Goal: Task Accomplishment & Management: Manage account settings

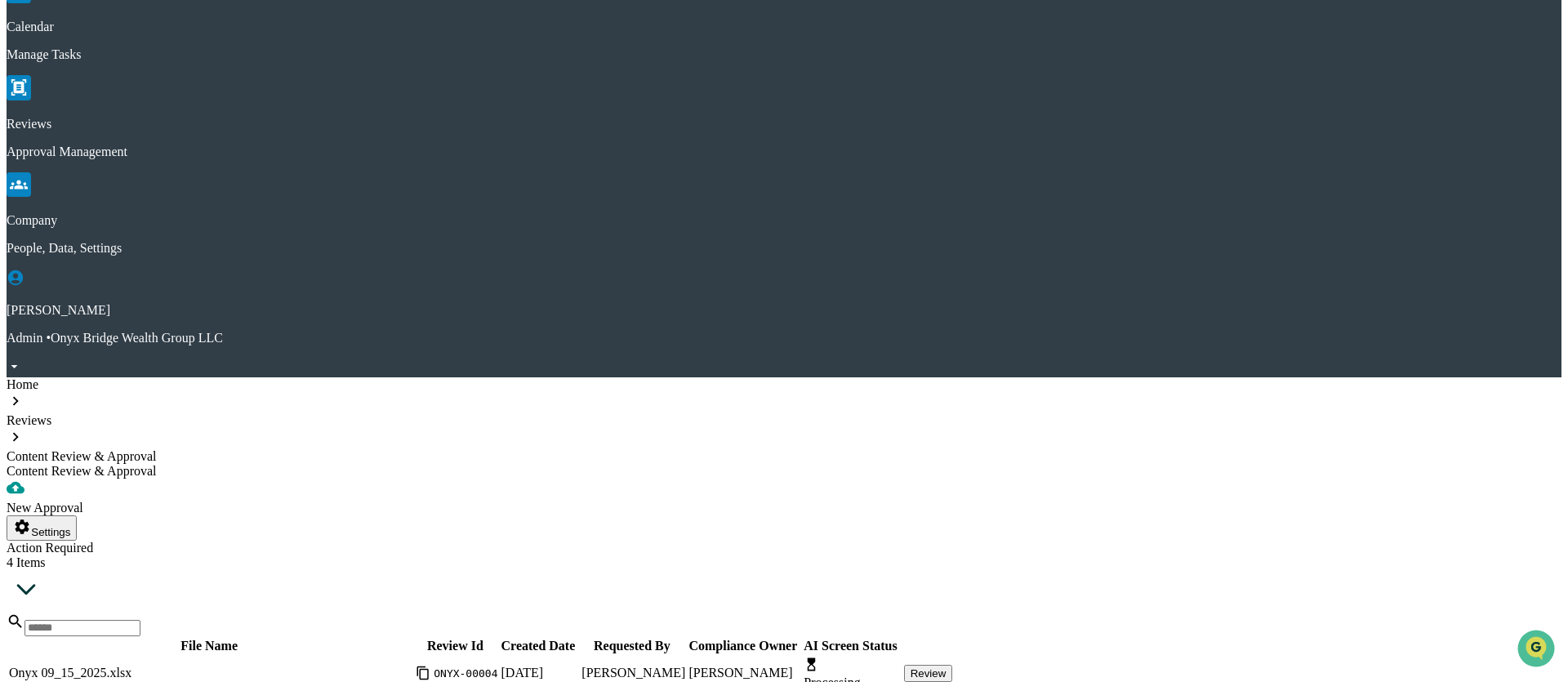
scroll to position [95, 0]
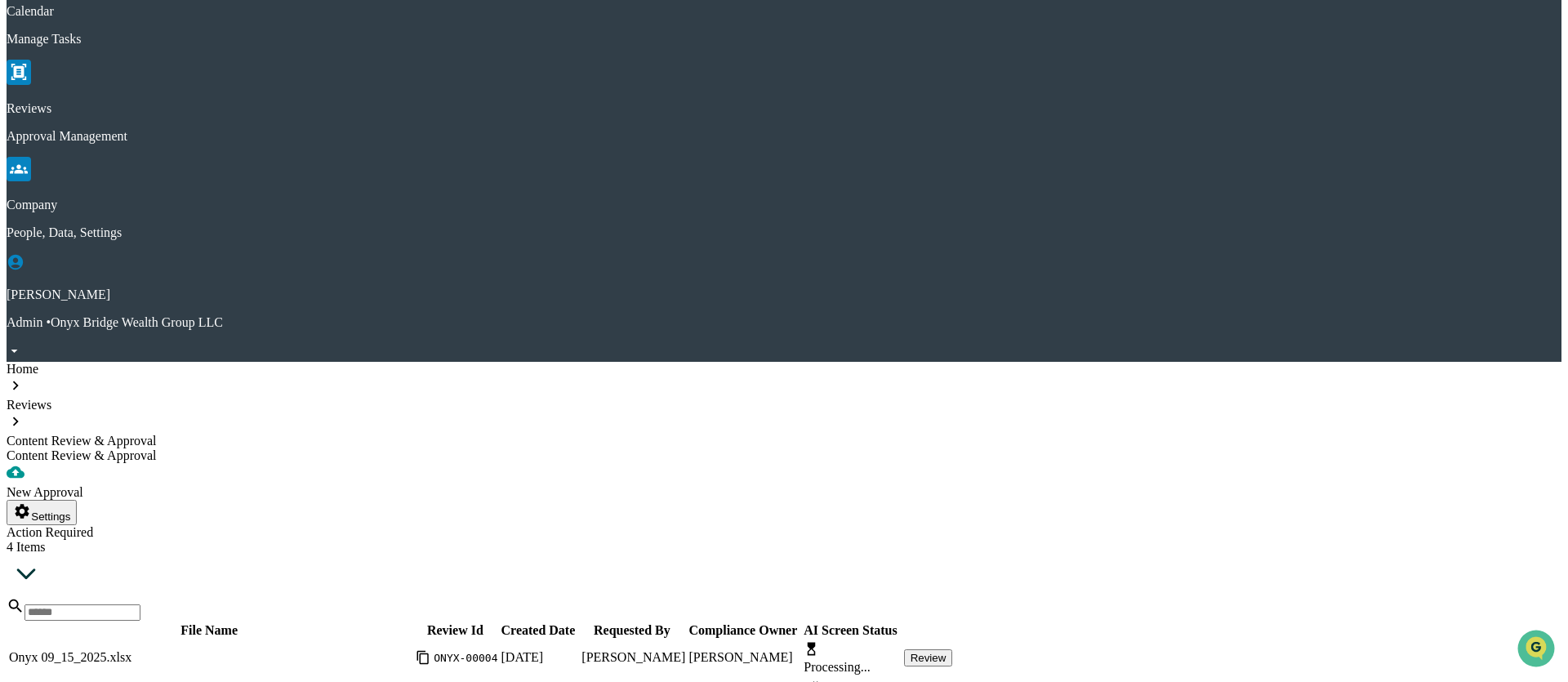
click at [953, 681] on button "Review" at bounding box center [928, 695] width 49 height 17
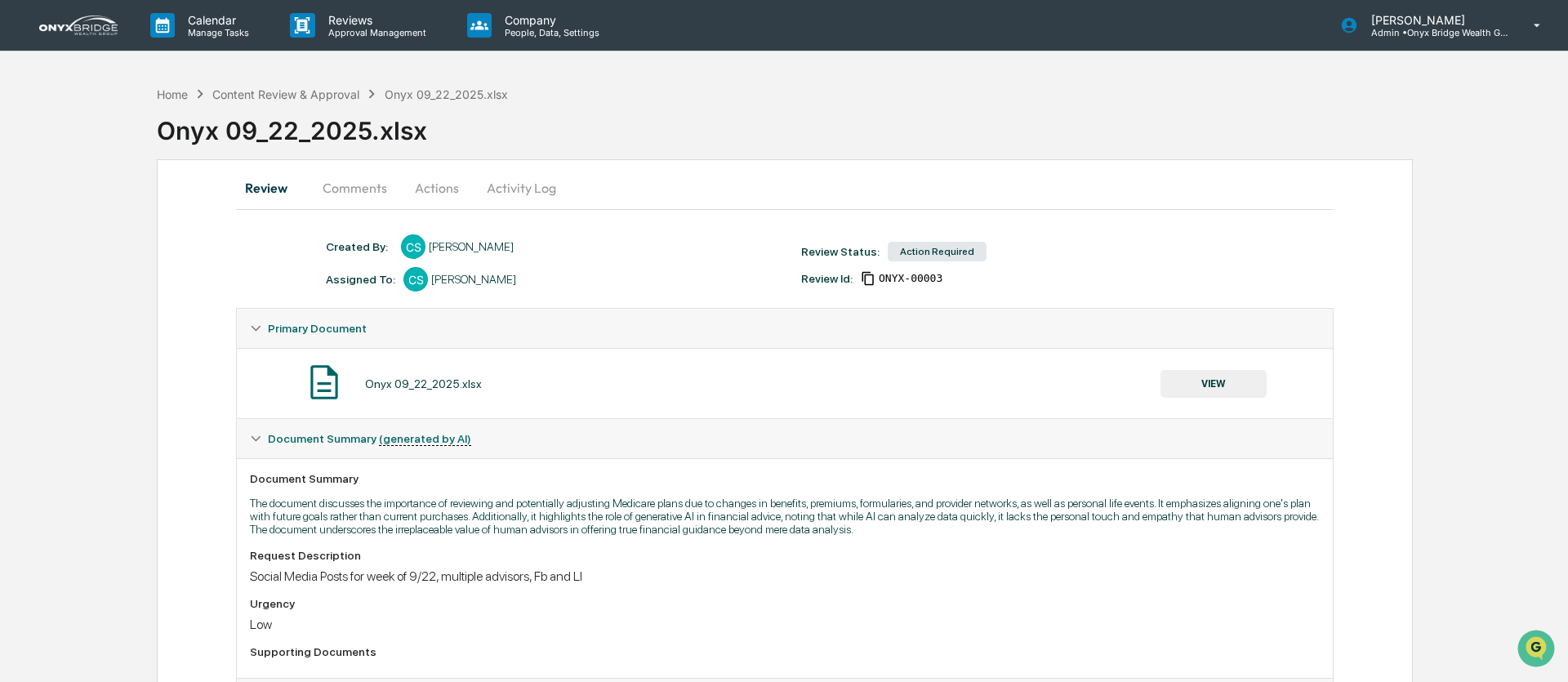
click at [432, 189] on button "Actions" at bounding box center [437, 188] width 74 height 39
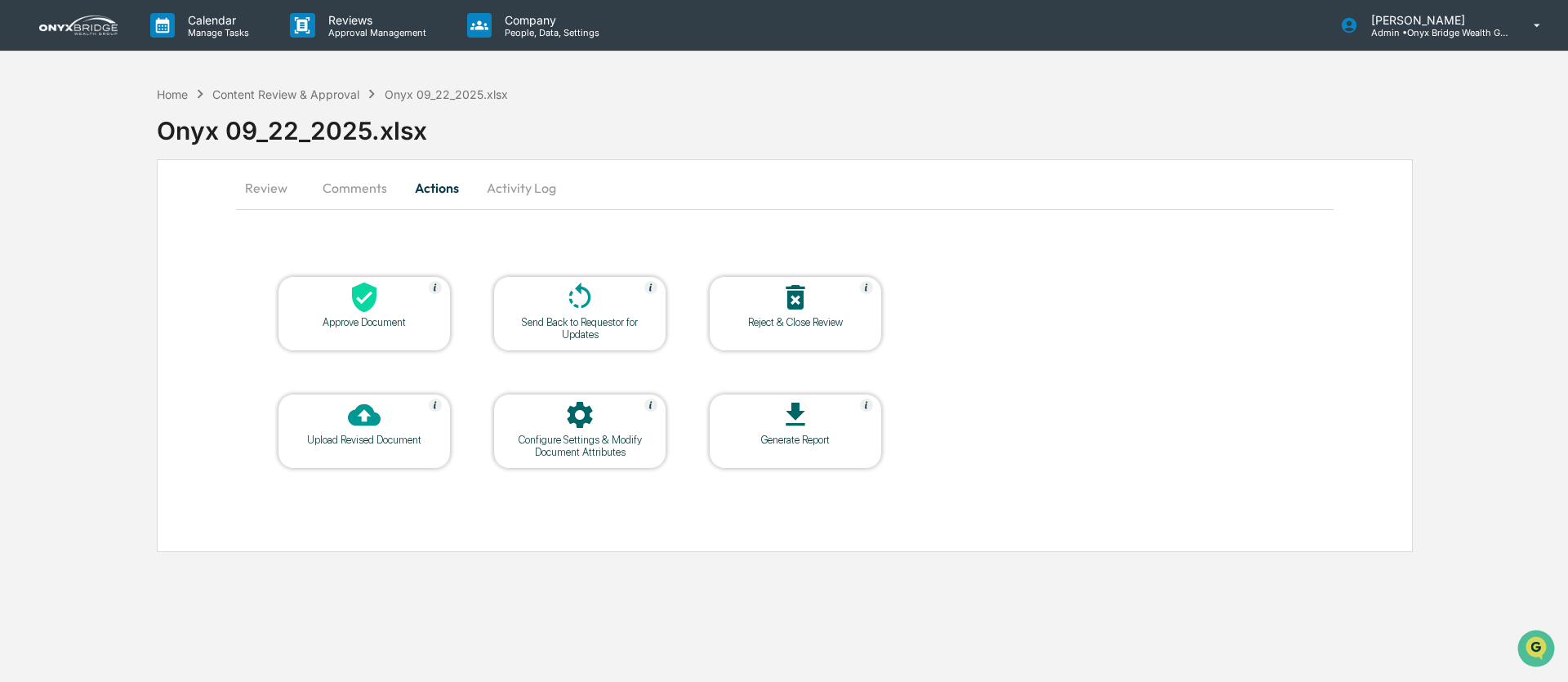
click at [370, 308] on icon at bounding box center [364, 297] width 24 height 30
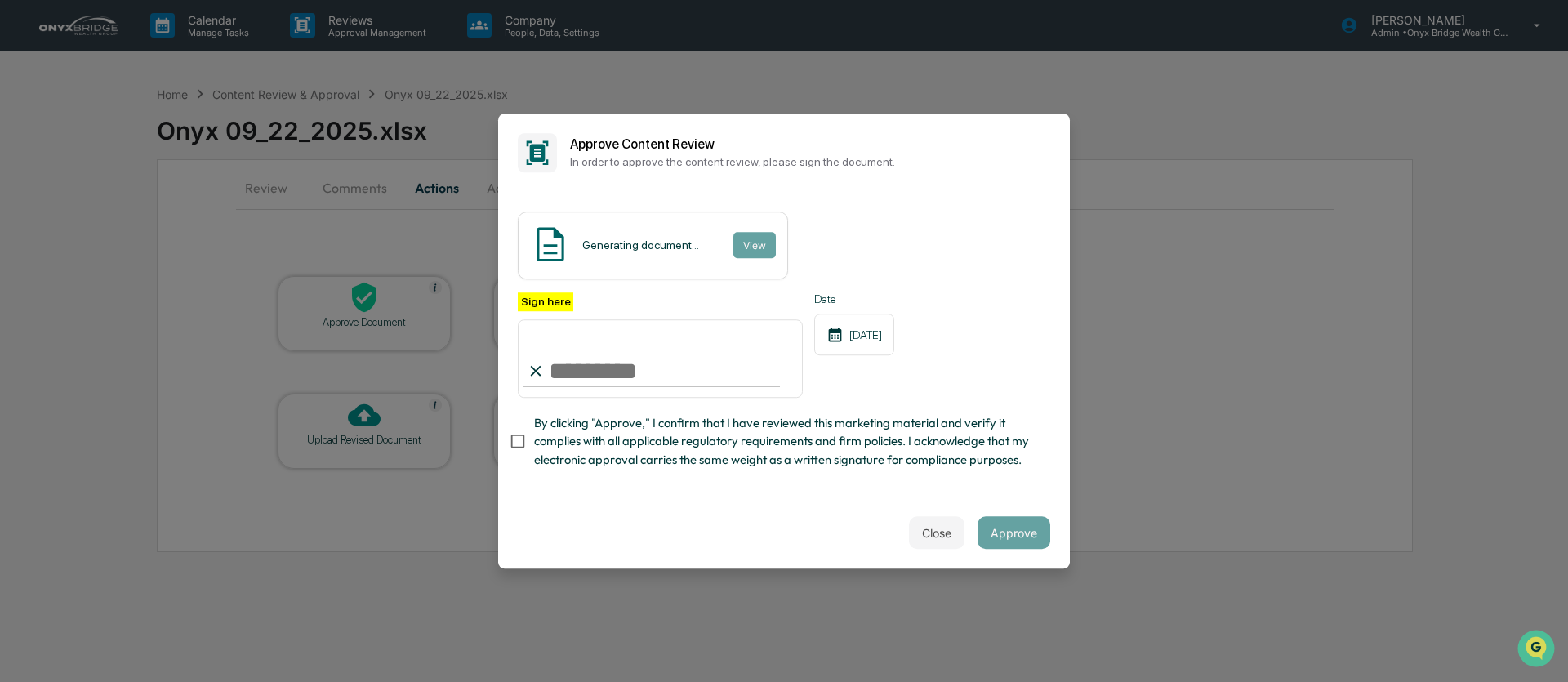
click at [624, 363] on input "Sign here" at bounding box center [660, 358] width 285 height 79
type input "**********"
click at [1019, 538] on button "Approve" at bounding box center [1013, 533] width 73 height 33
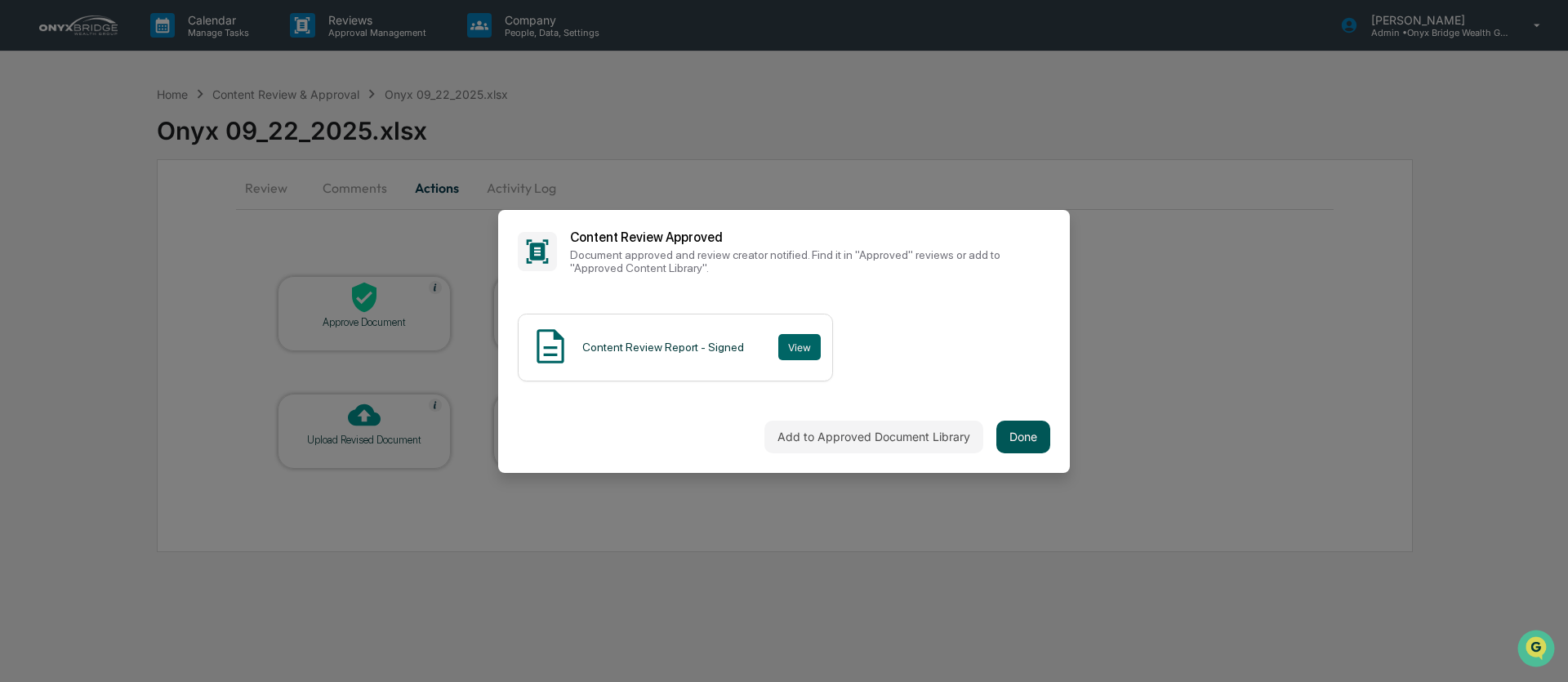
click at [1028, 441] on button "Done" at bounding box center [1024, 438] width 54 height 33
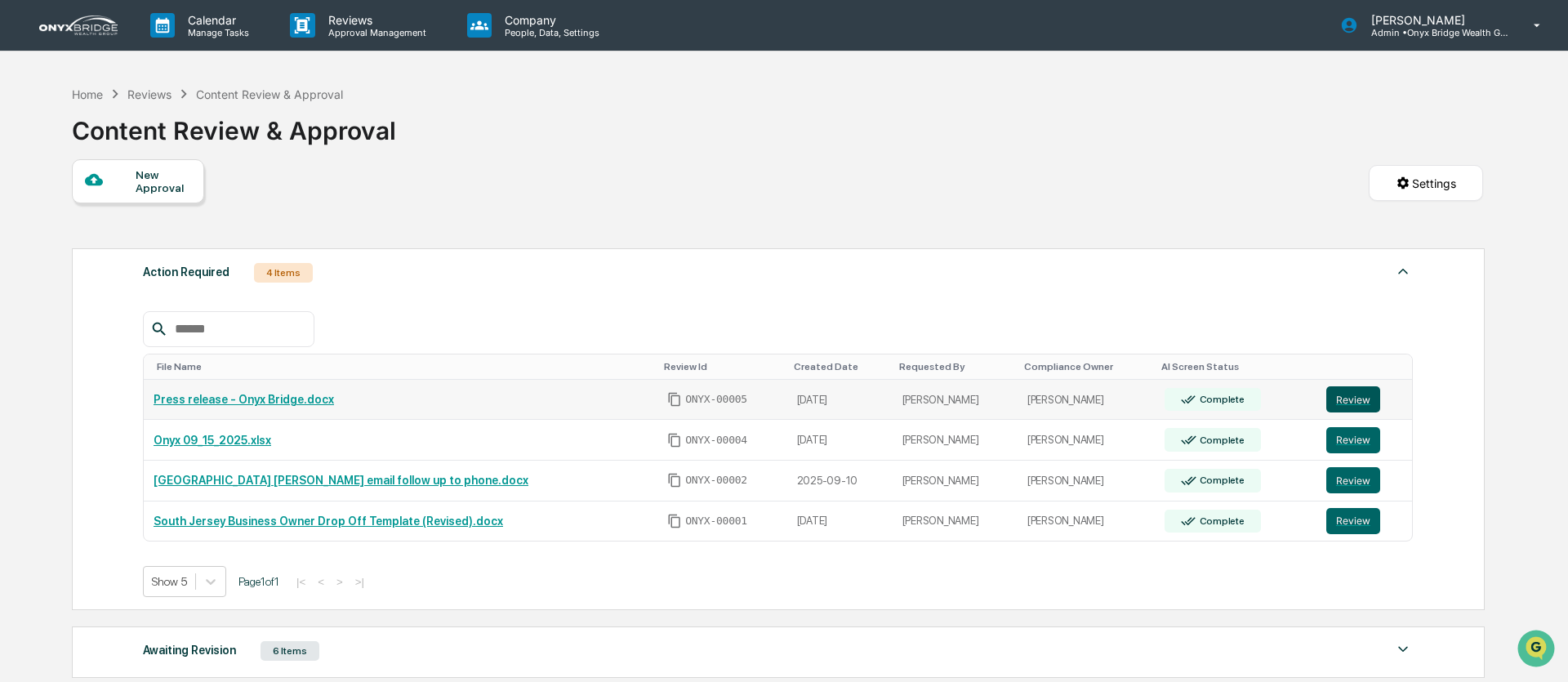
click at [1360, 402] on button "Review" at bounding box center [1354, 399] width 54 height 26
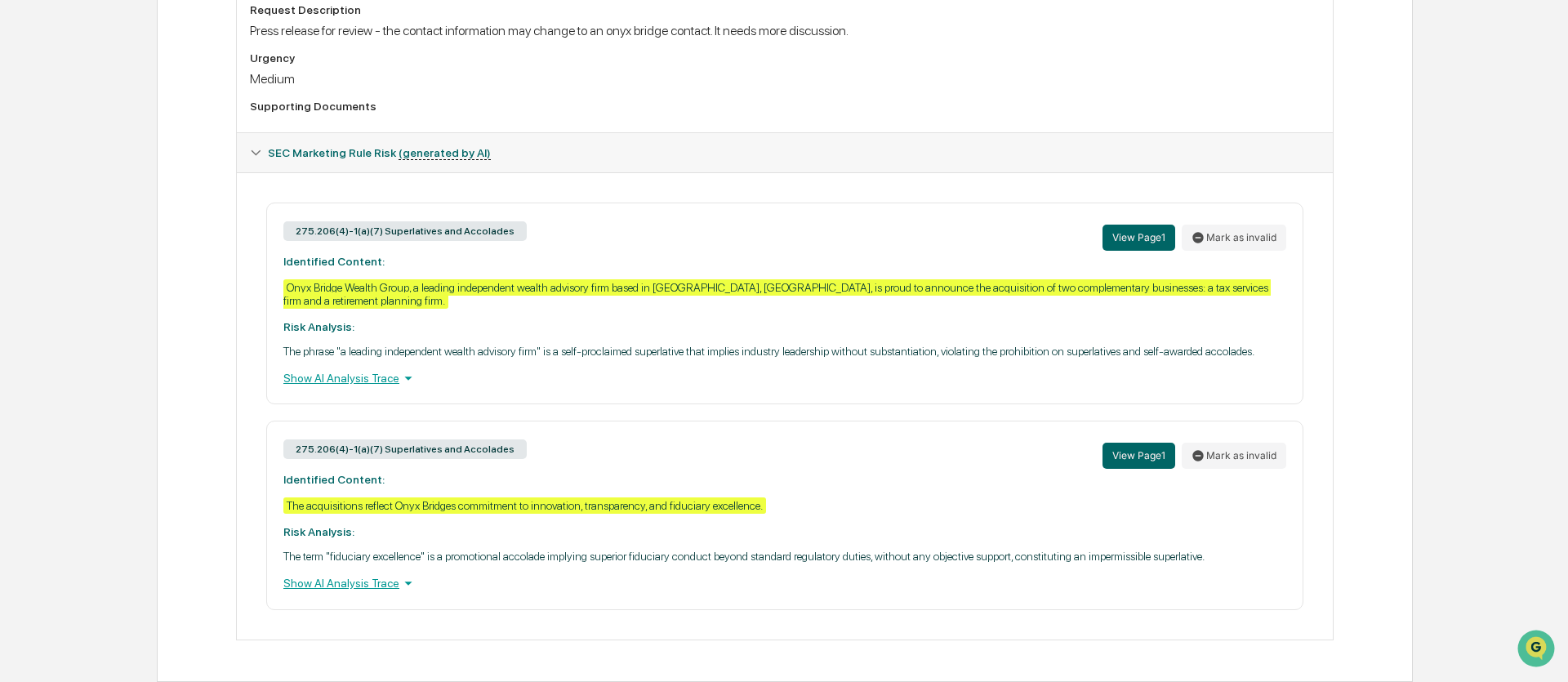
scroll to position [590, 0]
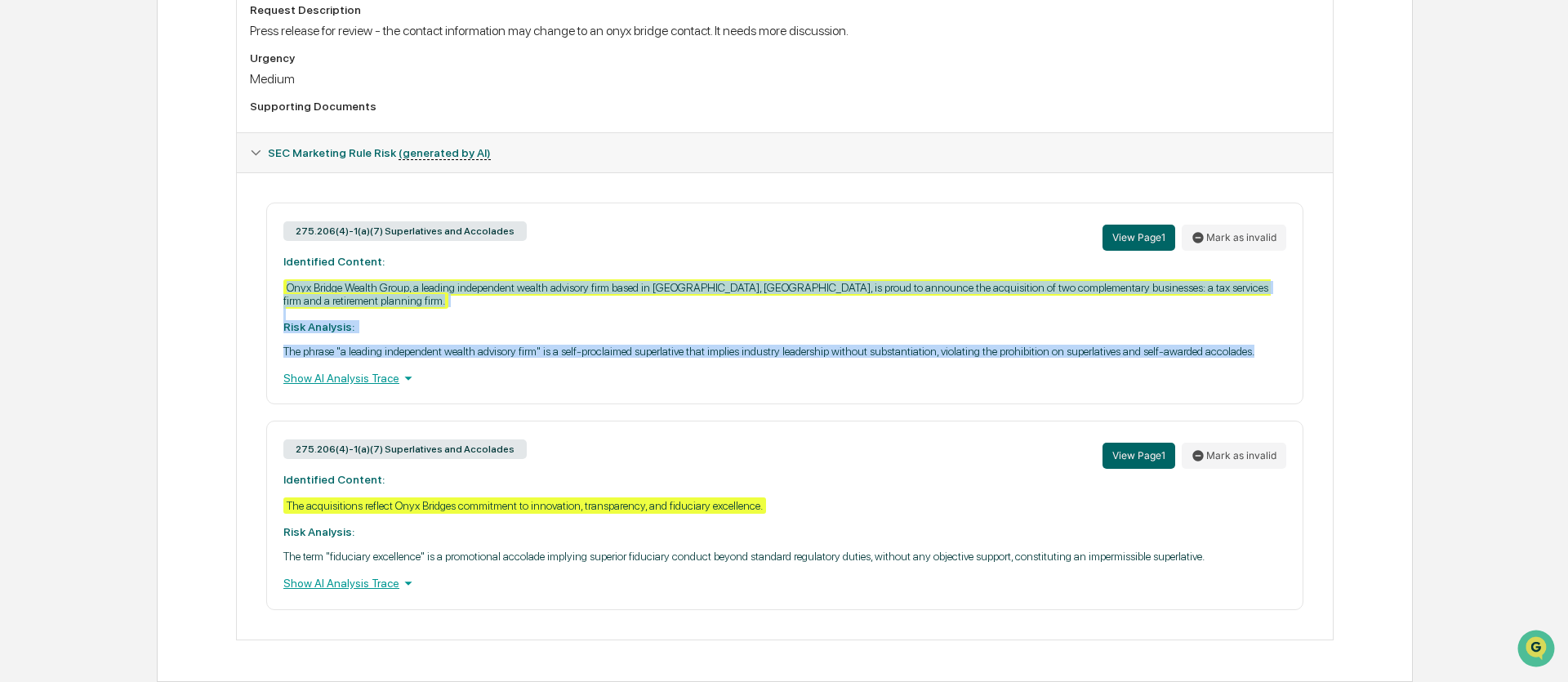
drag, startPoint x: 413, startPoint y: 331, endPoint x: 267, endPoint y: 246, distance: 168.9
click at [267, 246] on div "275.206(4)-1(a)(7) Superlatives and Accolades View Page 1 Mark as invalid Ident…" at bounding box center [785, 304] width 1038 height 202
copy div "Onyx Bridge Wealth Group, a leading independent wealth advisory firm based in […"
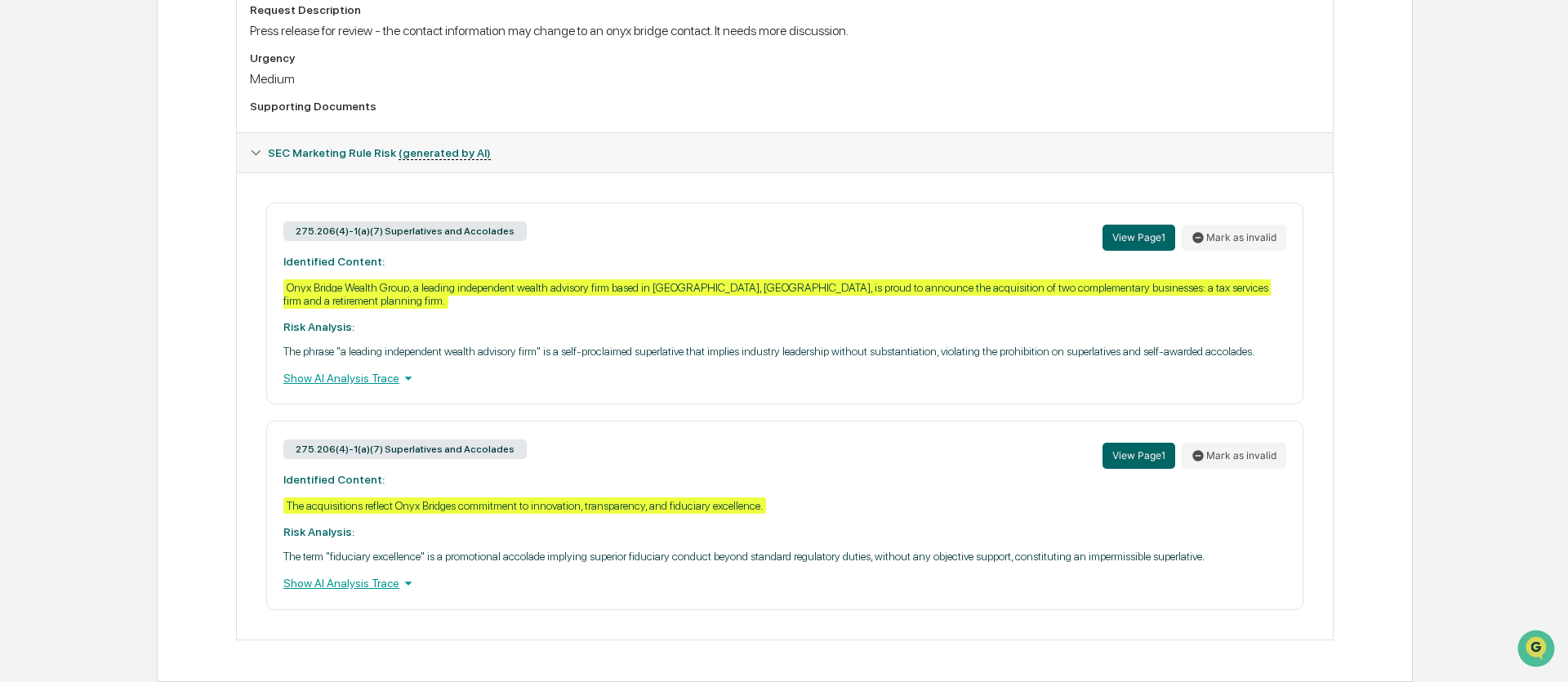
click at [227, 356] on div "Review Comments Actions Activity Log Created By: ‎ ‎ NC Nancy Ciliberti Assigne…" at bounding box center [784, 148] width 1256 height 1069
click at [1243, 443] on button "Mark as invalid" at bounding box center [1234, 456] width 105 height 26
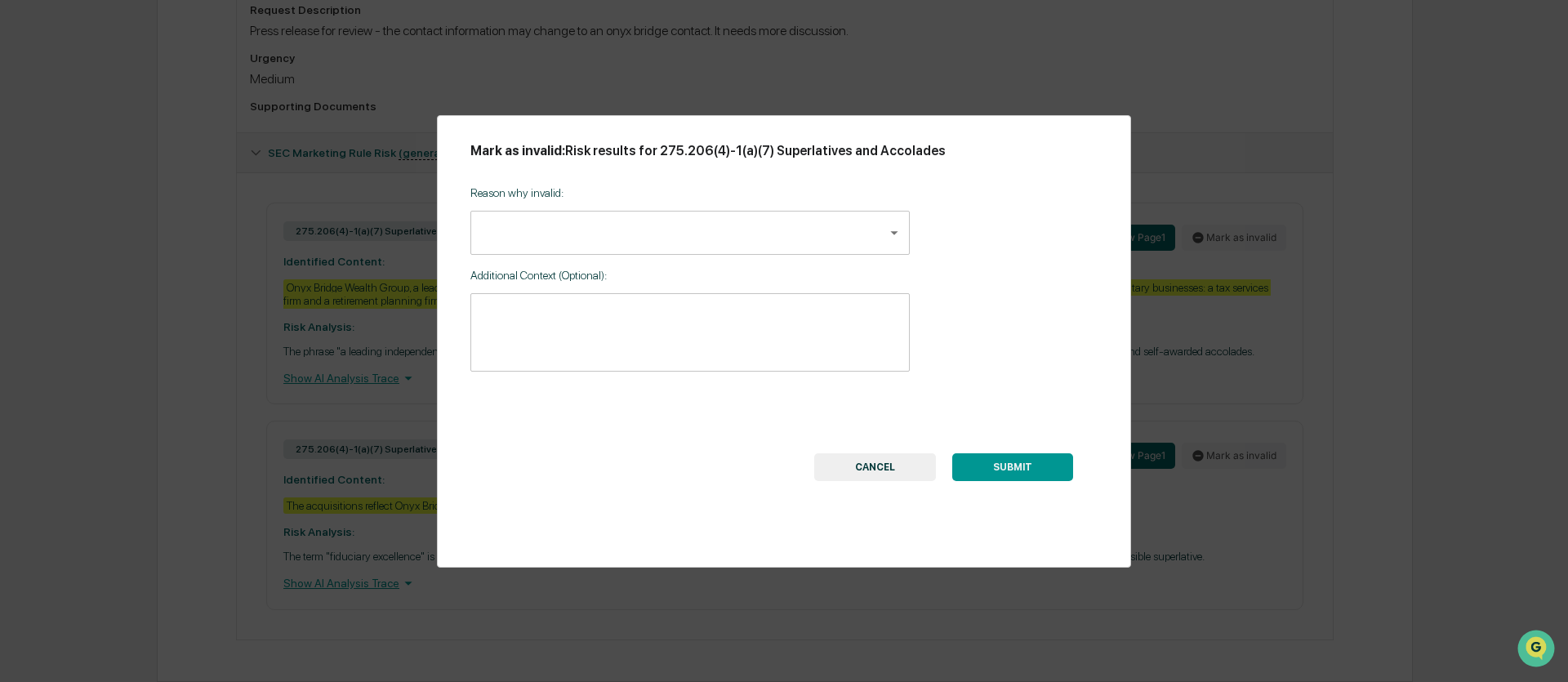
click at [719, 248] on body "Calendar Manage Tasks Reviews Approval Management Company People, Data, Setting…" at bounding box center [784, 68] width 1568 height 1228
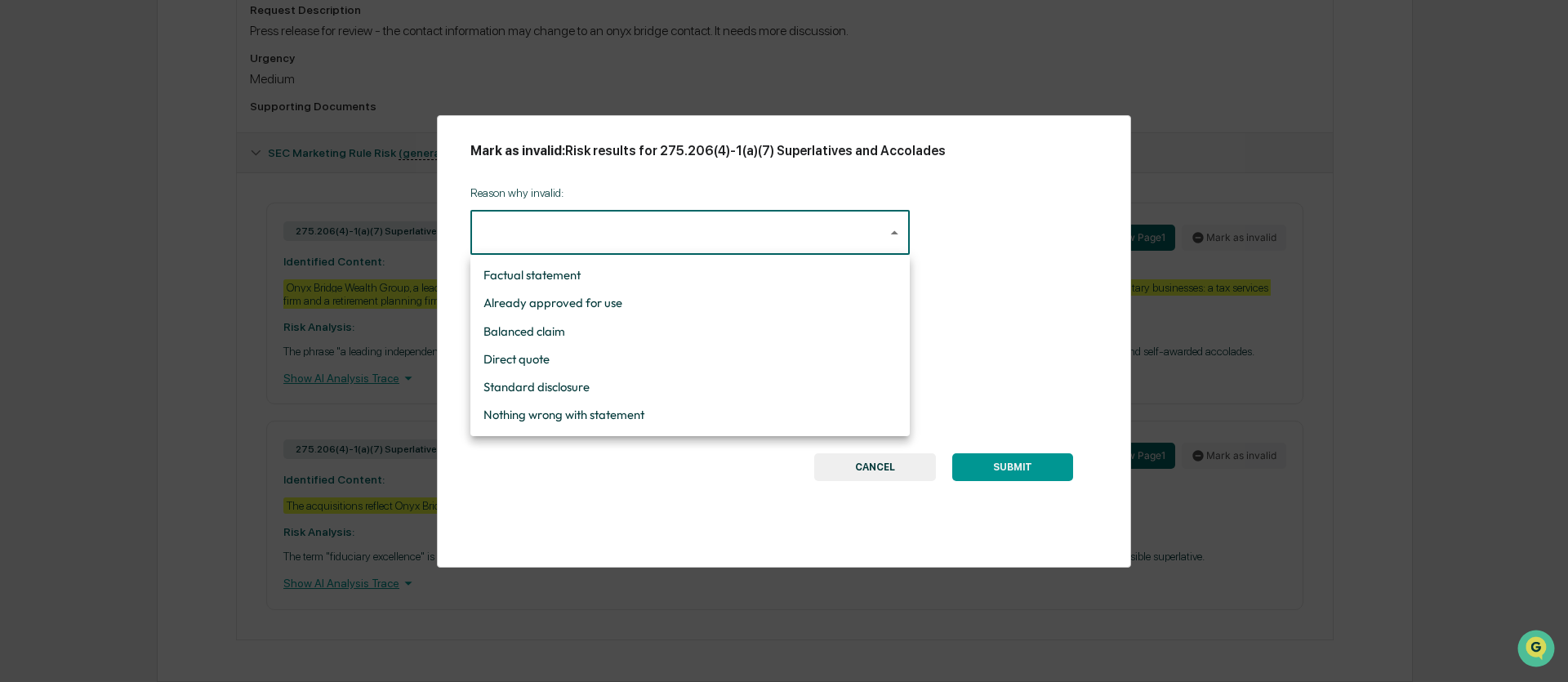
click at [586, 422] on li "Nothing wrong with statement" at bounding box center [689, 415] width 439 height 28
type input "**********"
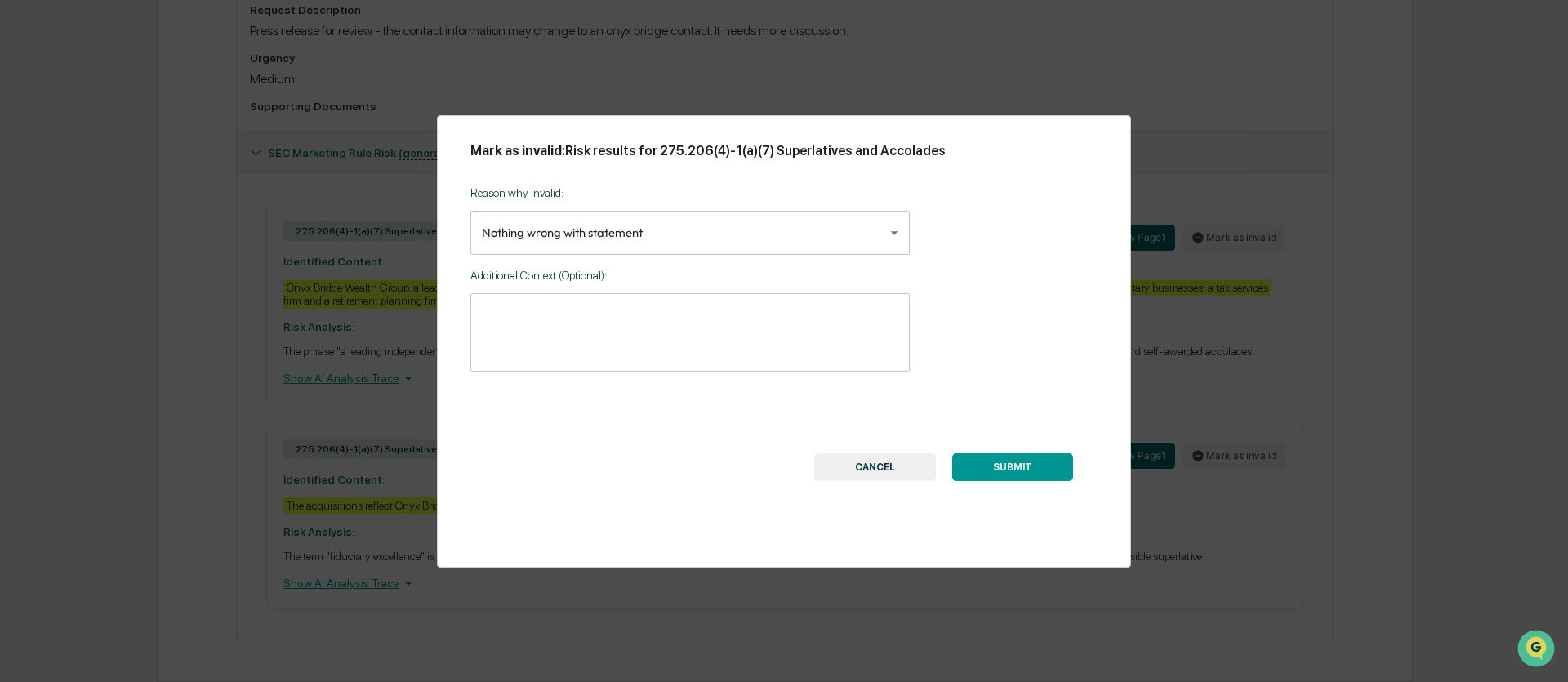
click at [1033, 466] on button "SUBMIT" at bounding box center [1012, 467] width 121 height 28
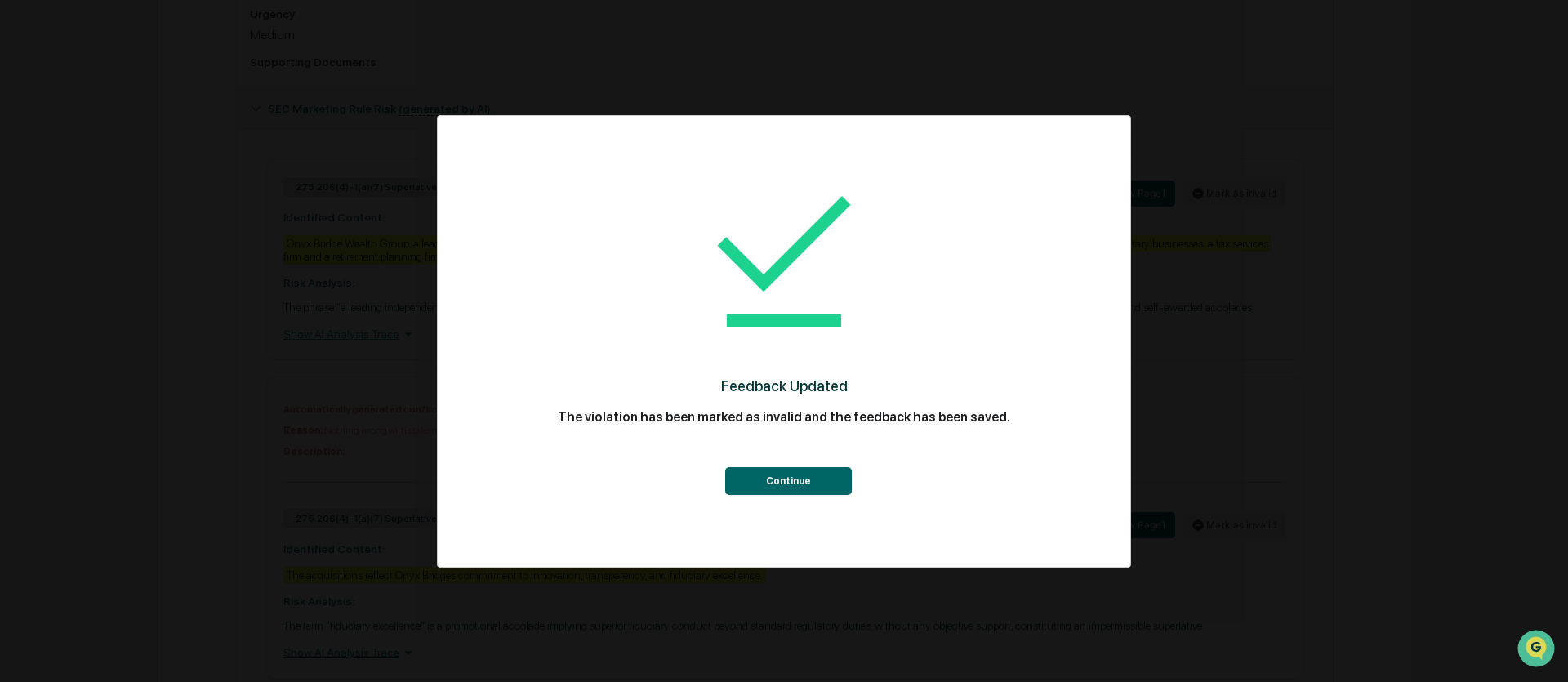
drag, startPoint x: 824, startPoint y: 475, endPoint x: 838, endPoint y: 472, distance: 14.3
click at [824, 475] on button "Continue" at bounding box center [788, 481] width 127 height 28
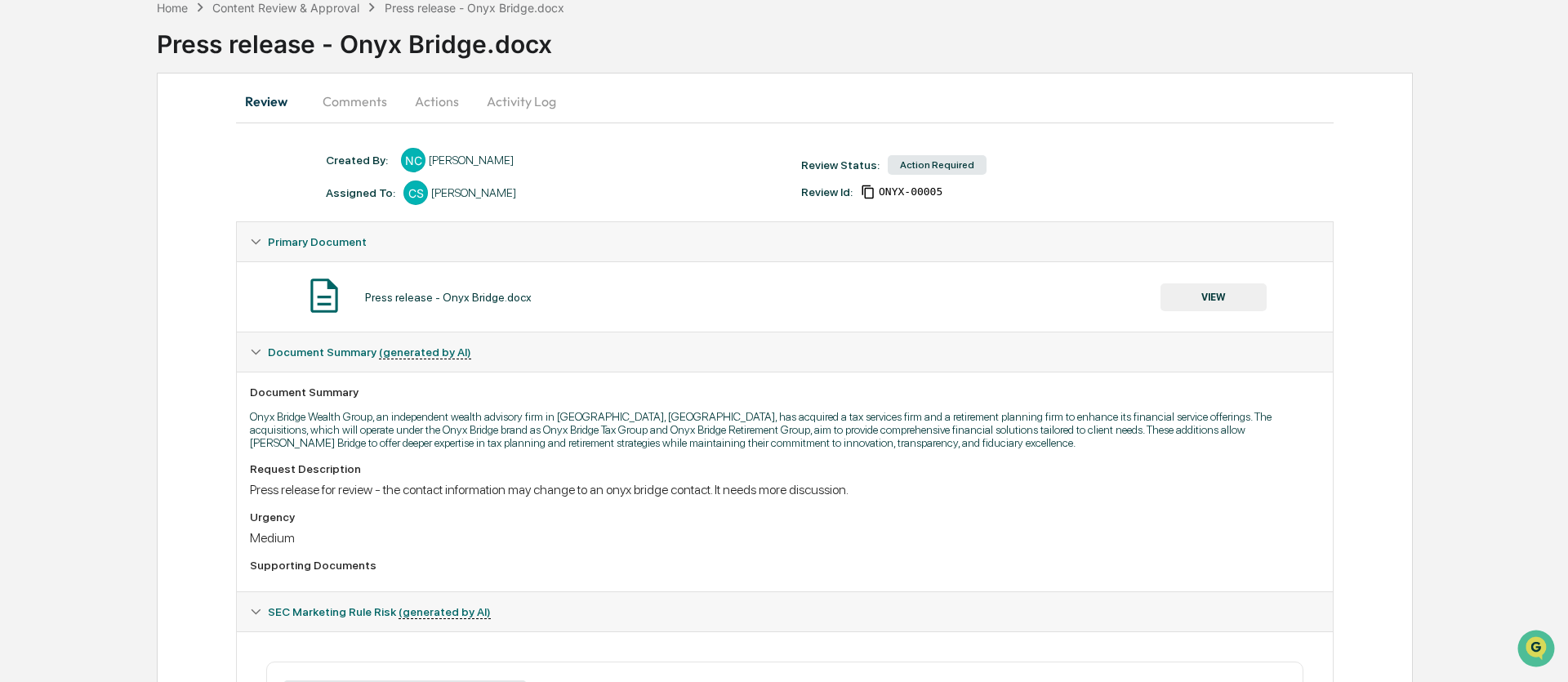
scroll to position [66, 0]
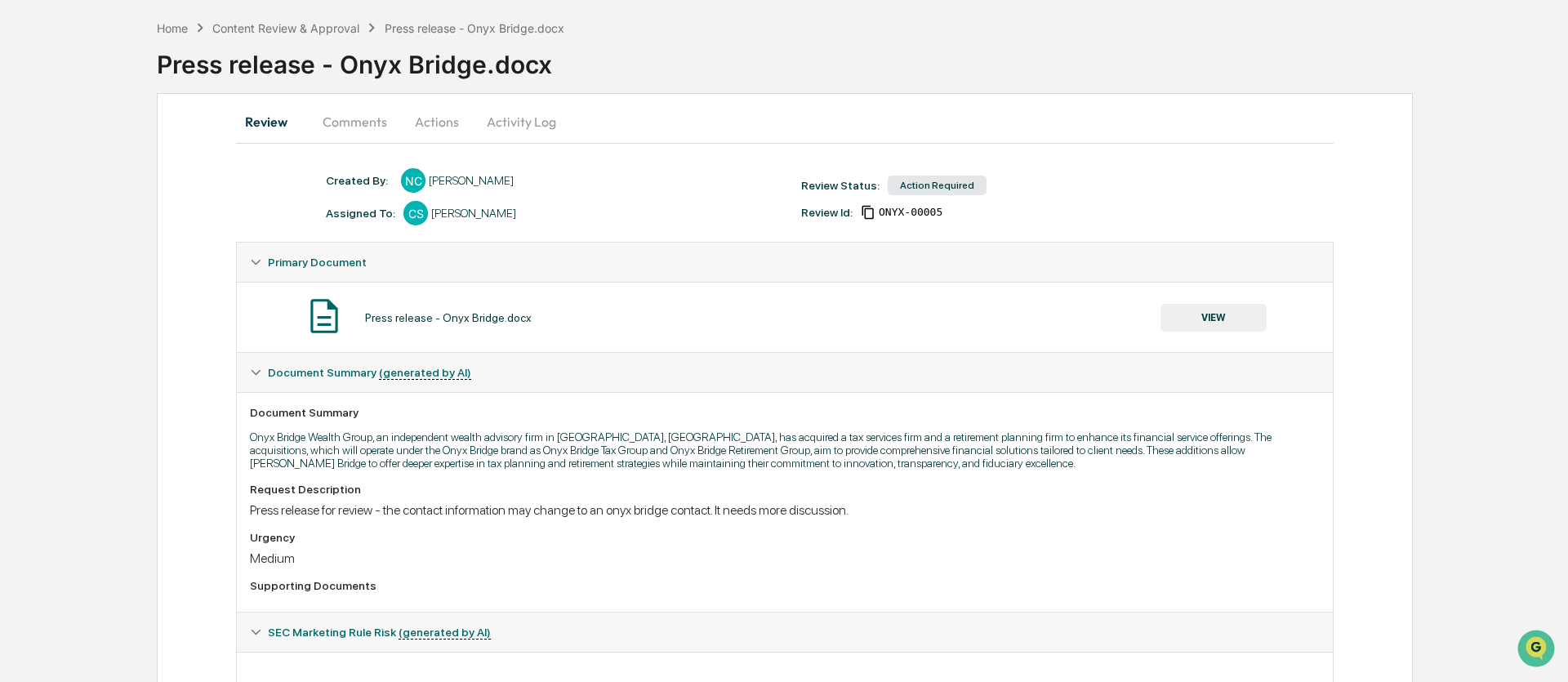
click at [1219, 316] on button "VIEW" at bounding box center [1213, 317] width 106 height 28
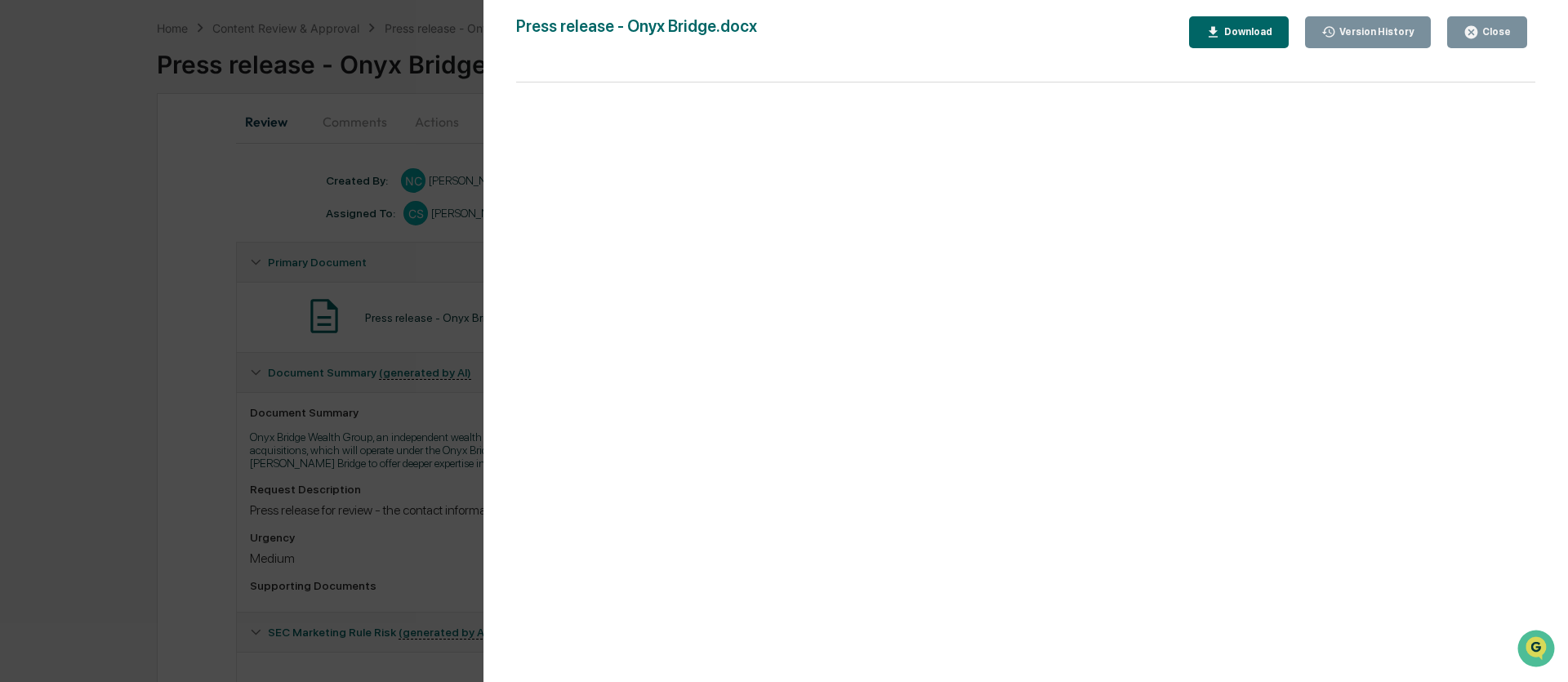
click at [1483, 33] on div "Close" at bounding box center [1494, 32] width 32 height 12
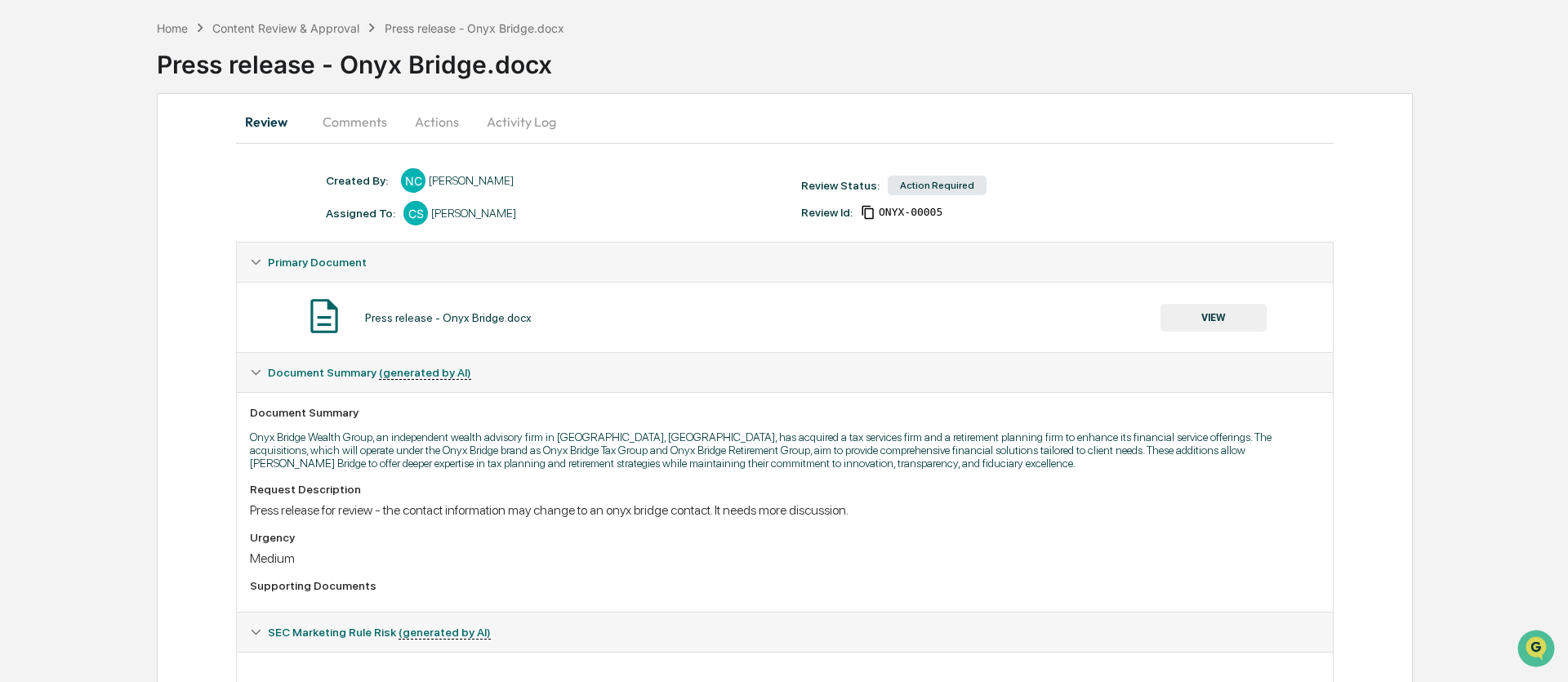
click at [430, 122] on button "Actions" at bounding box center [437, 121] width 74 height 39
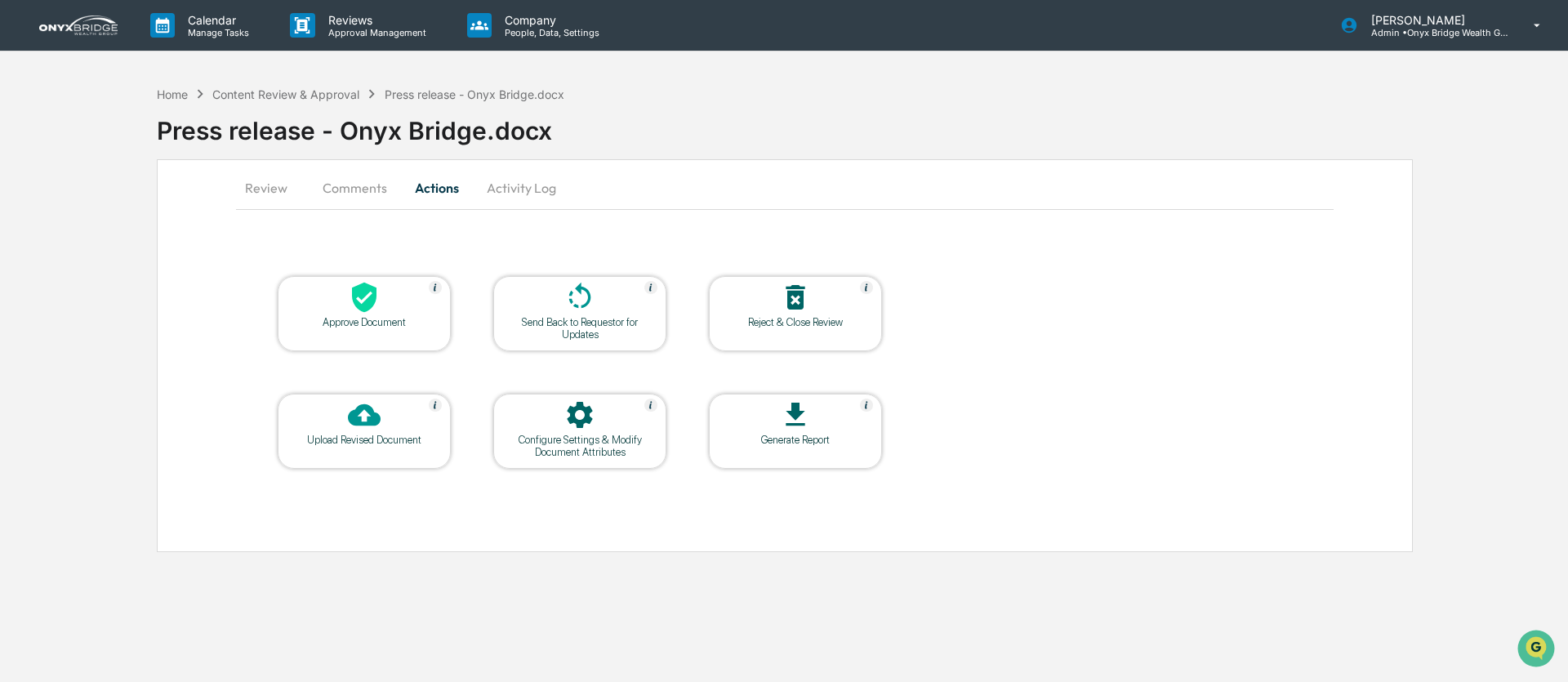
click at [567, 296] on icon at bounding box center [580, 298] width 33 height 33
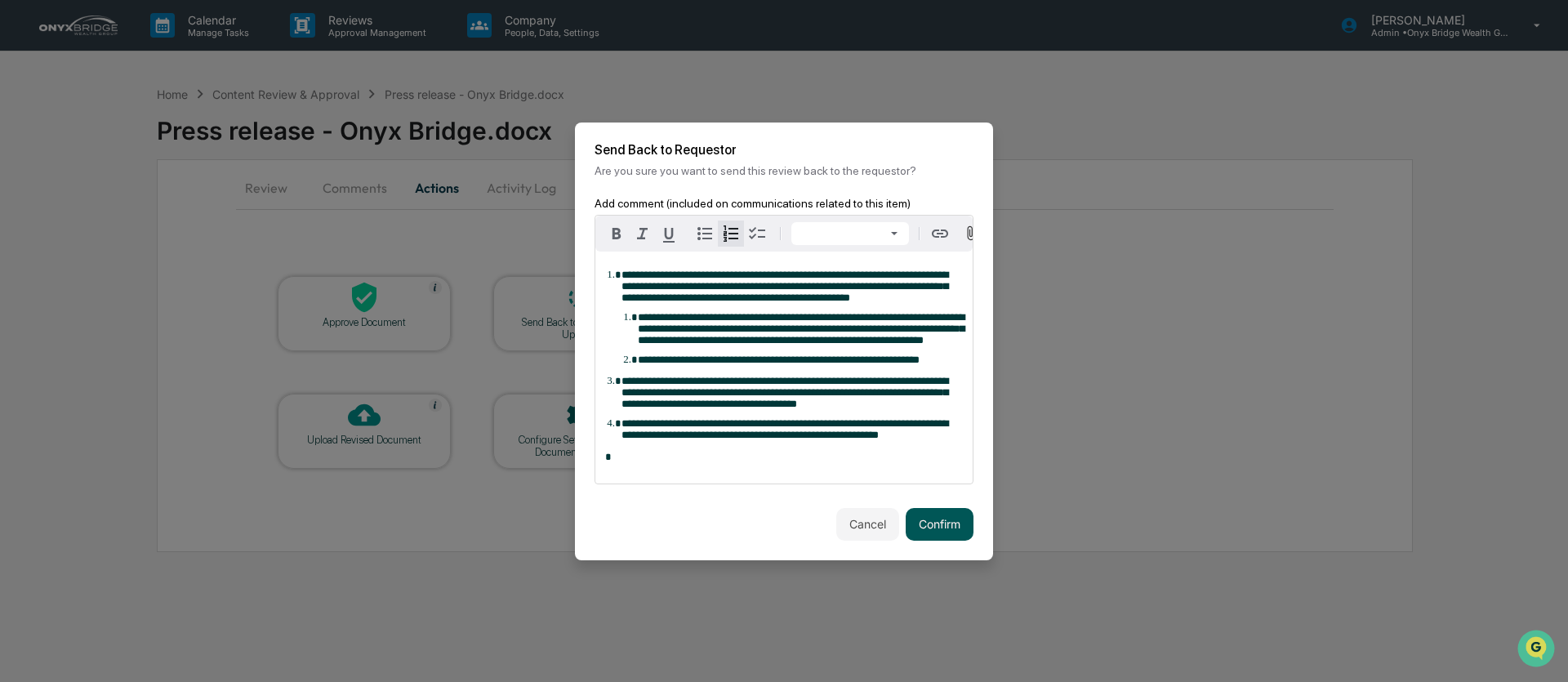
click at [942, 541] on button "Confirm" at bounding box center [940, 525] width 68 height 33
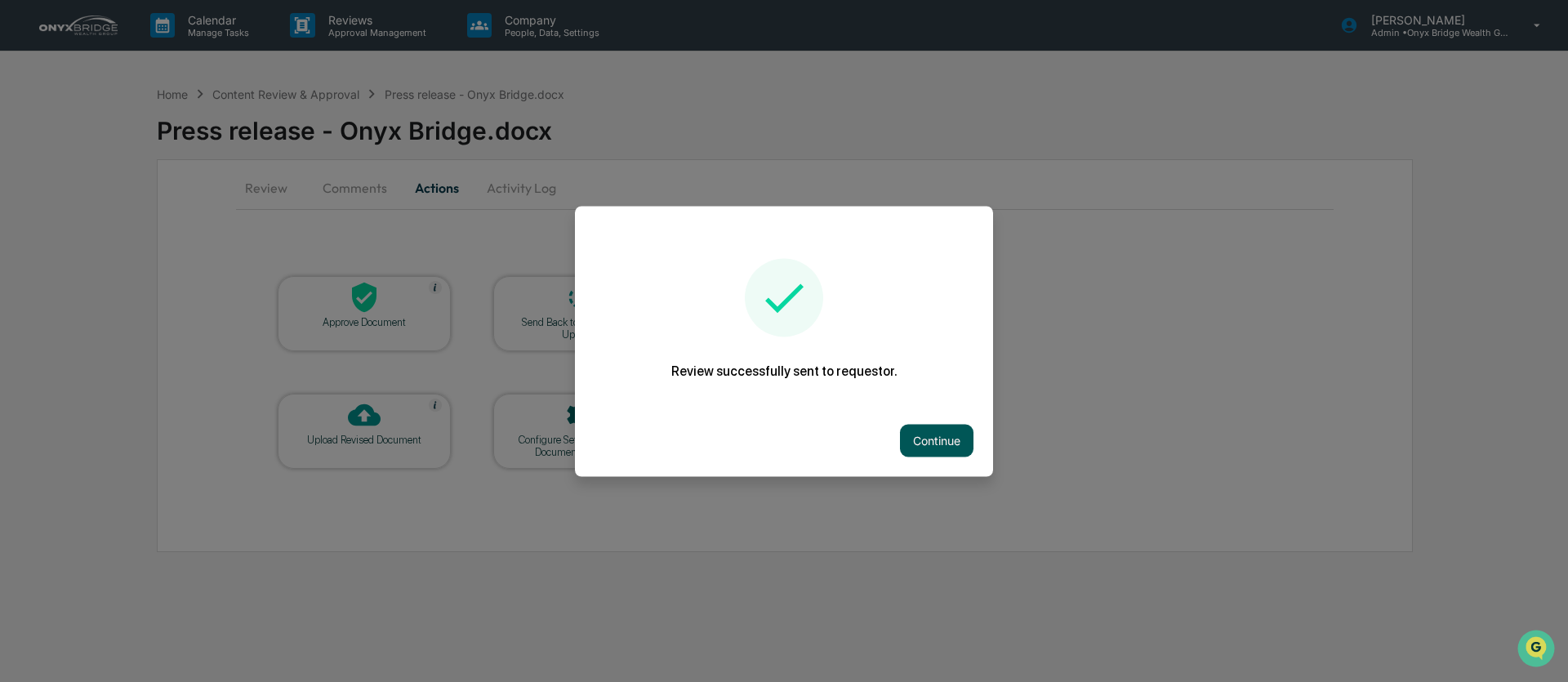
click at [945, 445] on button "Continue" at bounding box center [937, 440] width 74 height 33
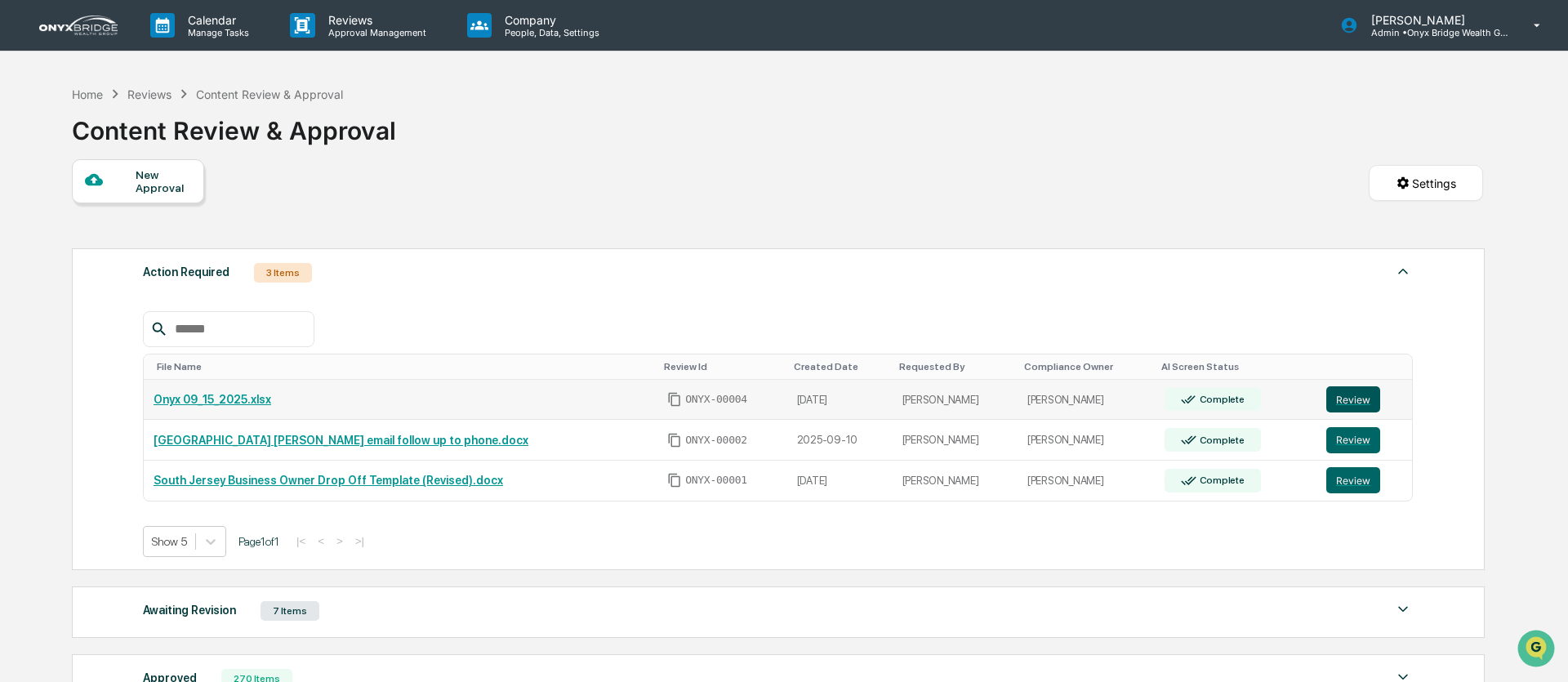
click at [1333, 405] on button "Review" at bounding box center [1354, 399] width 54 height 26
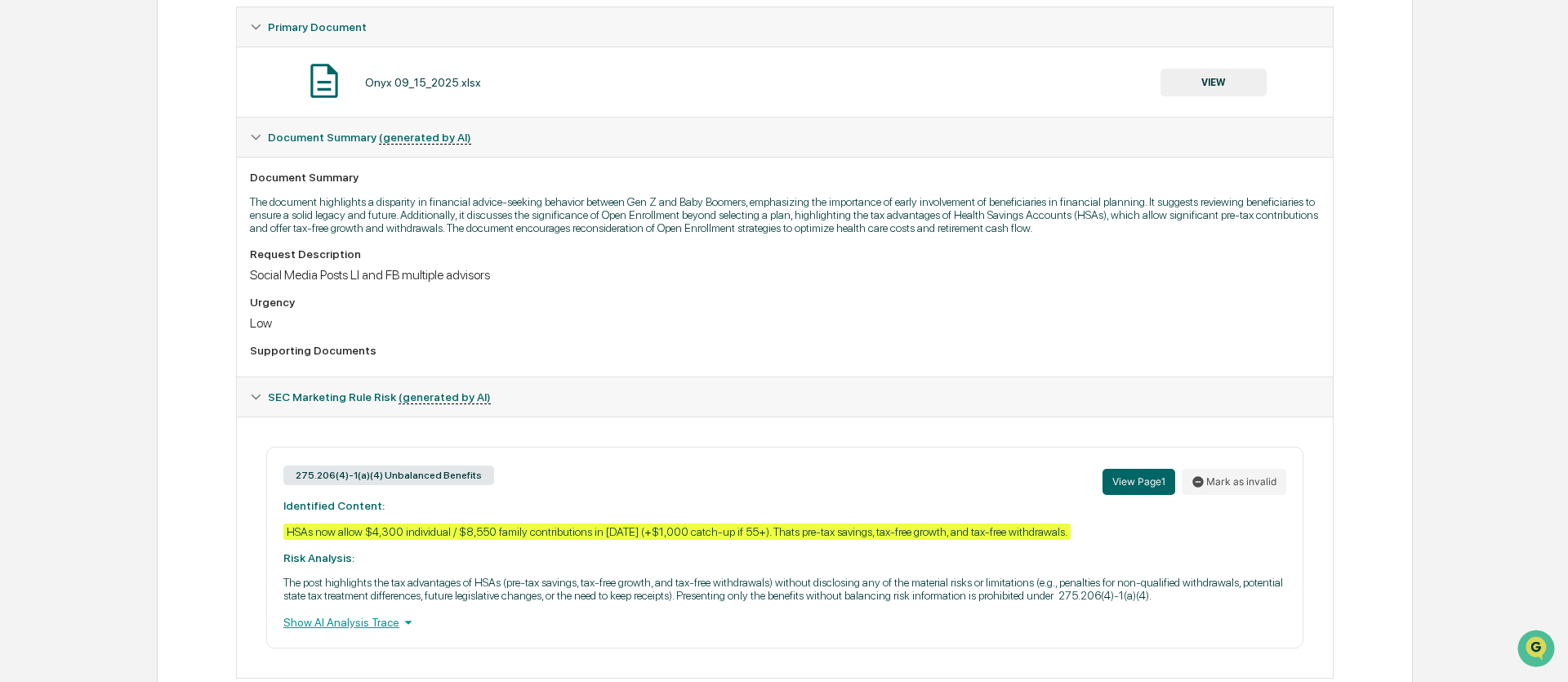
scroll to position [378, 0]
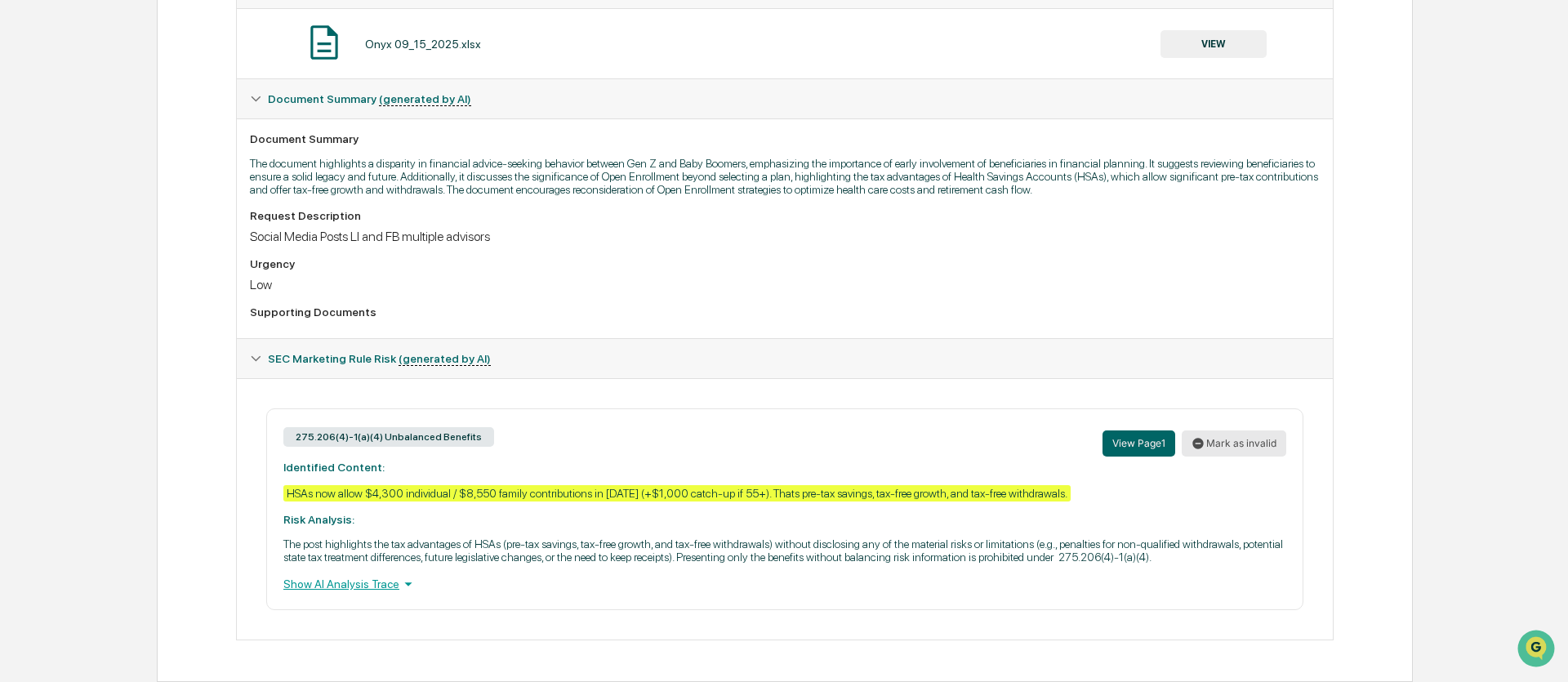
click at [1217, 431] on button "Mark as invalid" at bounding box center [1234, 443] width 105 height 26
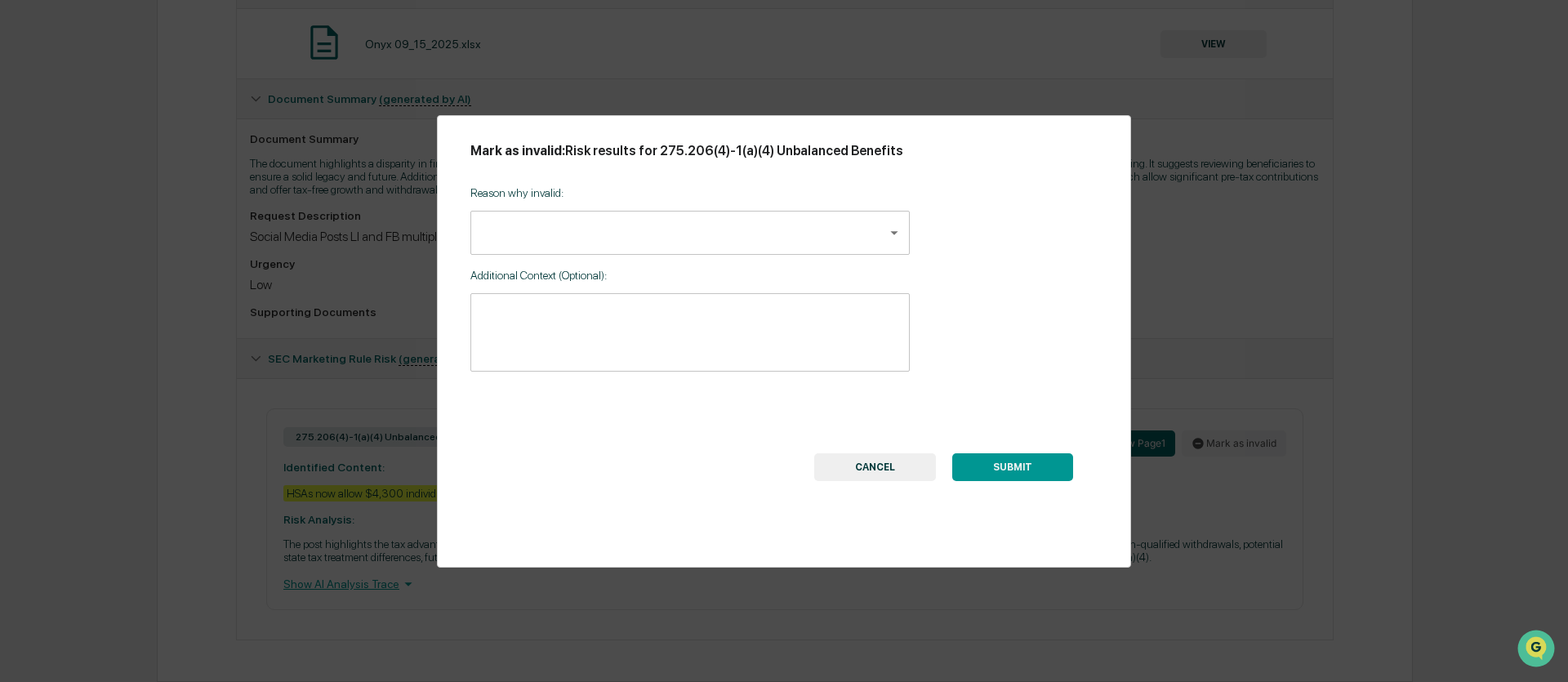
click at [643, 241] on body "Calendar Manage Tasks Reviews Approval Management Company People, Data, Setting…" at bounding box center [784, 172] width 1568 height 1023
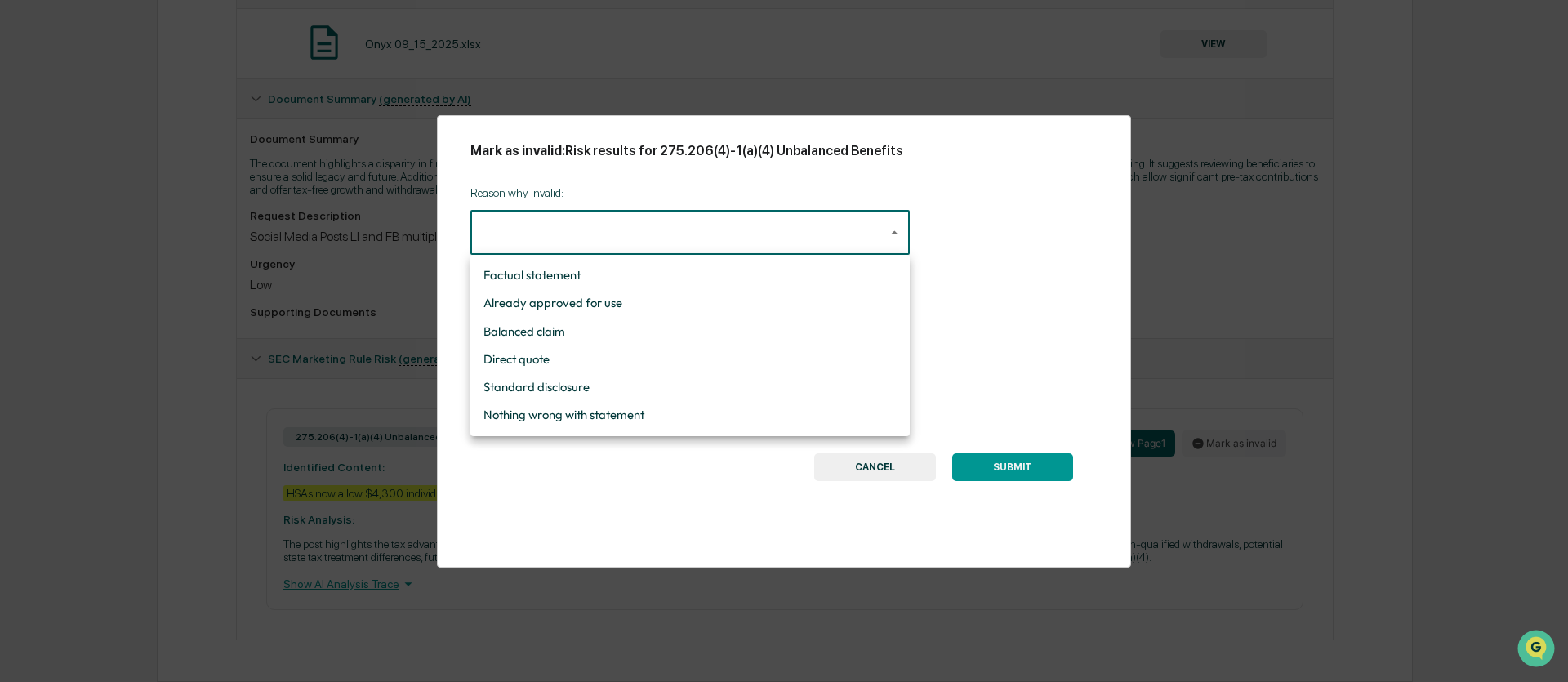
click at [605, 282] on li "Factual statement" at bounding box center [689, 276] width 439 height 28
type input "**********"
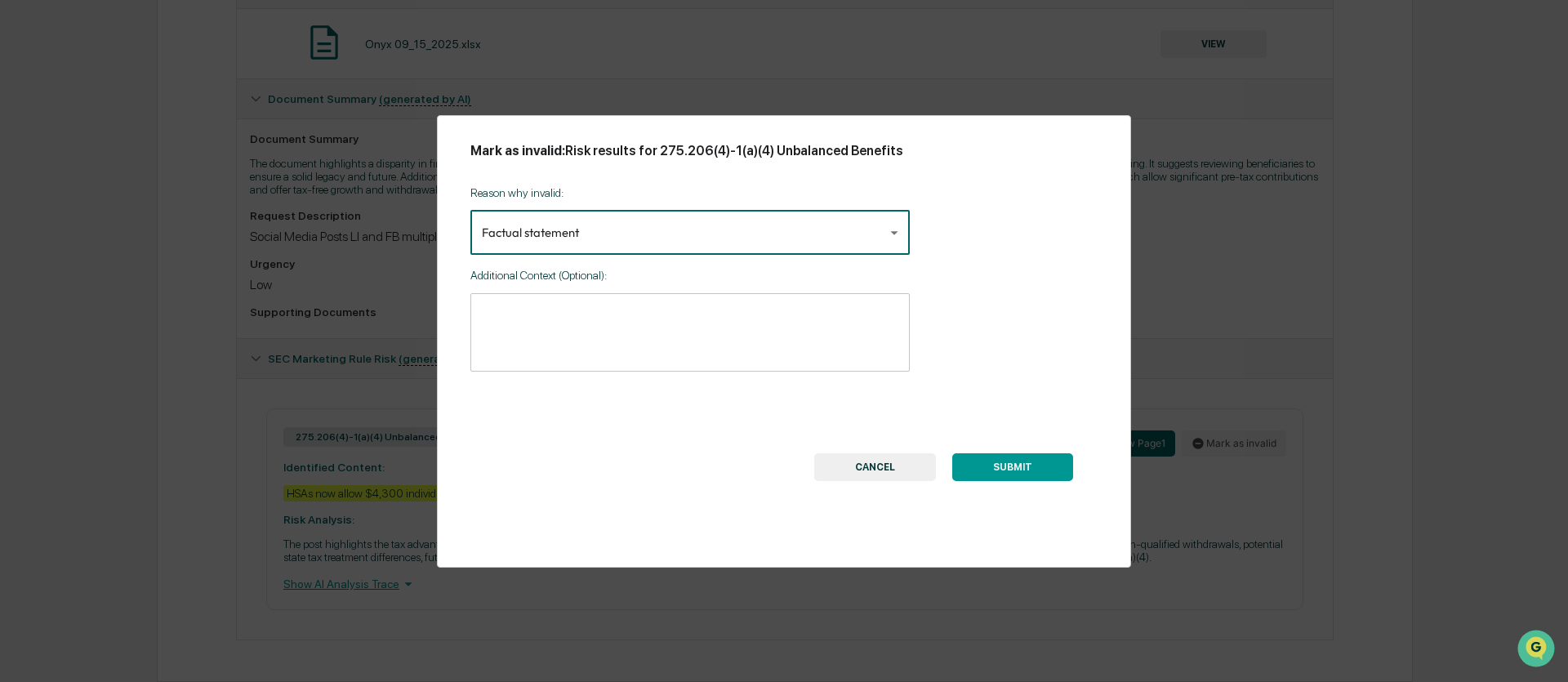
click at [1006, 475] on button "SUBMIT" at bounding box center [1012, 467] width 121 height 28
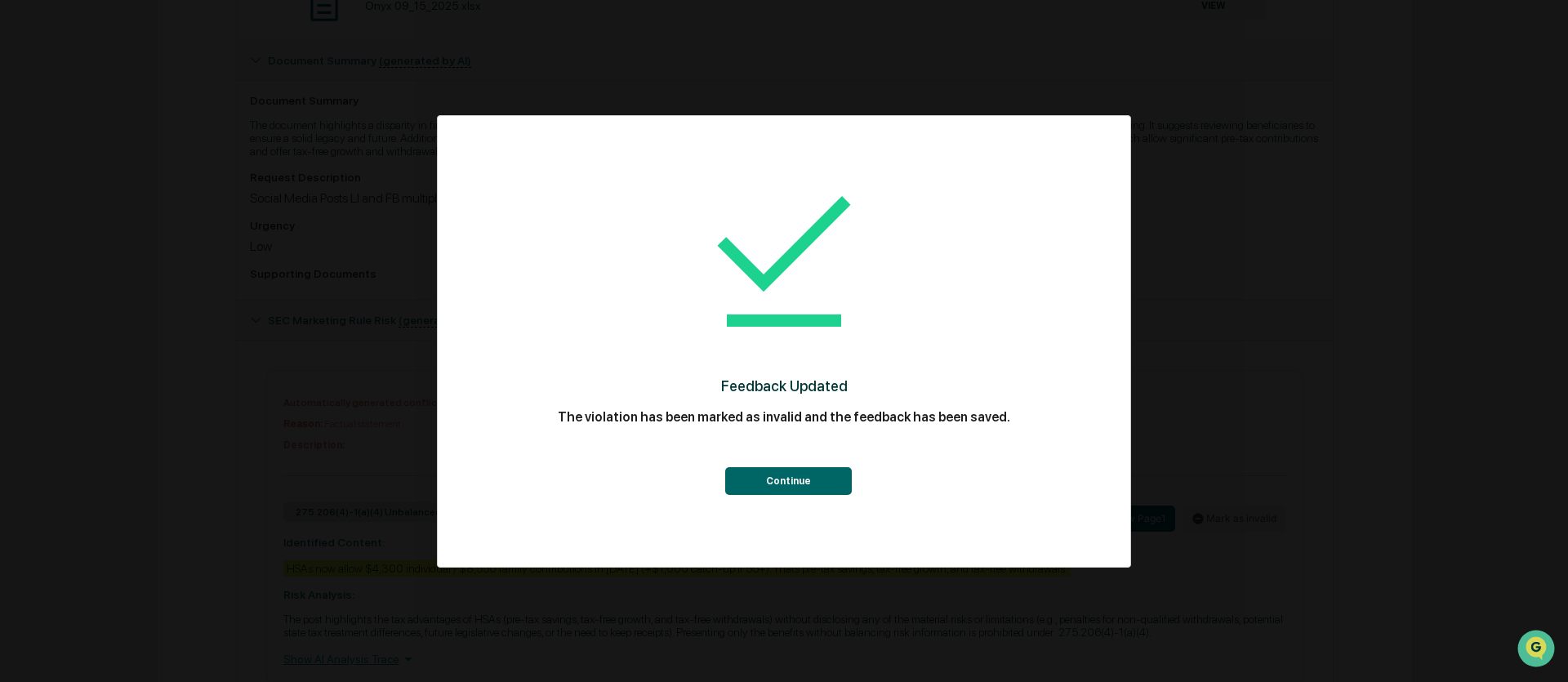
click at [783, 483] on button "Continue" at bounding box center [788, 481] width 127 height 28
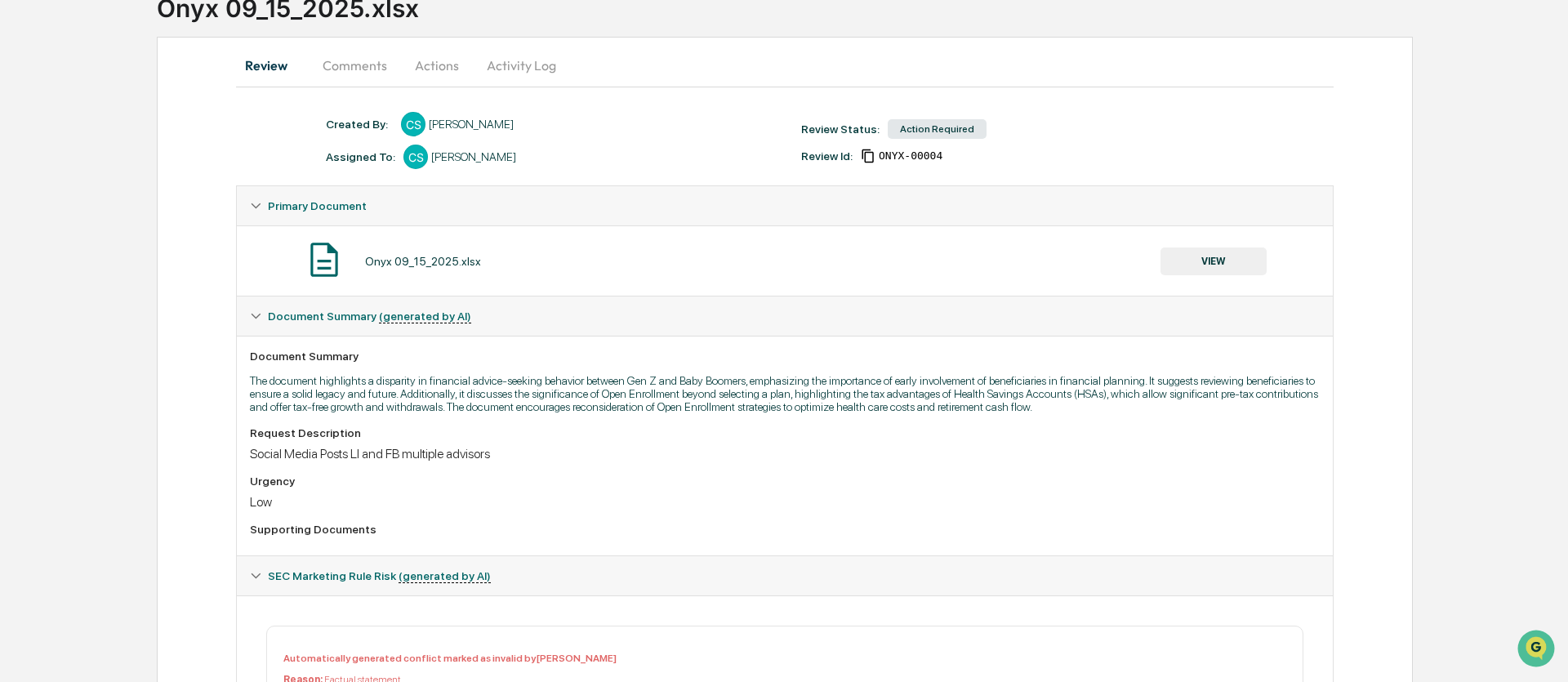
scroll to position [0, 0]
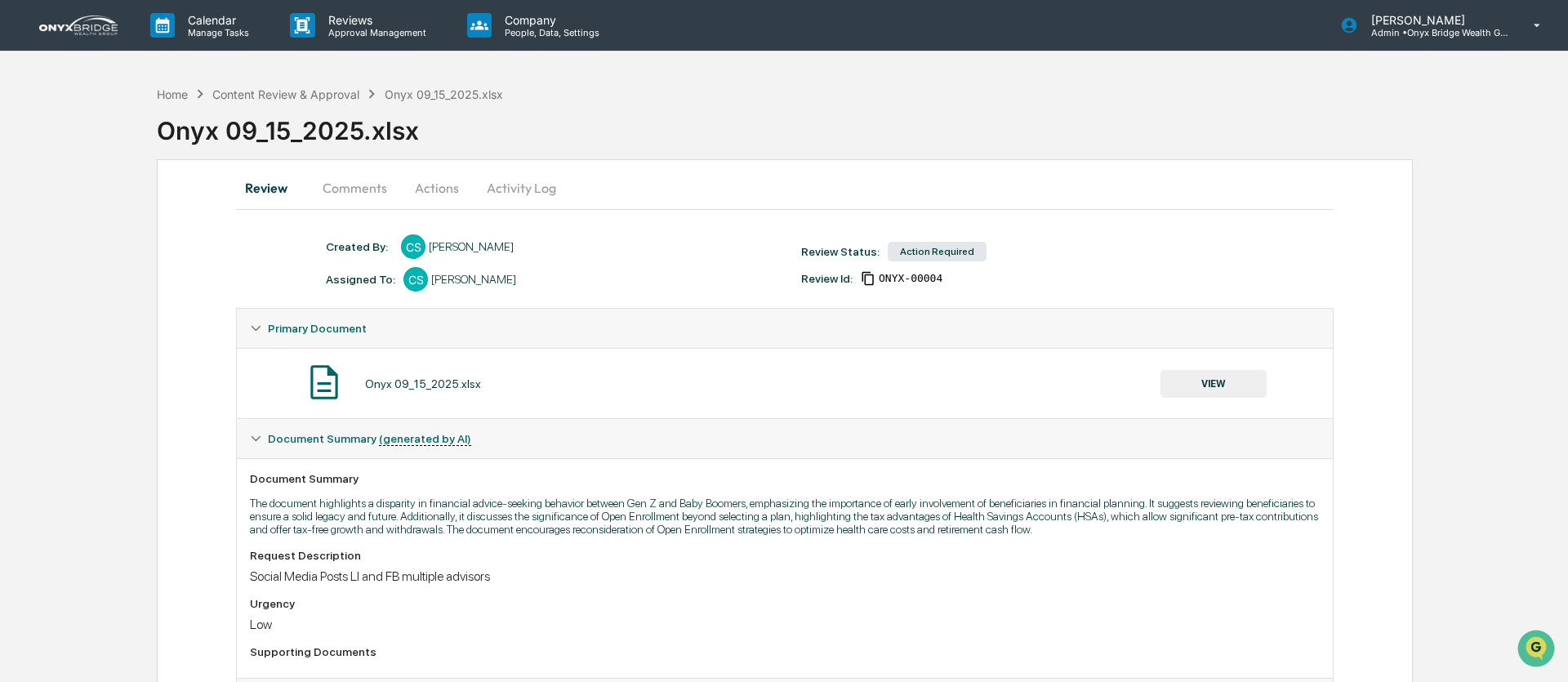
click at [429, 196] on button "Actions" at bounding box center [437, 188] width 74 height 39
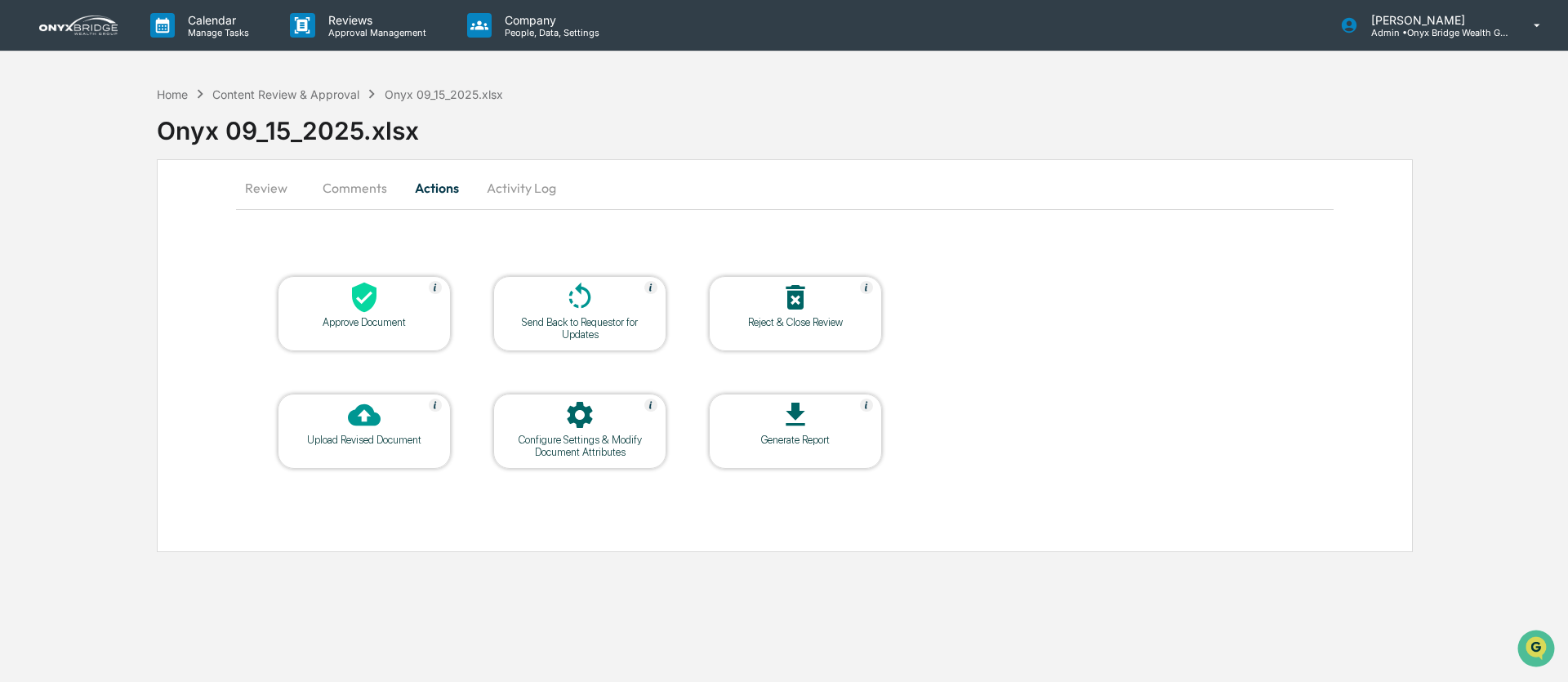
click at [360, 303] on icon at bounding box center [365, 298] width 33 height 33
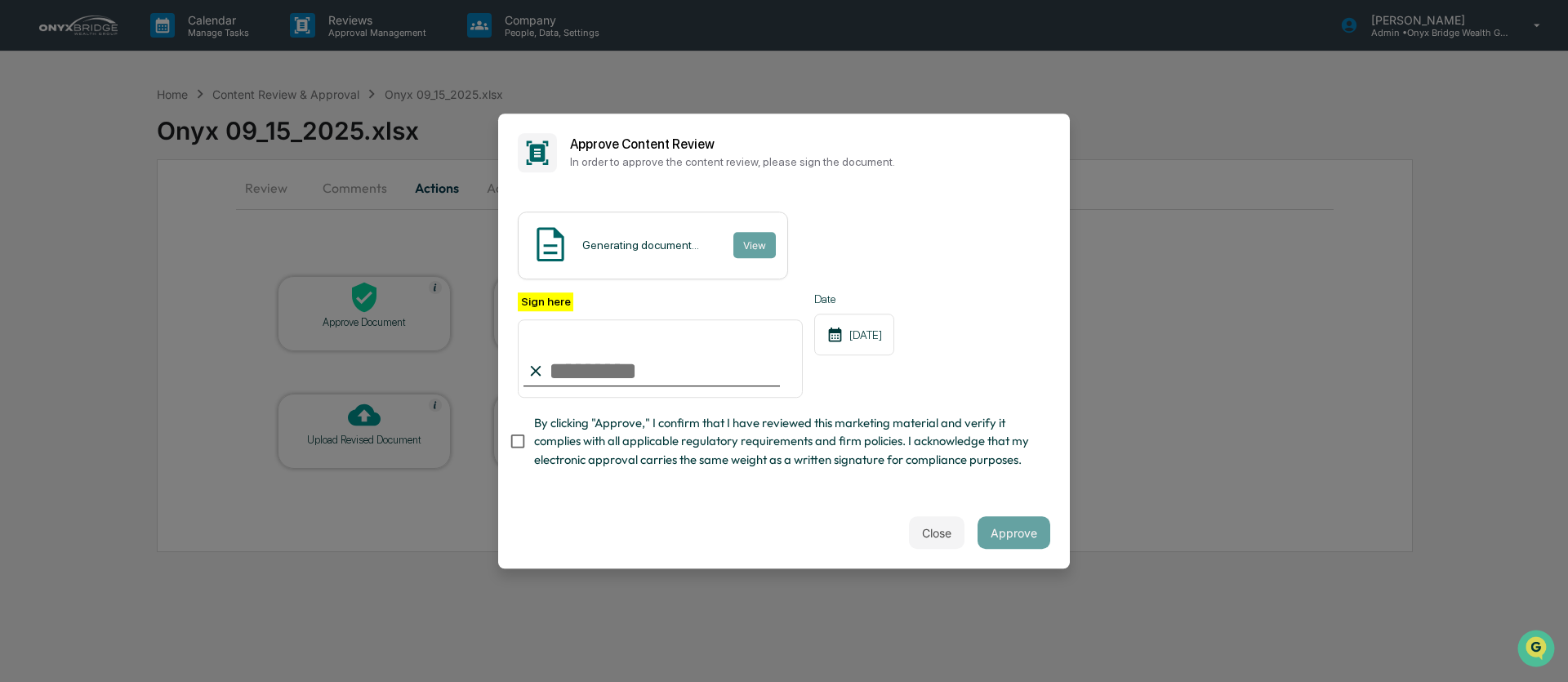
click at [640, 366] on input "Sign here" at bounding box center [660, 358] width 285 height 79
type input "**********"
click at [1027, 531] on button "Approve" at bounding box center [1013, 533] width 73 height 33
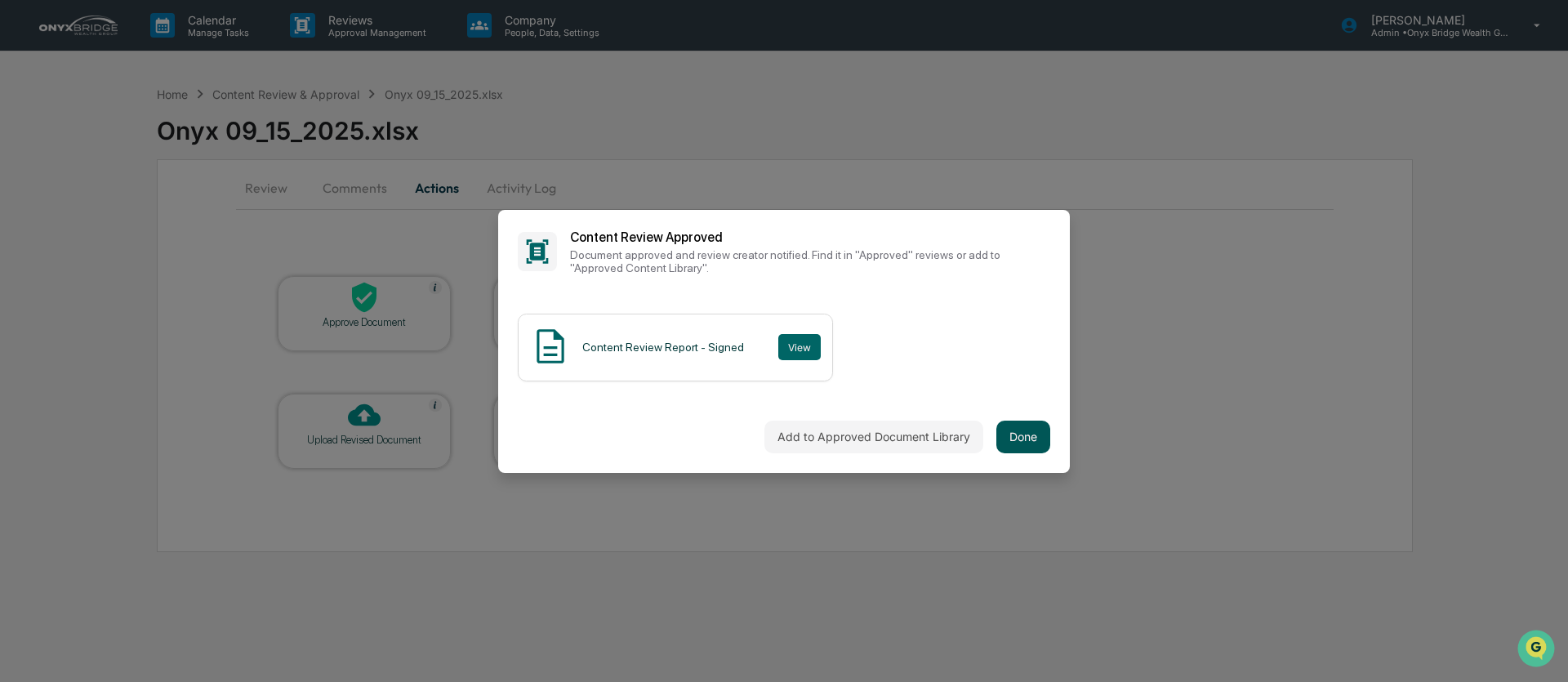
click at [1020, 448] on button "Done" at bounding box center [1024, 438] width 54 height 33
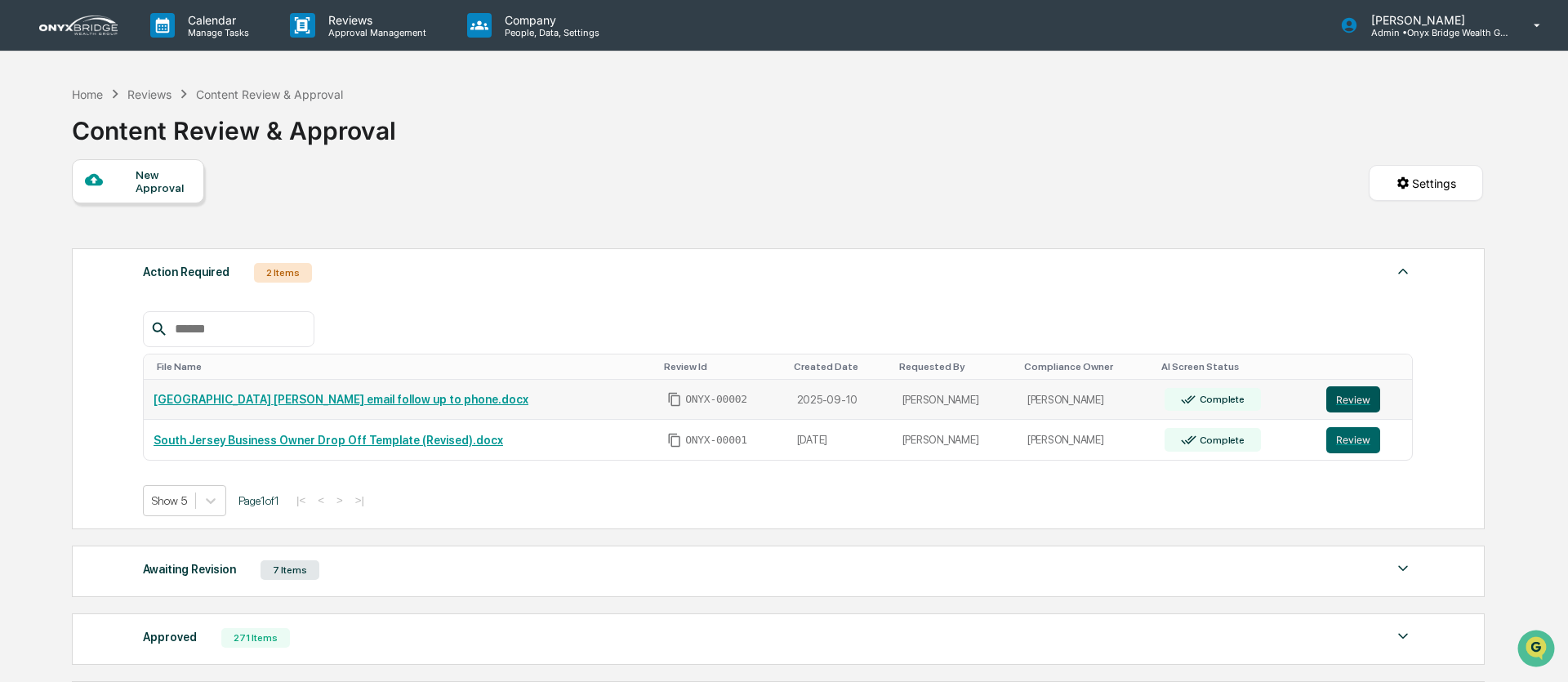
click at [1347, 409] on button "Review" at bounding box center [1354, 399] width 54 height 26
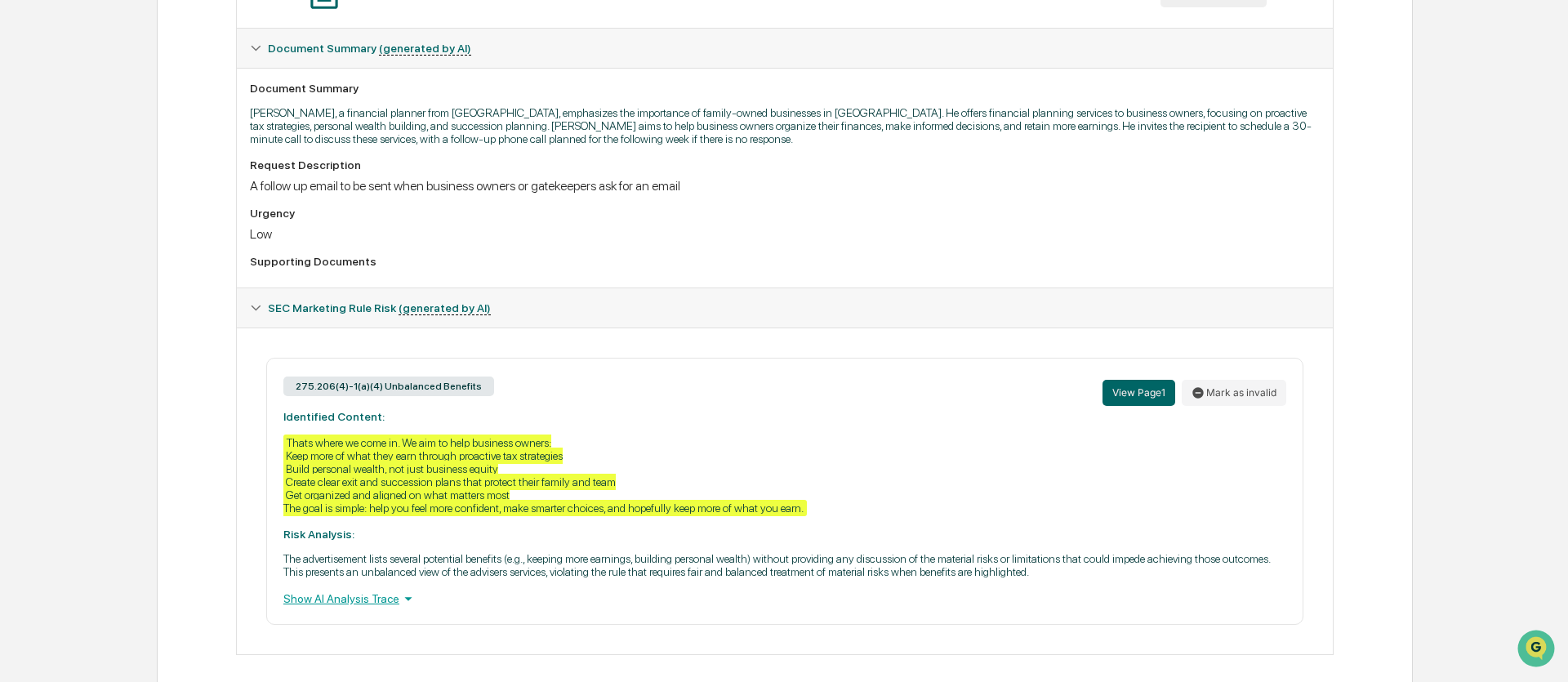
scroll to position [420, 0]
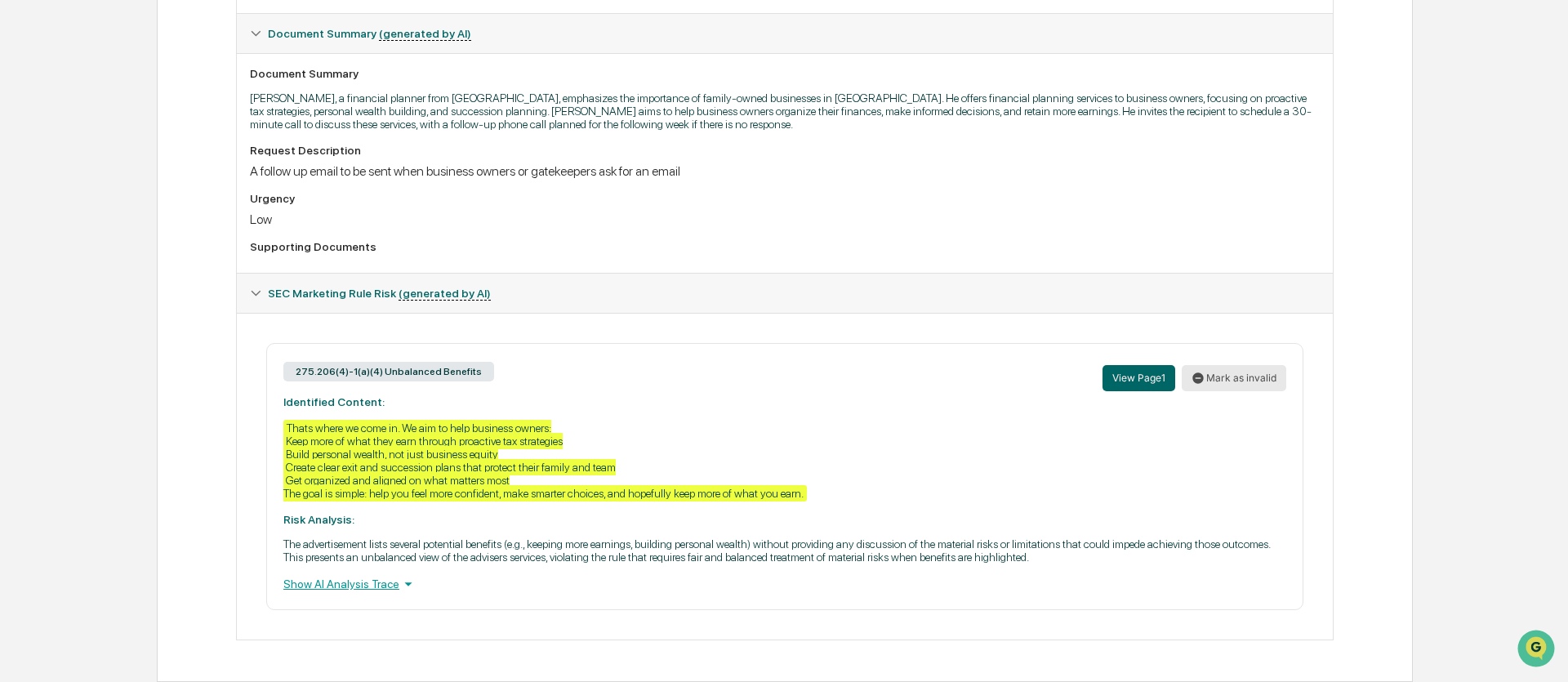
click at [1260, 380] on button "Mark as invalid" at bounding box center [1234, 378] width 105 height 26
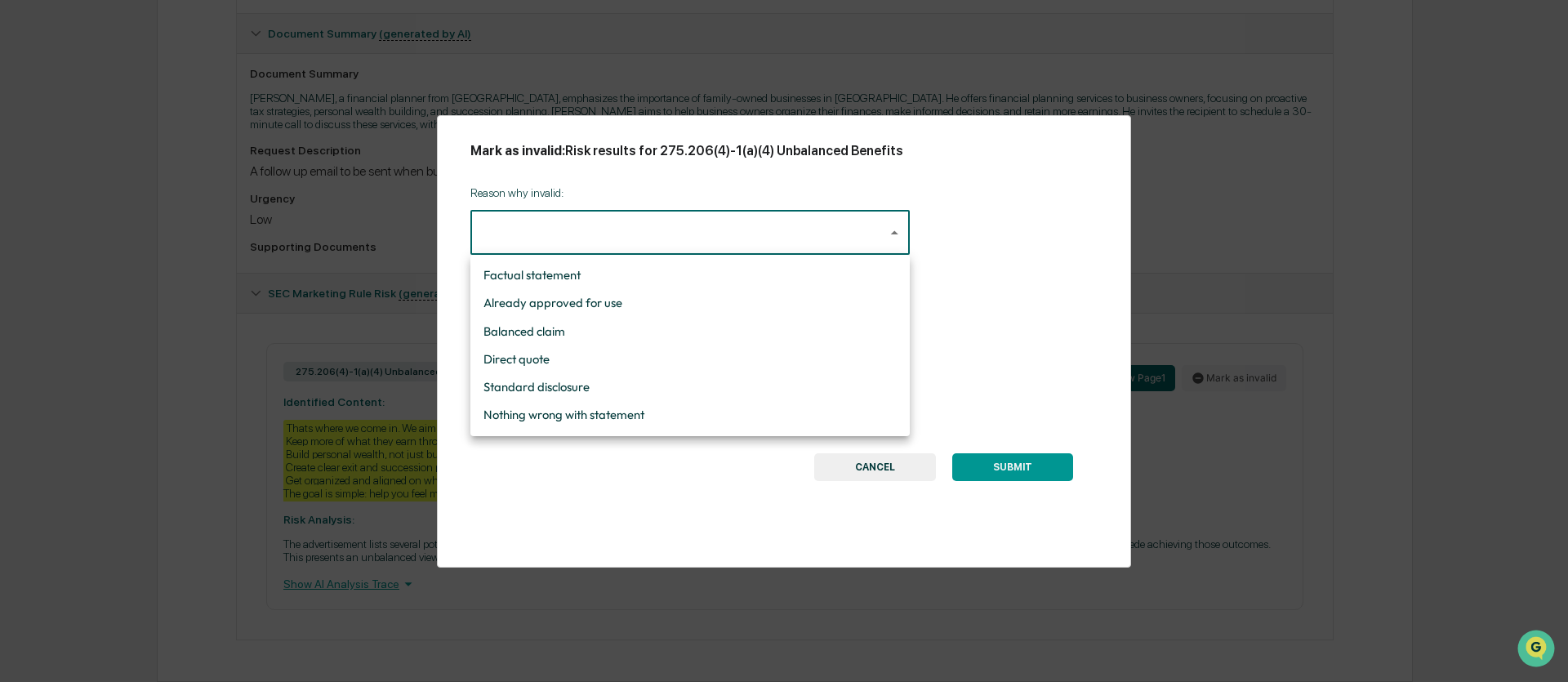
click at [661, 248] on body "Calendar Manage Tasks Reviews Approval Management Company People, Data, Setting…" at bounding box center [784, 138] width 1568 height 1088
click at [590, 412] on li "Nothing wrong with statement" at bounding box center [689, 415] width 439 height 28
type input "**********"
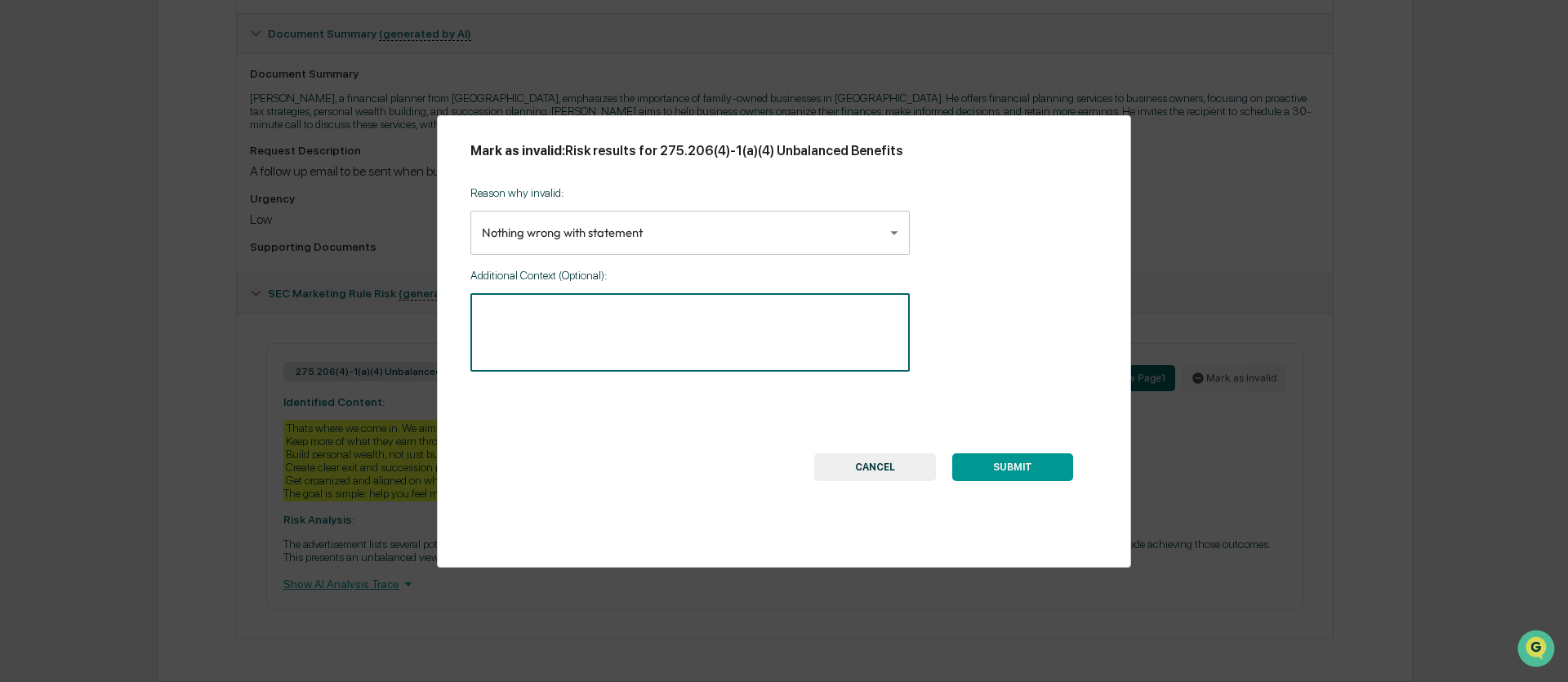
click at [571, 324] on textarea at bounding box center [690, 333] width 417 height 51
type textarea "**********"
click at [1024, 469] on button "SUBMIT" at bounding box center [1012, 467] width 121 height 28
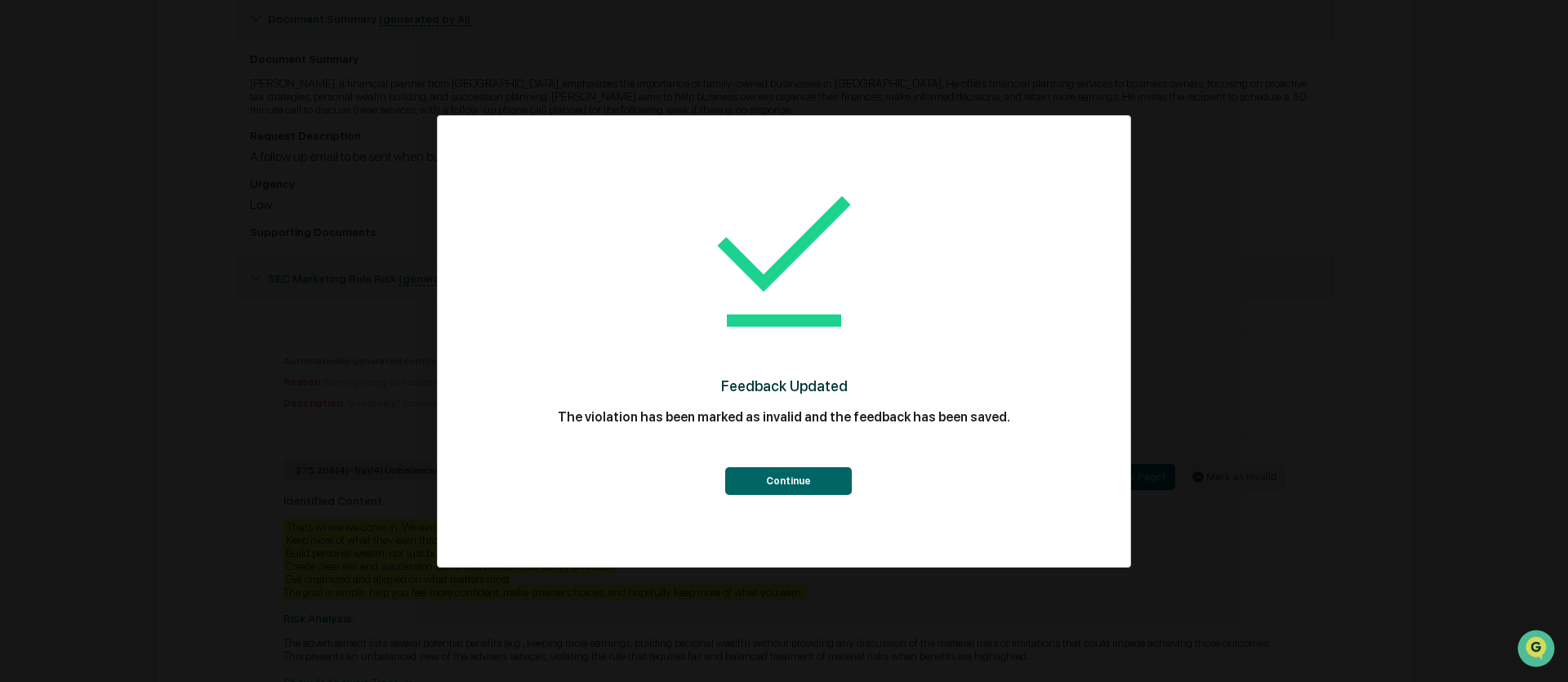
click at [784, 480] on button "Continue" at bounding box center [788, 481] width 127 height 28
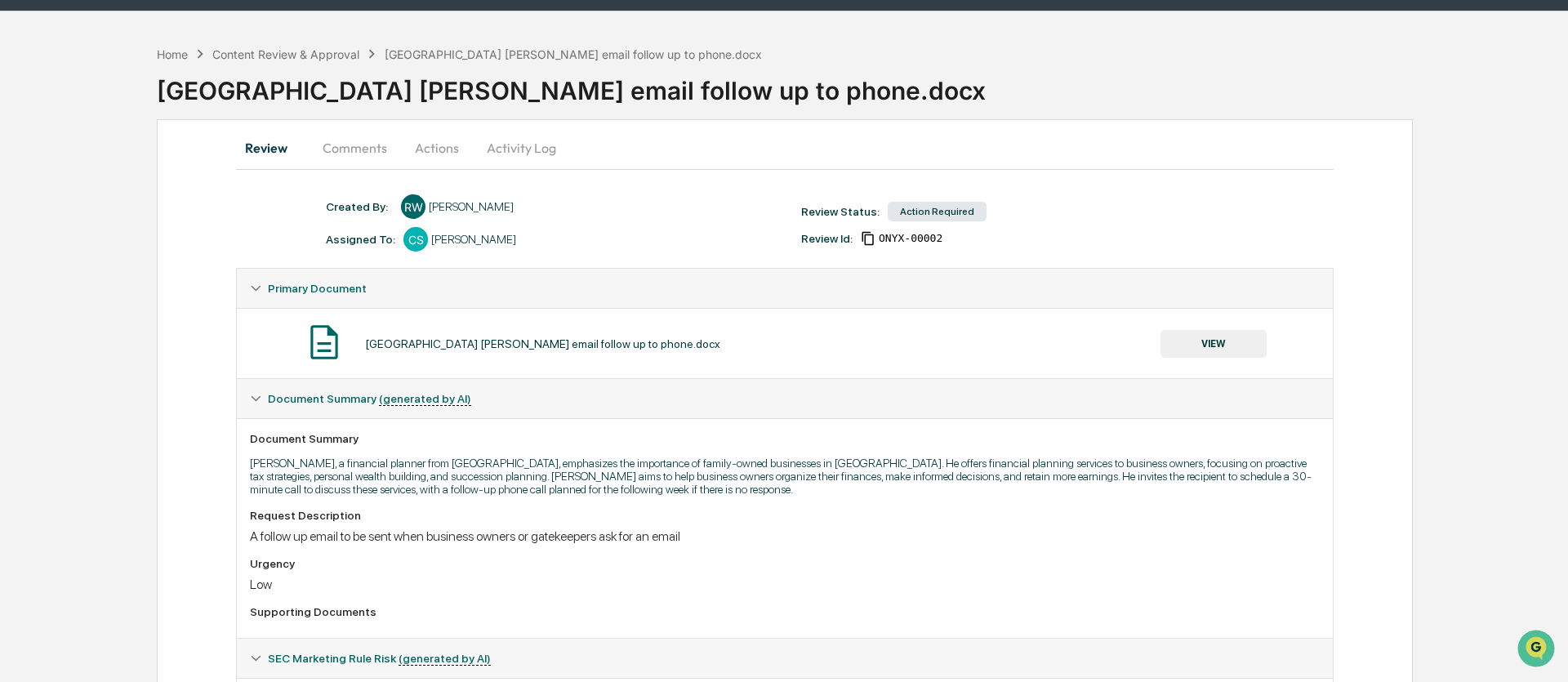
scroll to position [0, 0]
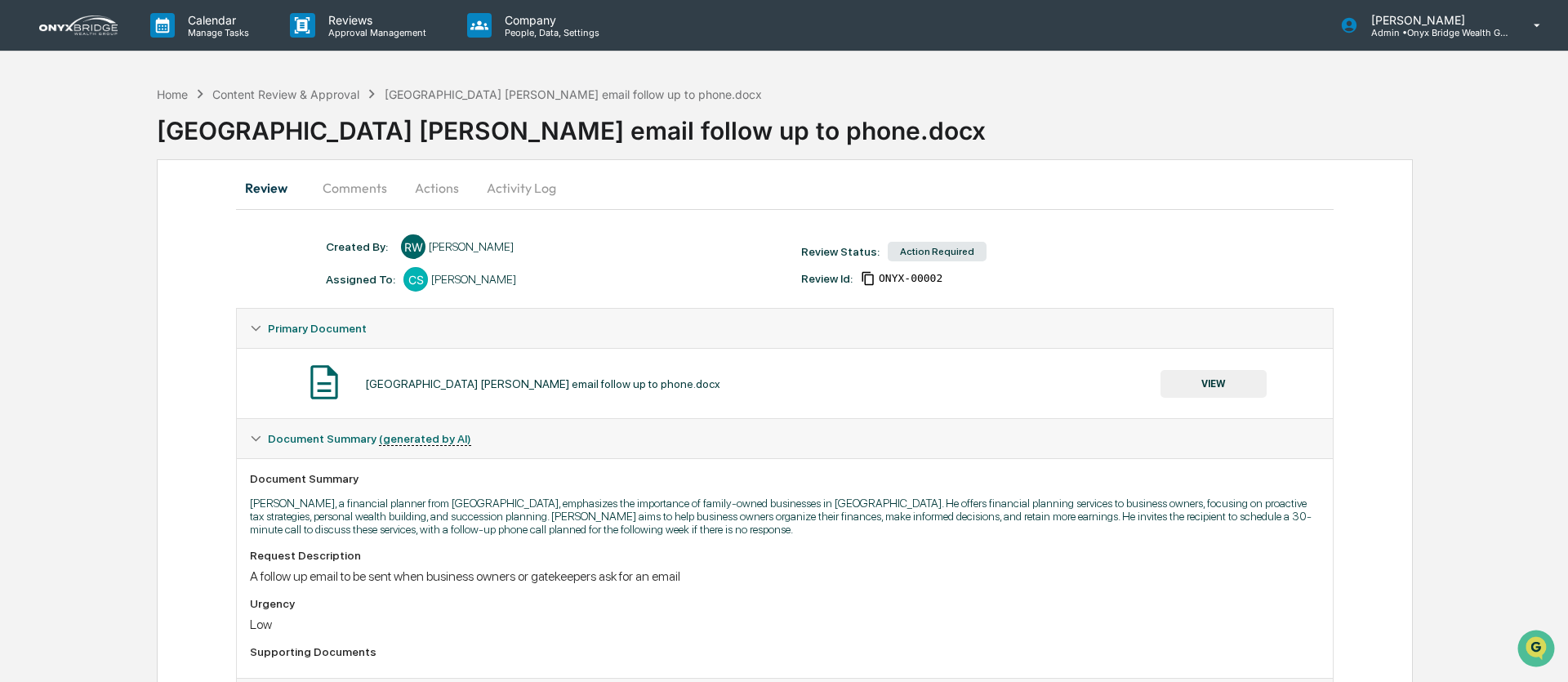
click at [1209, 393] on button "VIEW" at bounding box center [1213, 384] width 106 height 28
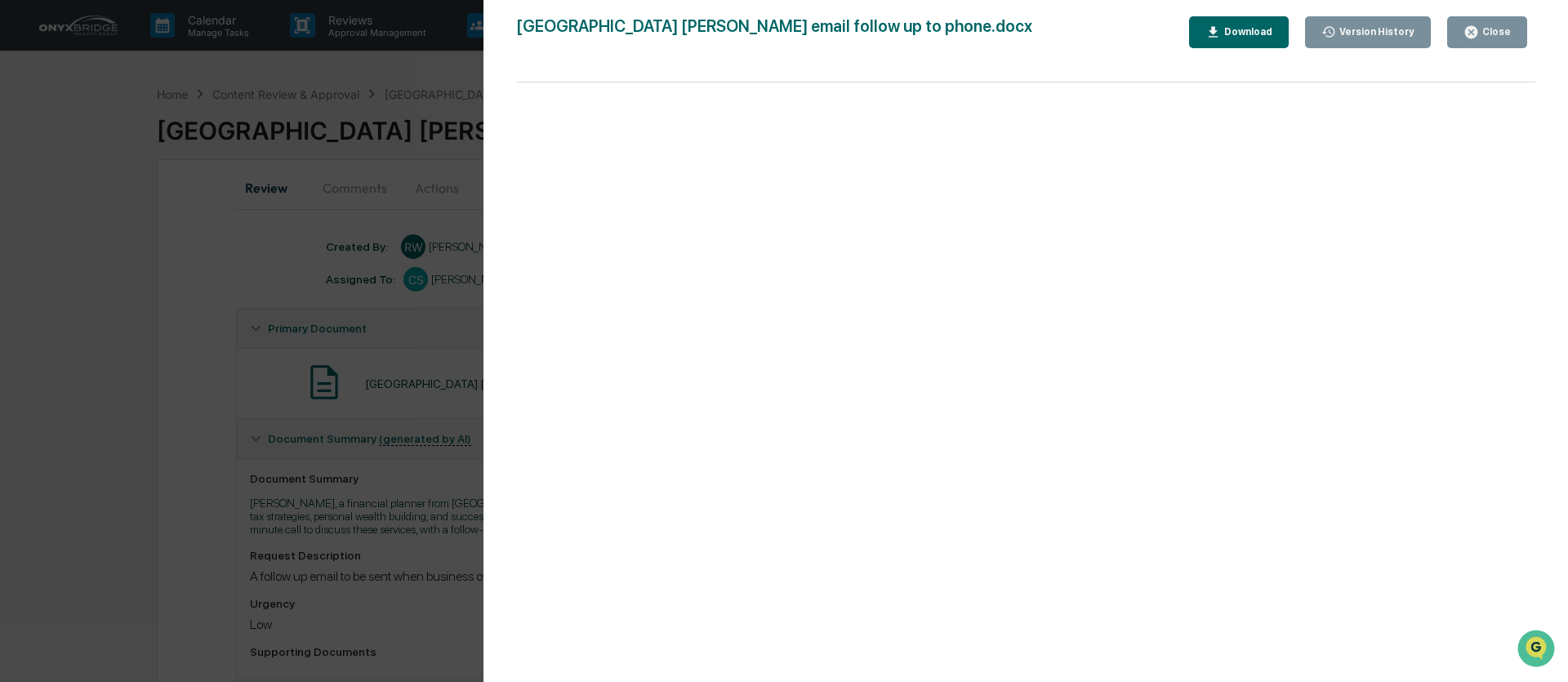
click at [1465, 38] on icon "button" at bounding box center [1471, 32] width 16 height 16
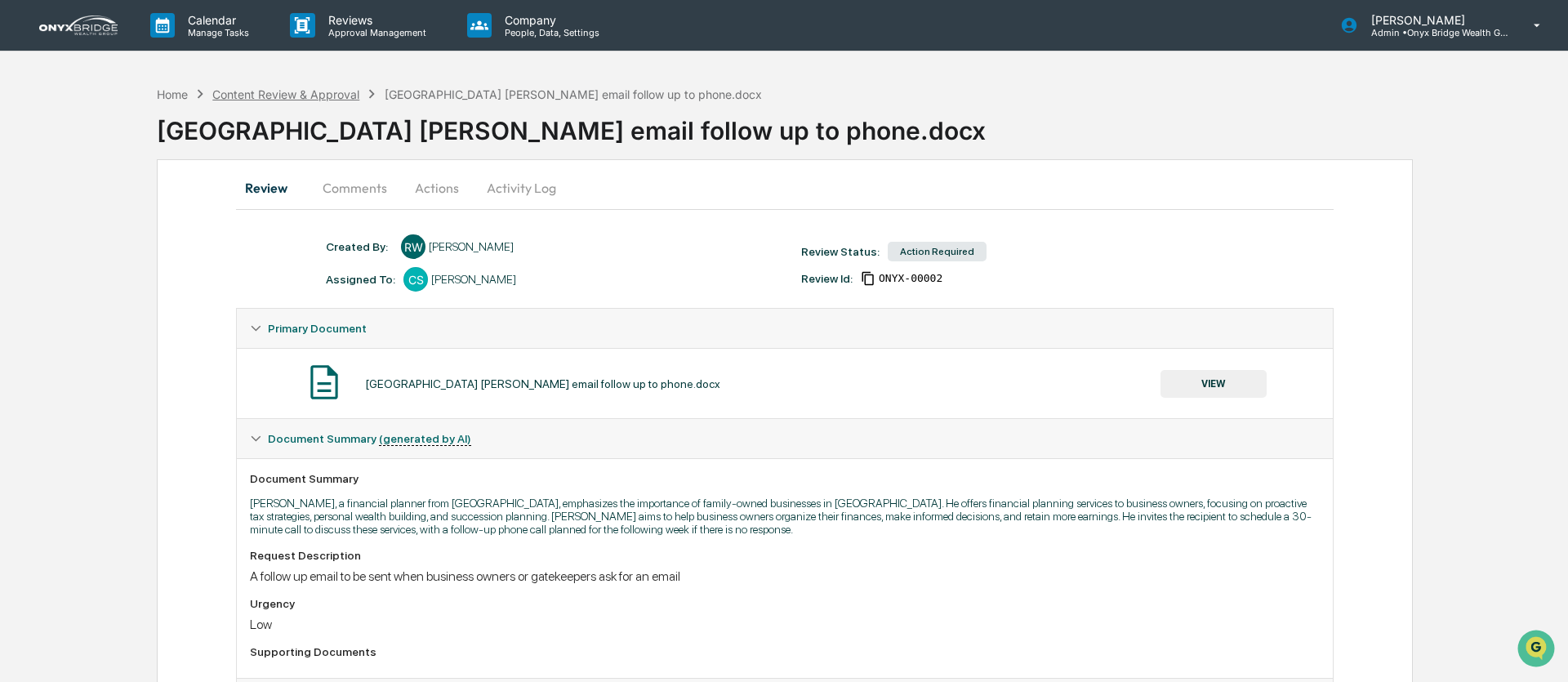
click at [272, 90] on div "Content Review & Approval" at bounding box center [286, 94] width 147 height 14
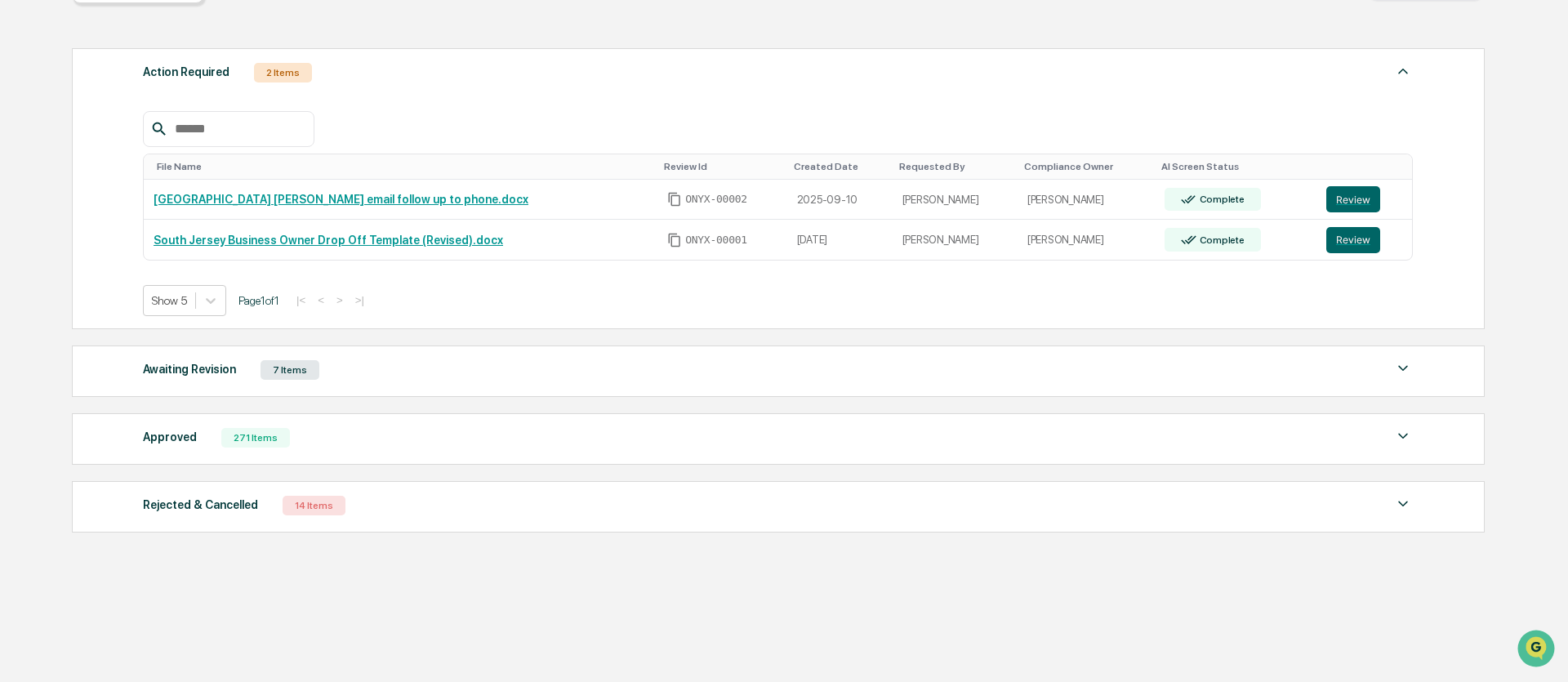
scroll to position [206, 0]
click at [332, 427] on div "Approved 271 Items" at bounding box center [778, 438] width 1270 height 23
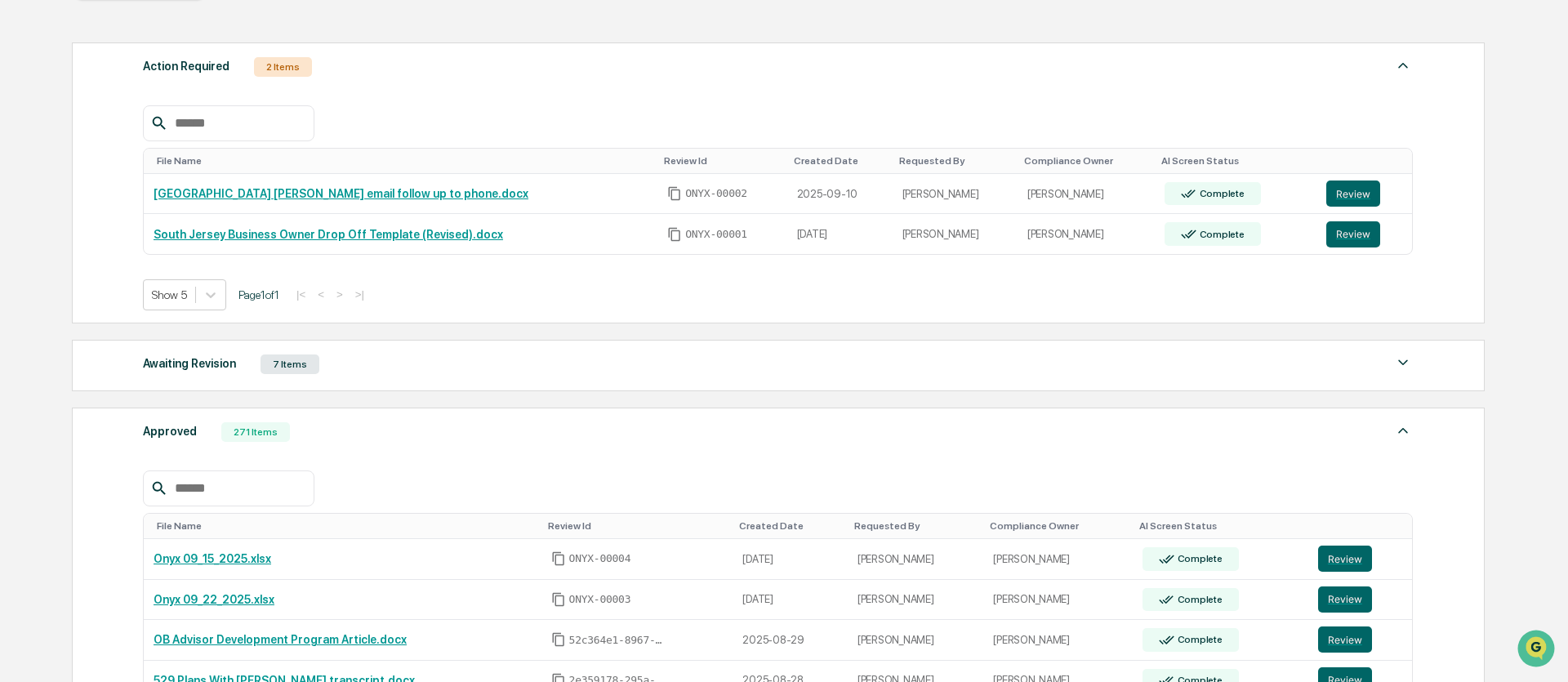
click at [209, 500] on input "text" at bounding box center [238, 489] width 139 height 21
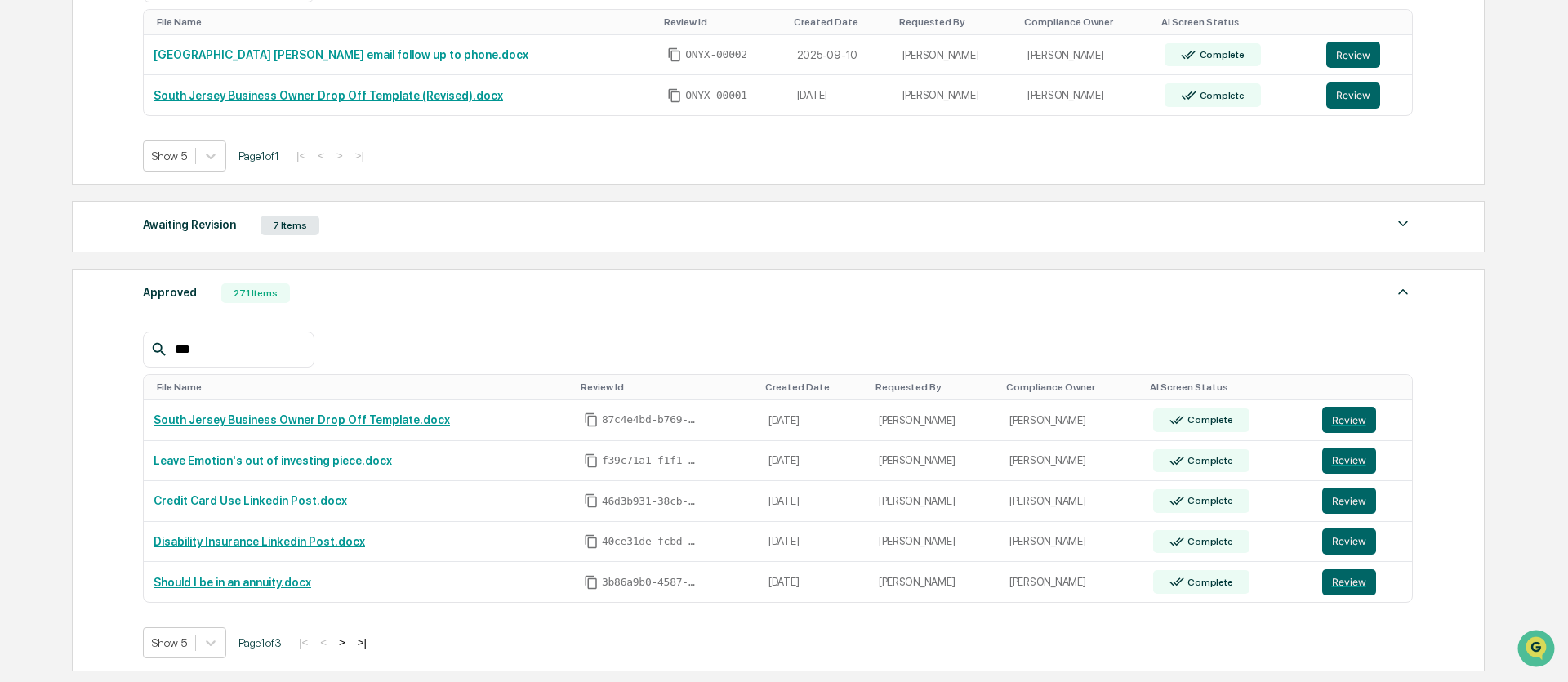
scroll to position [347, 0]
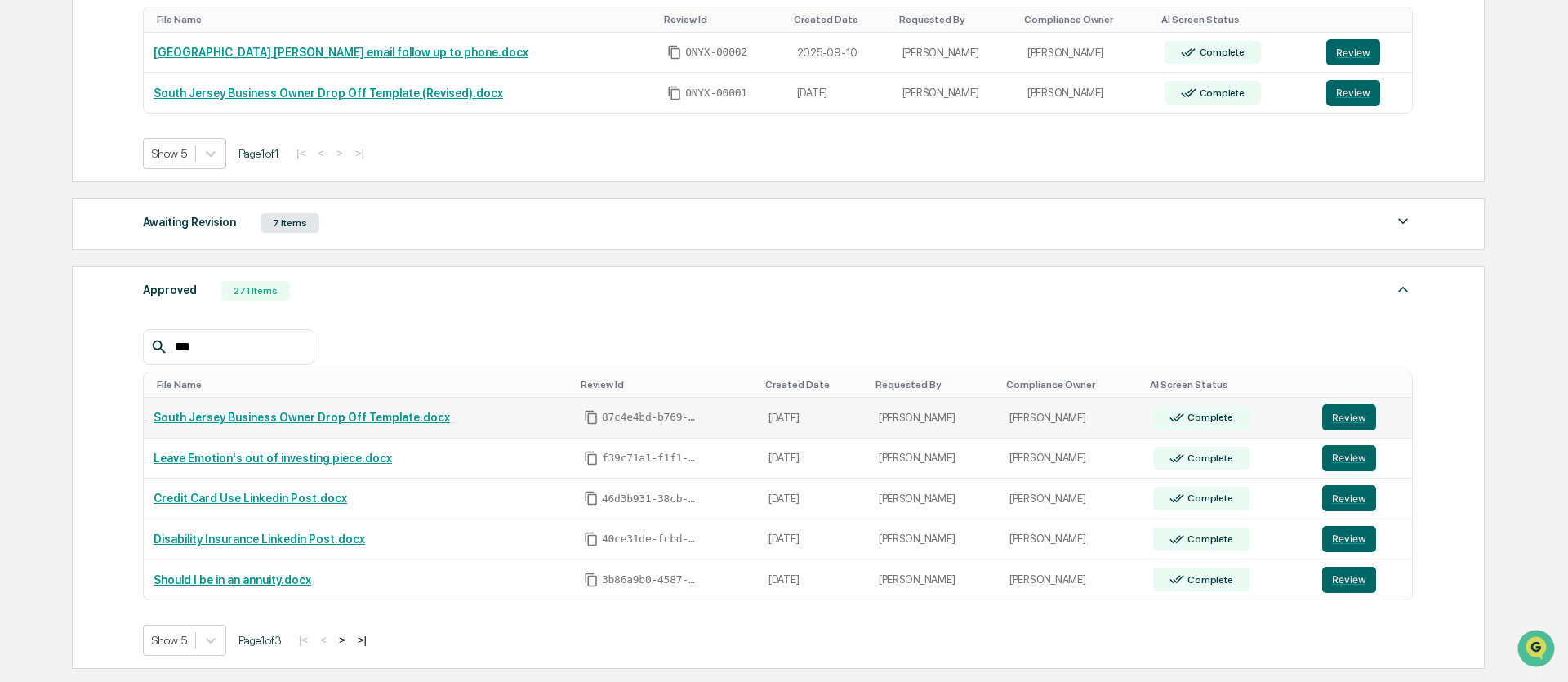
type input "***"
click at [283, 424] on link "South Jersey Business Owner Drop Off Template.docx" at bounding box center [302, 417] width 297 height 13
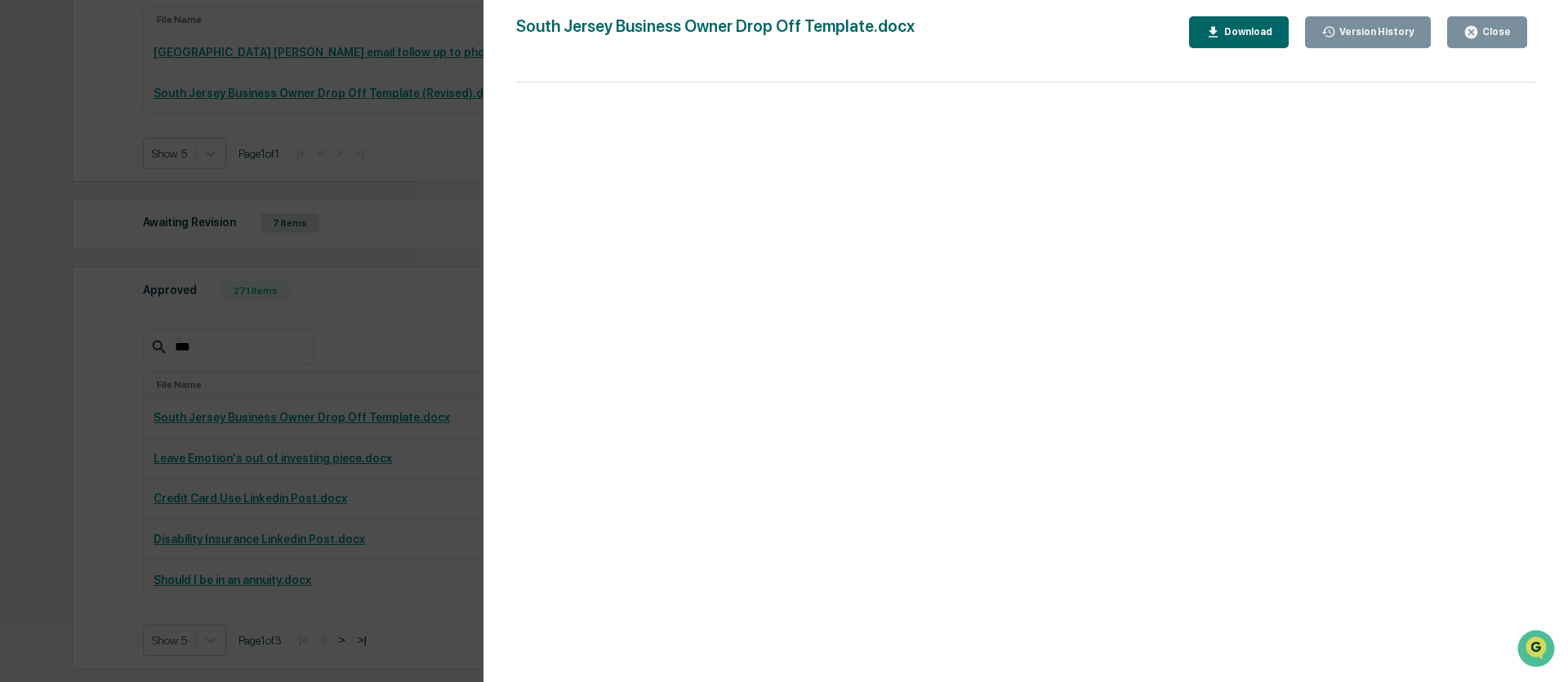
click at [1480, 37] on div "Close" at bounding box center [1494, 32] width 32 height 12
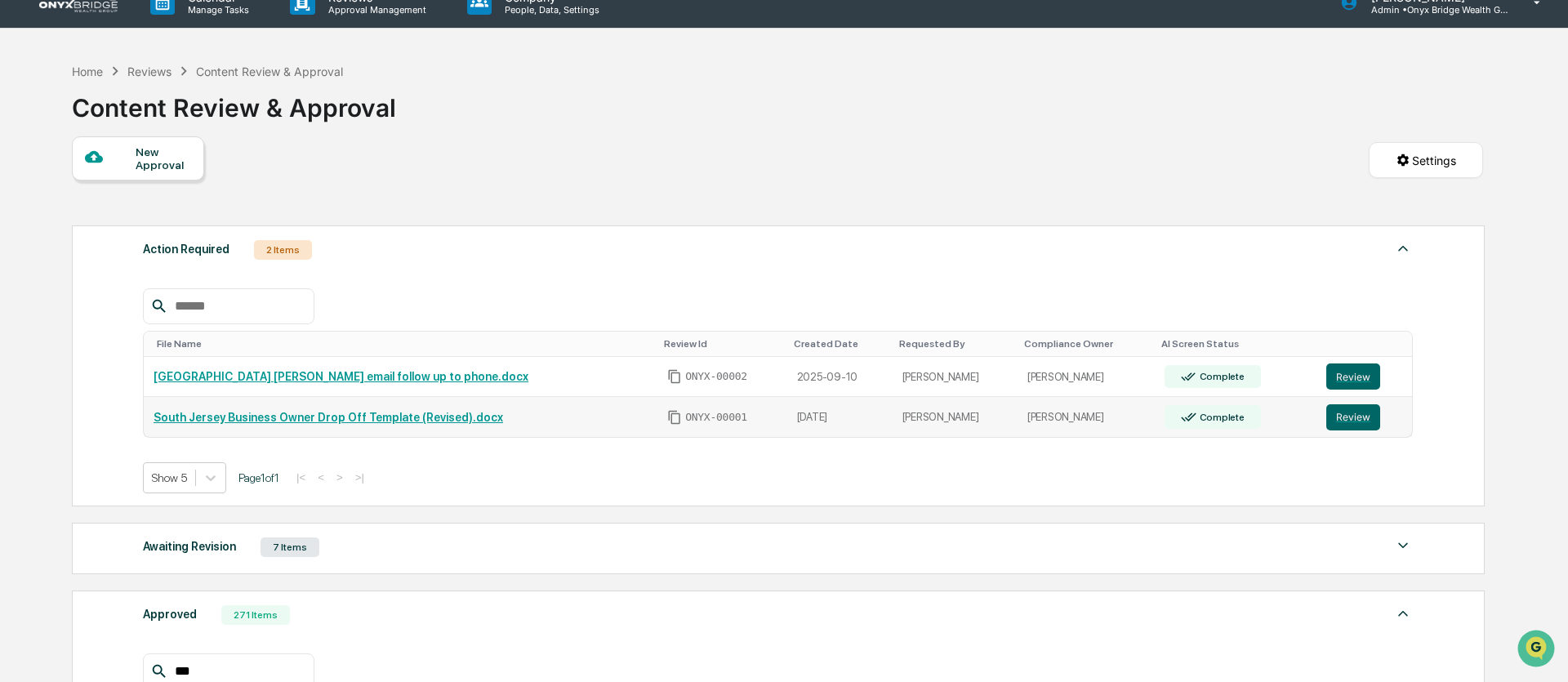
scroll to position [0, 0]
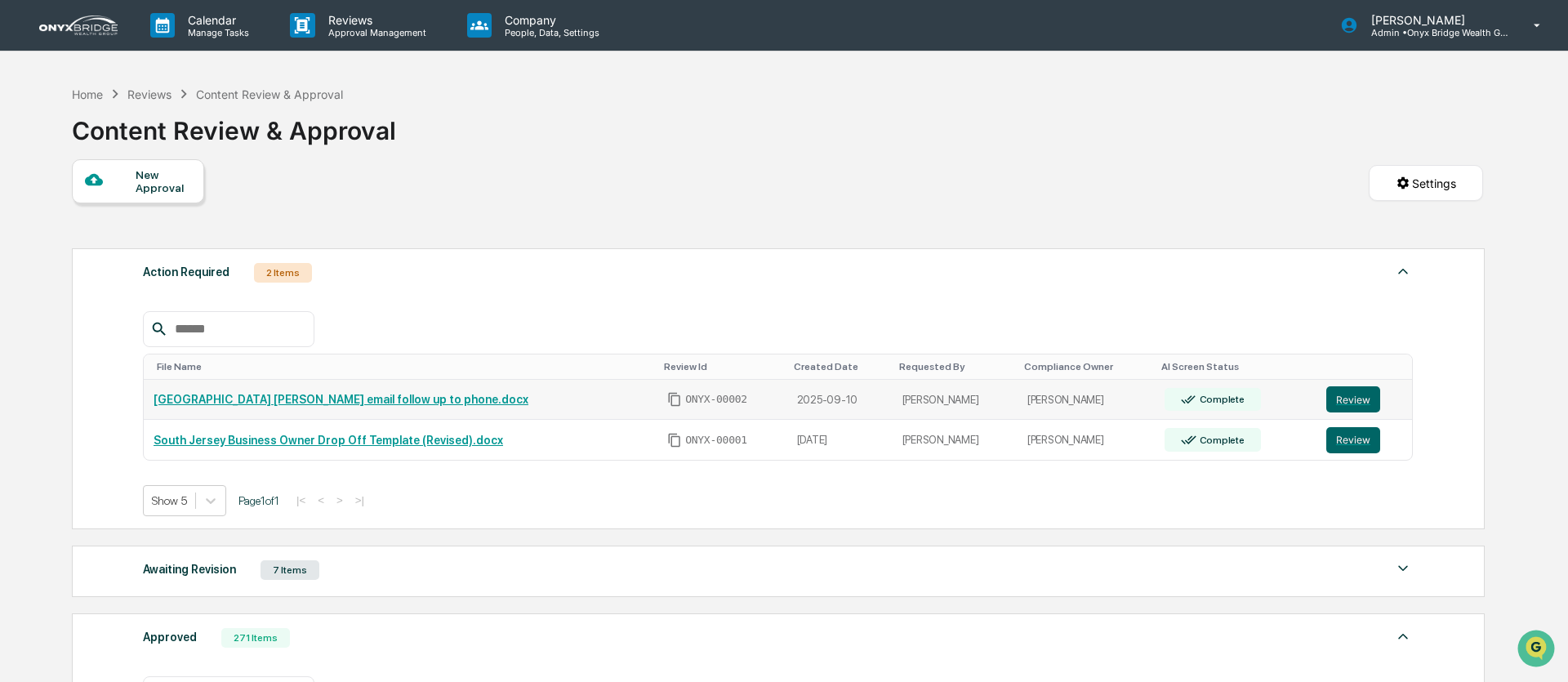
click at [272, 405] on link "[GEOGRAPHIC_DATA] [PERSON_NAME] email follow up to phone.docx" at bounding box center [340, 399] width 375 height 13
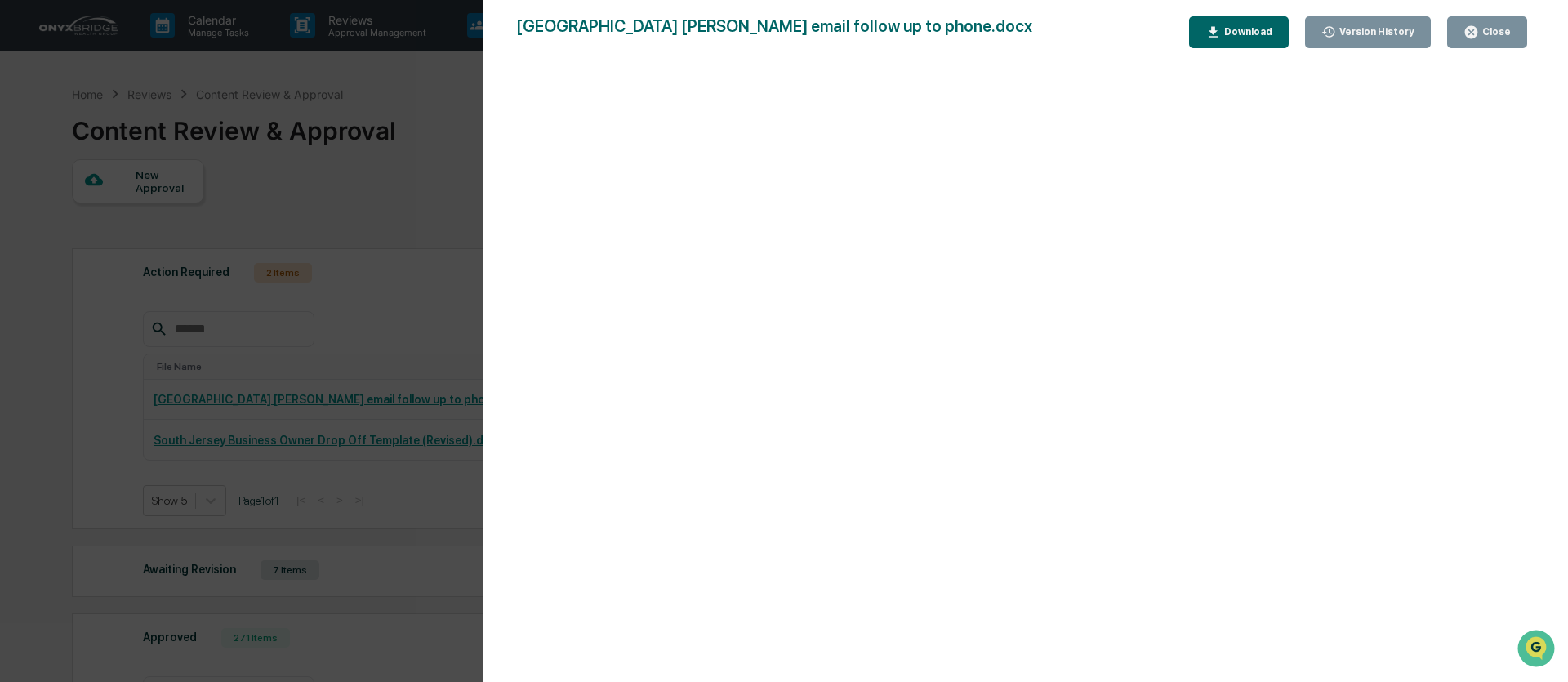
click at [1478, 39] on icon "button" at bounding box center [1471, 32] width 16 height 16
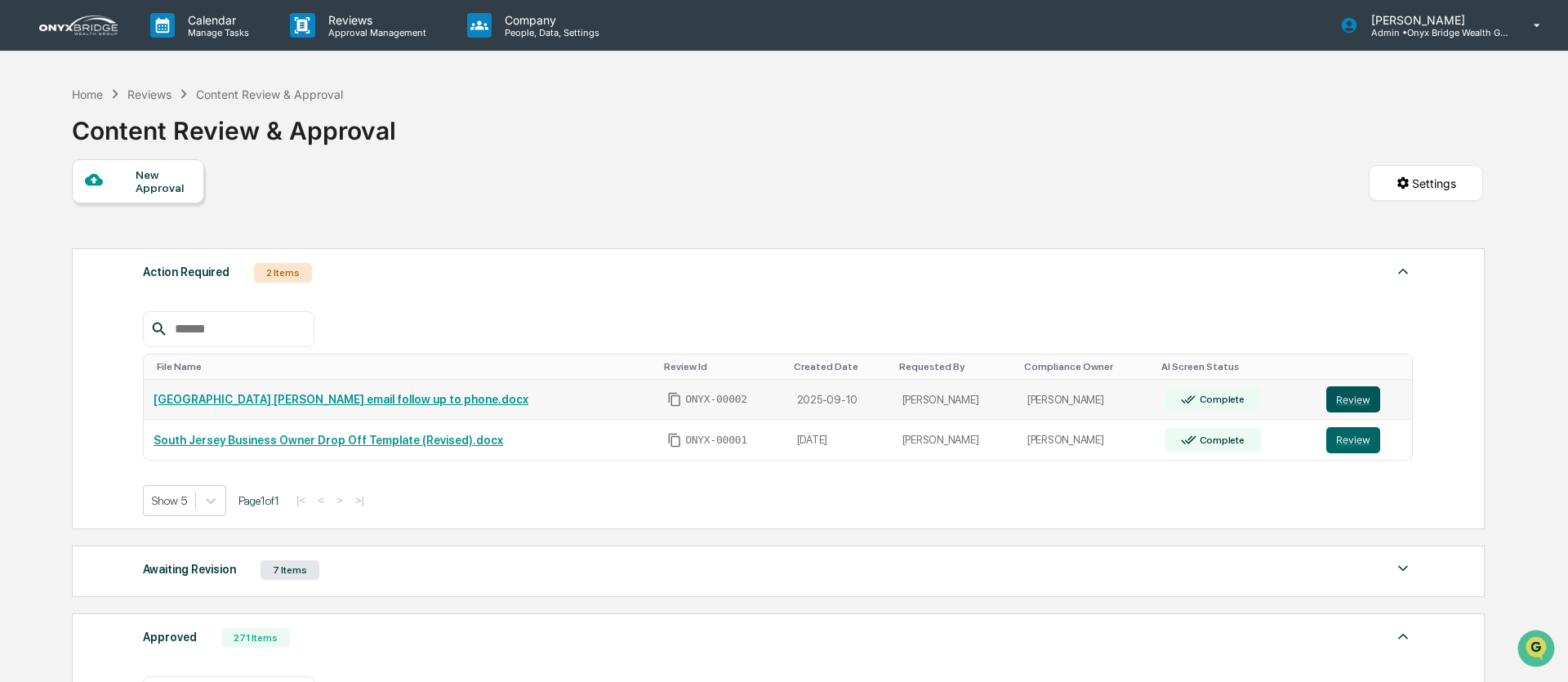
click at [1368, 411] on button "Review" at bounding box center [1354, 399] width 54 height 26
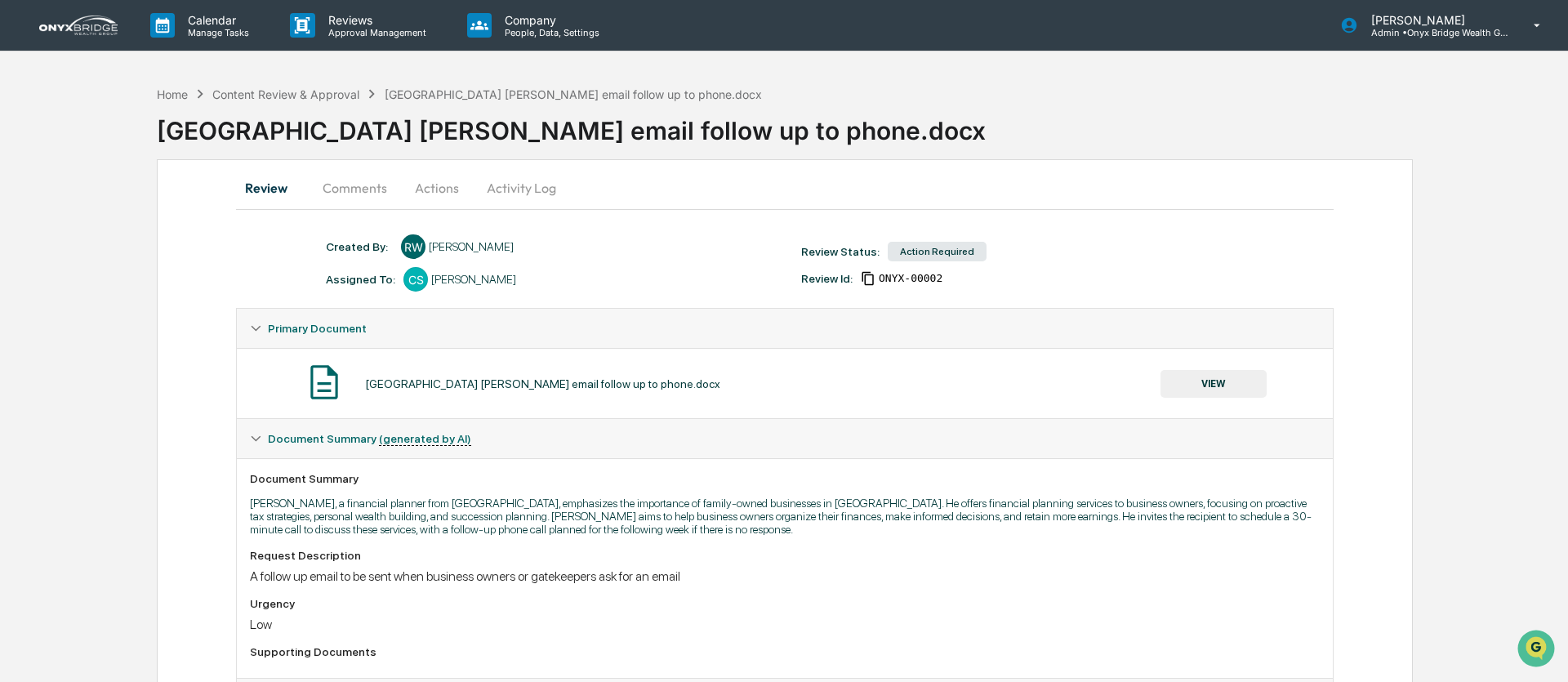
click at [416, 192] on button "Actions" at bounding box center [437, 188] width 74 height 39
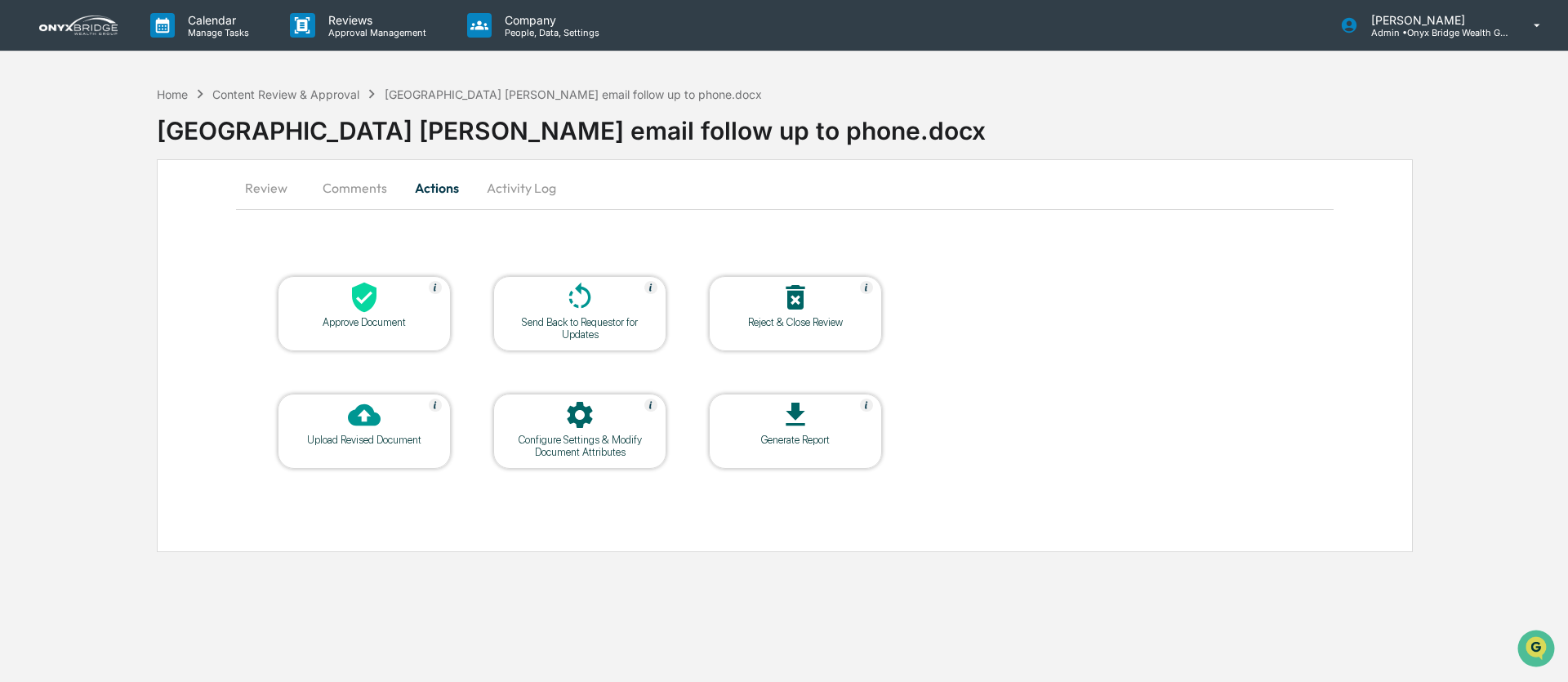
click at [583, 319] on div "Send Back to Requestor for Updates" at bounding box center [580, 328] width 147 height 24
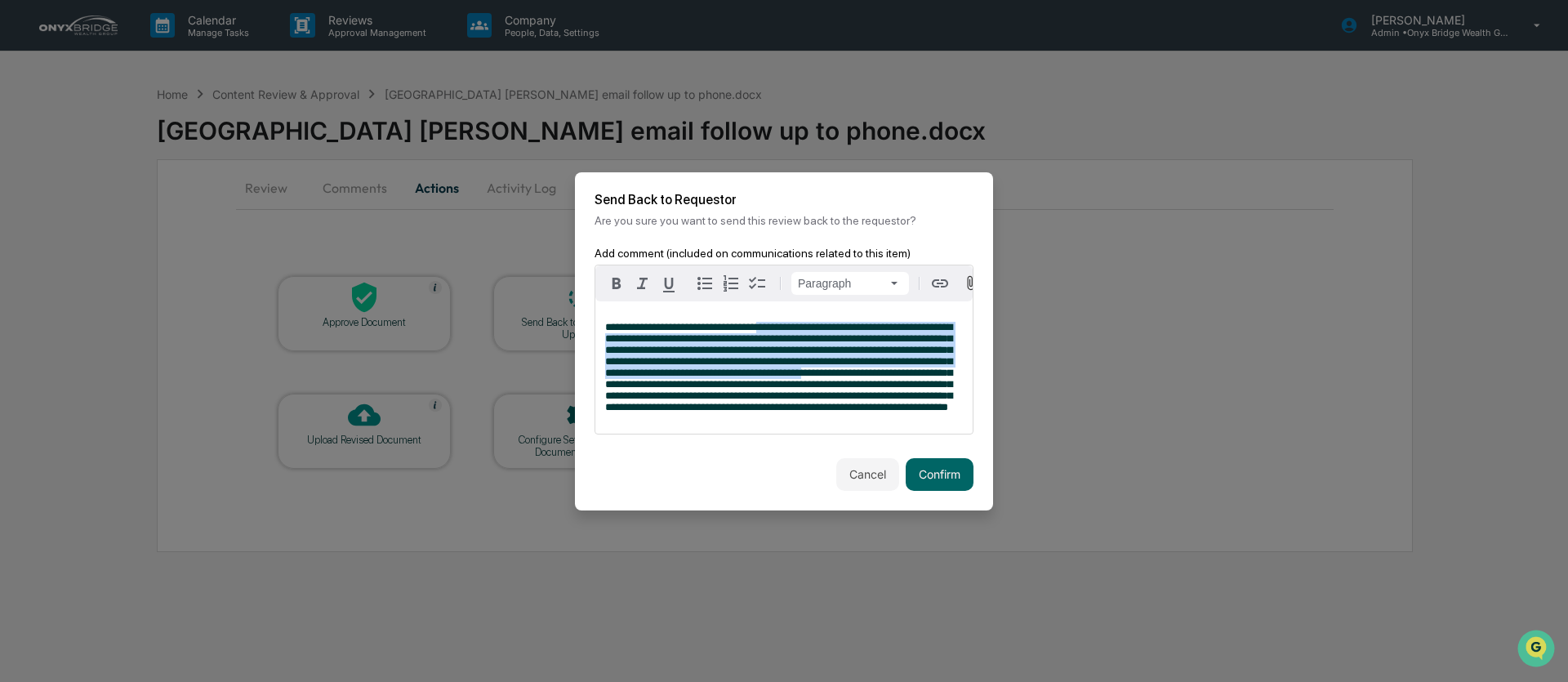
drag, startPoint x: 785, startPoint y: 310, endPoint x: 804, endPoint y: 385, distance: 77.4
click at [775, 373] on span "**********" at bounding box center [779, 367] width 347 height 90
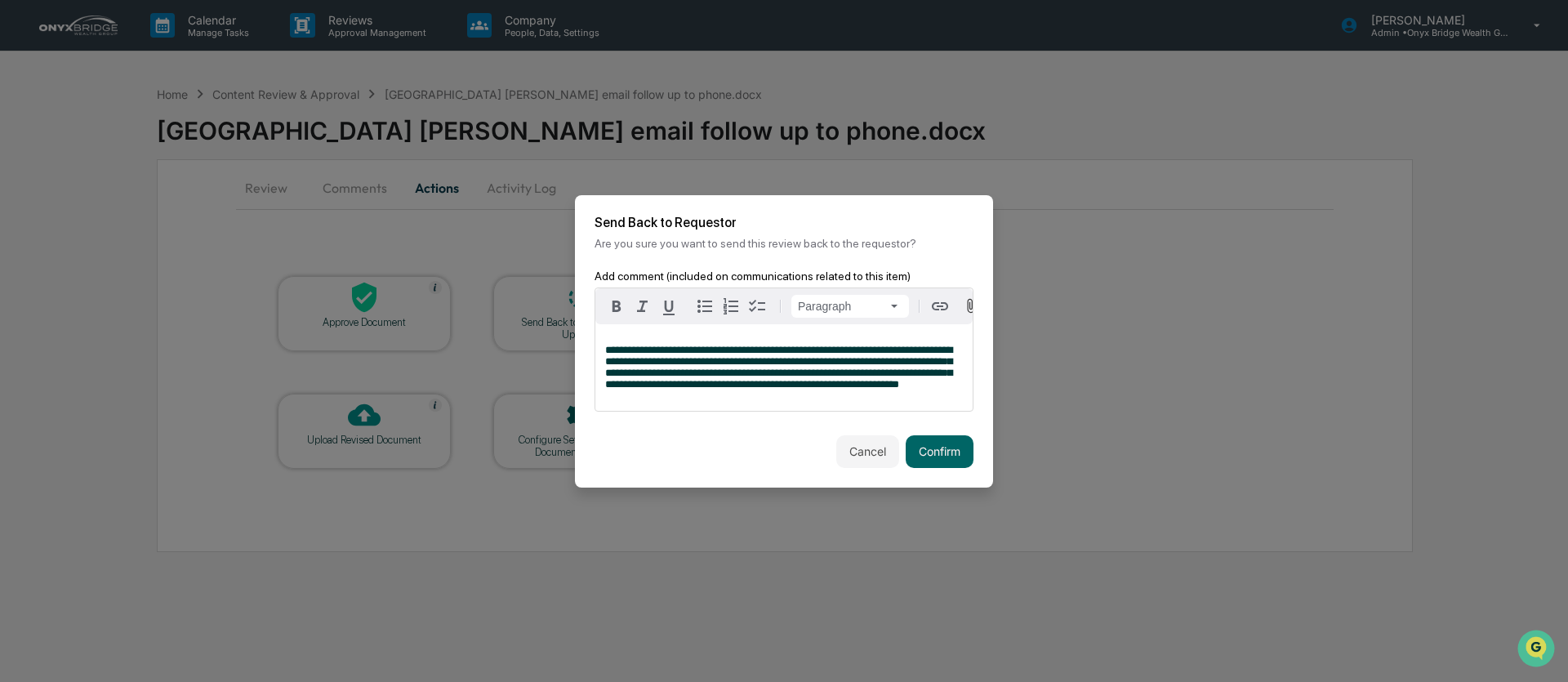
click at [865, 391] on p "**********" at bounding box center [784, 367] width 358 height 46
click at [775, 344] on span "**********" at bounding box center [779, 367] width 347 height 45
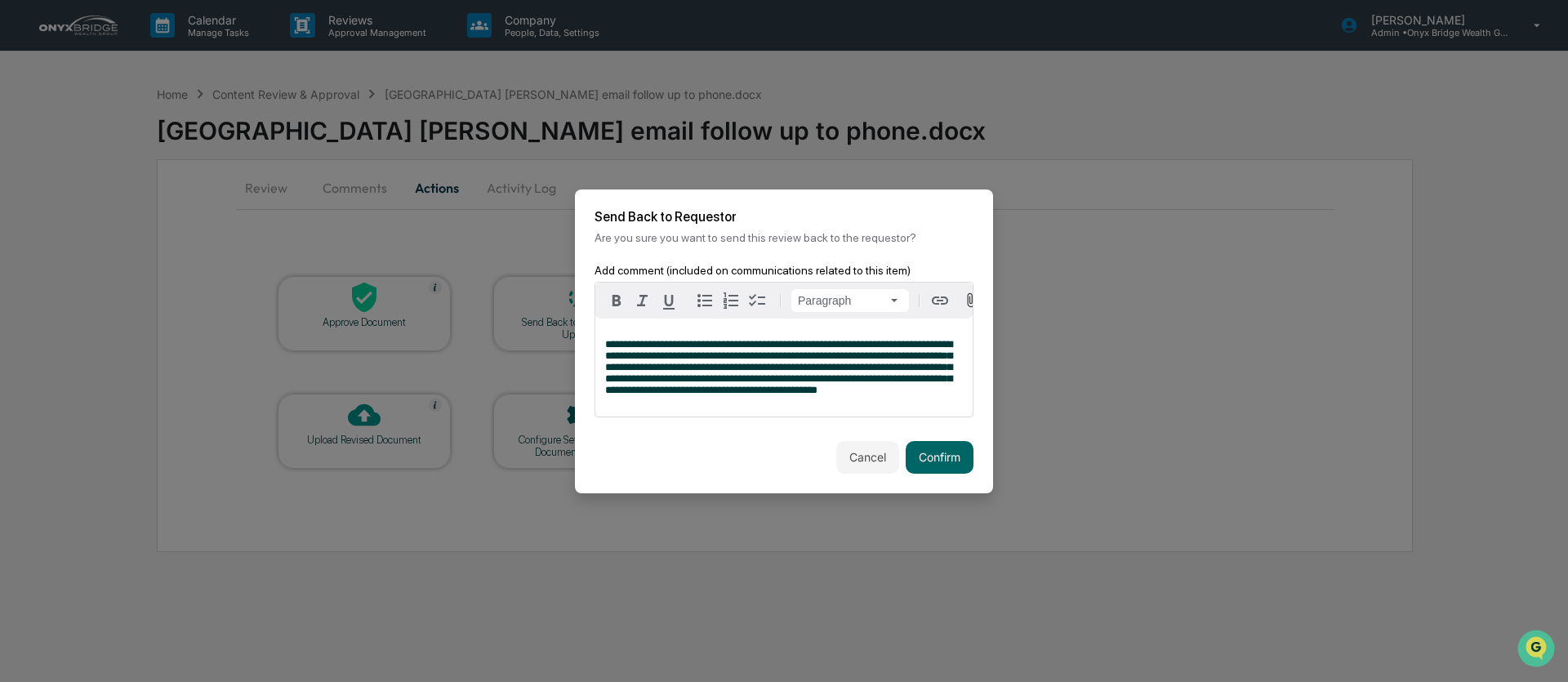
click at [937, 412] on div "**********" at bounding box center [784, 367] width 377 height 98
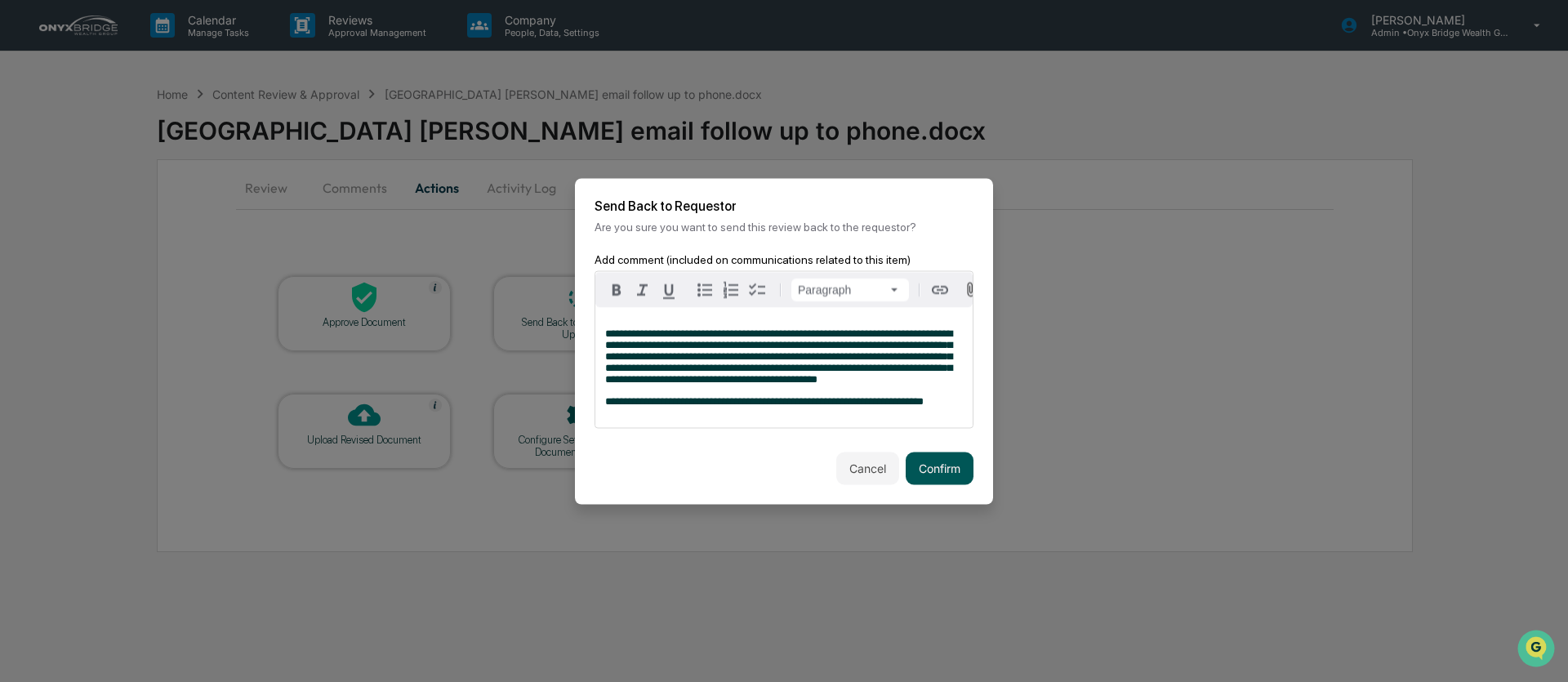
click at [958, 482] on button "Confirm" at bounding box center [940, 469] width 68 height 33
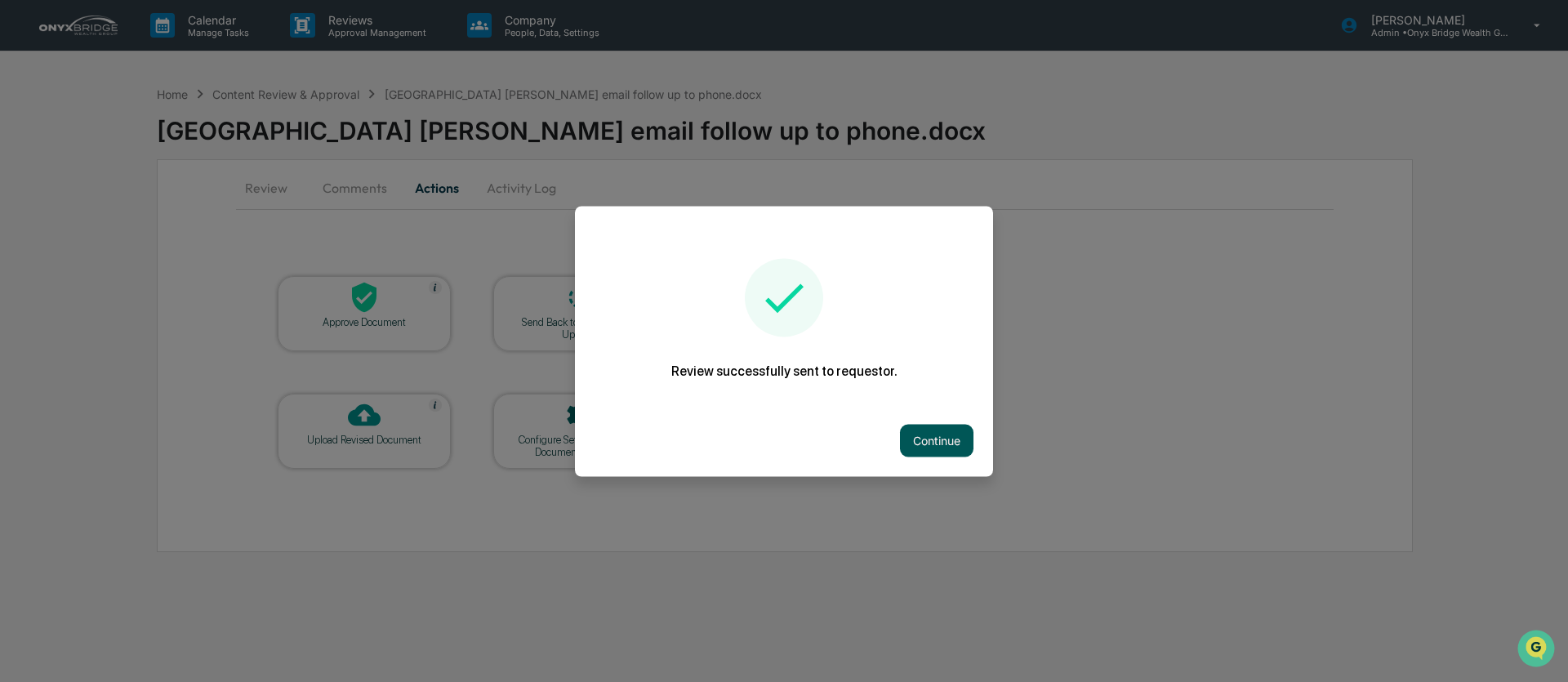
click at [954, 448] on button "Continue" at bounding box center [937, 440] width 74 height 33
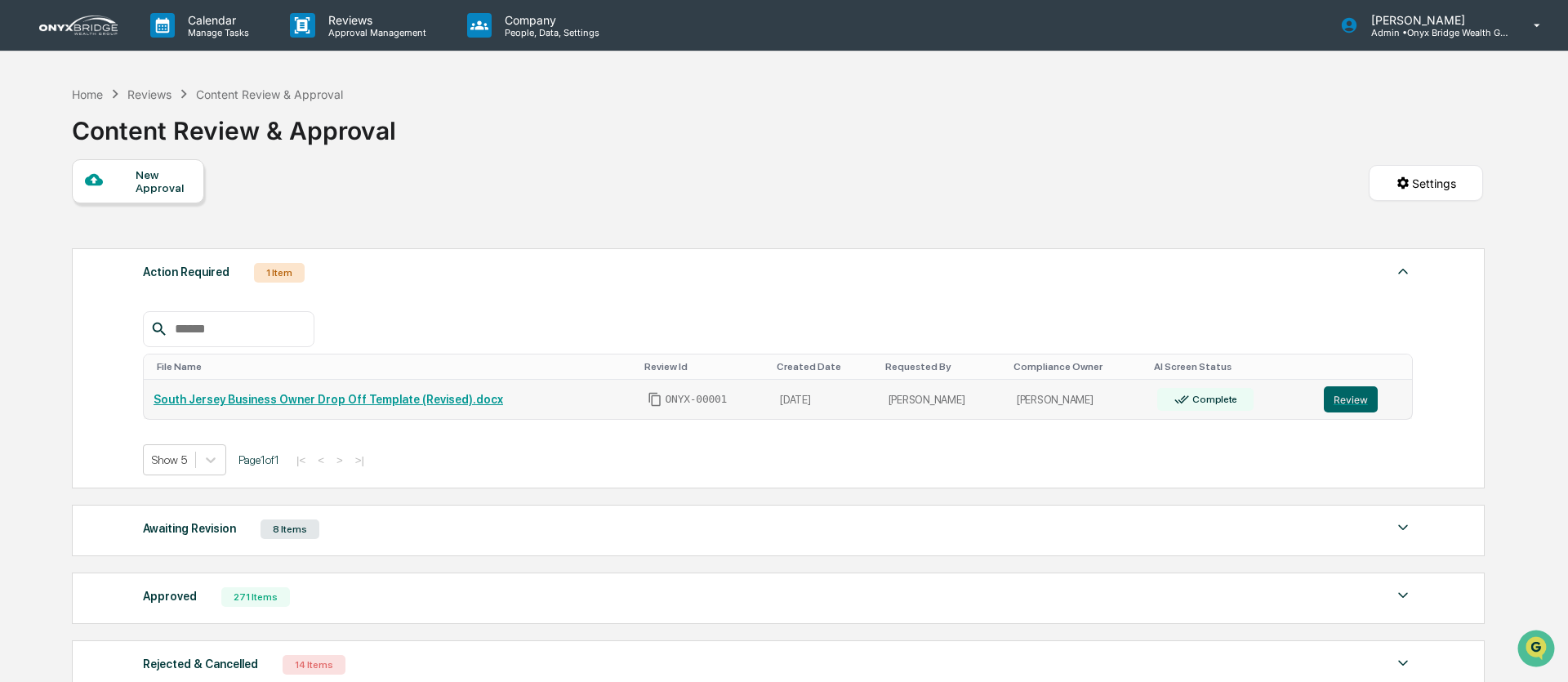
click at [281, 402] on link "South Jersey Business Owner Drop Off Template (Revised).docx" at bounding box center [328, 399] width 350 height 13
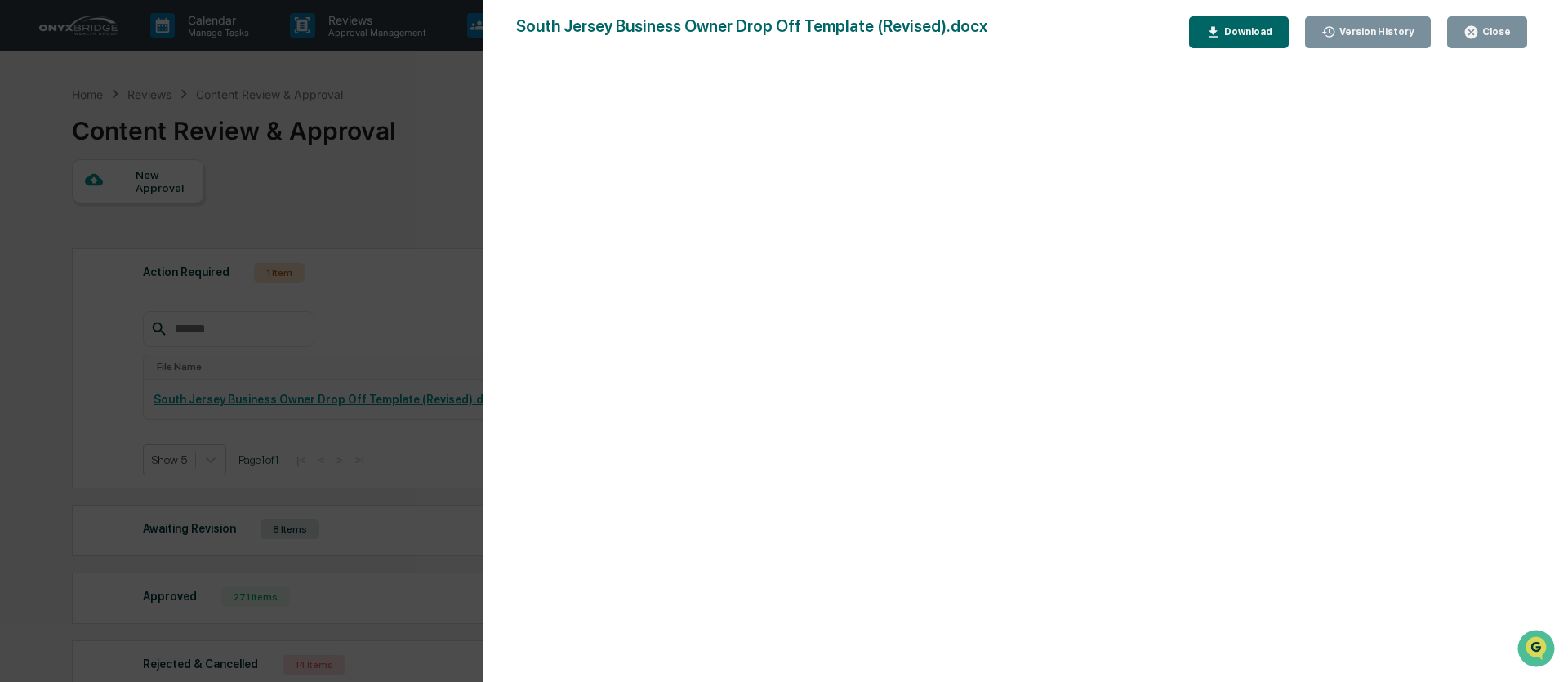
click at [1477, 37] on icon "button" at bounding box center [1471, 32] width 16 height 16
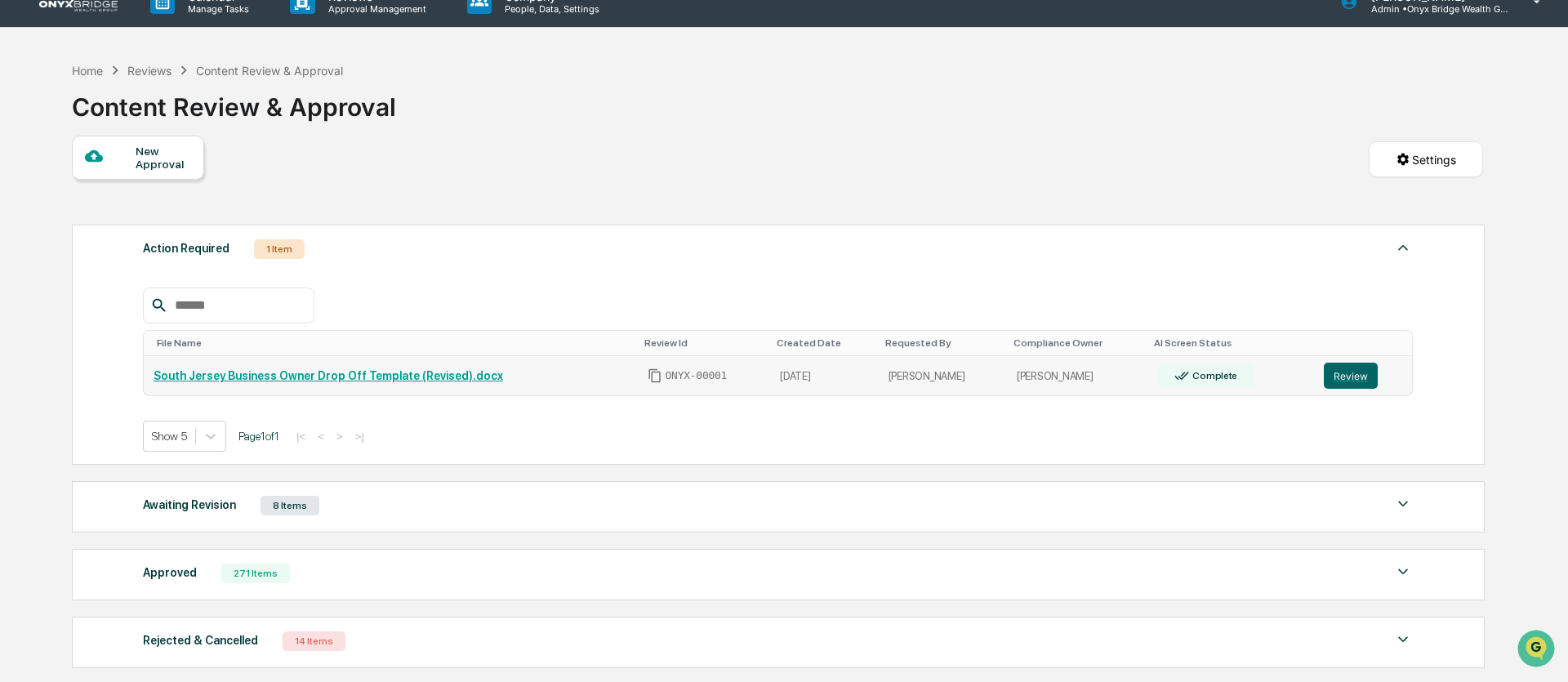
scroll to position [24, 0]
click at [360, 380] on link "South Jersey Business Owner Drop Off Template (Revised).docx" at bounding box center [328, 374] width 350 height 13
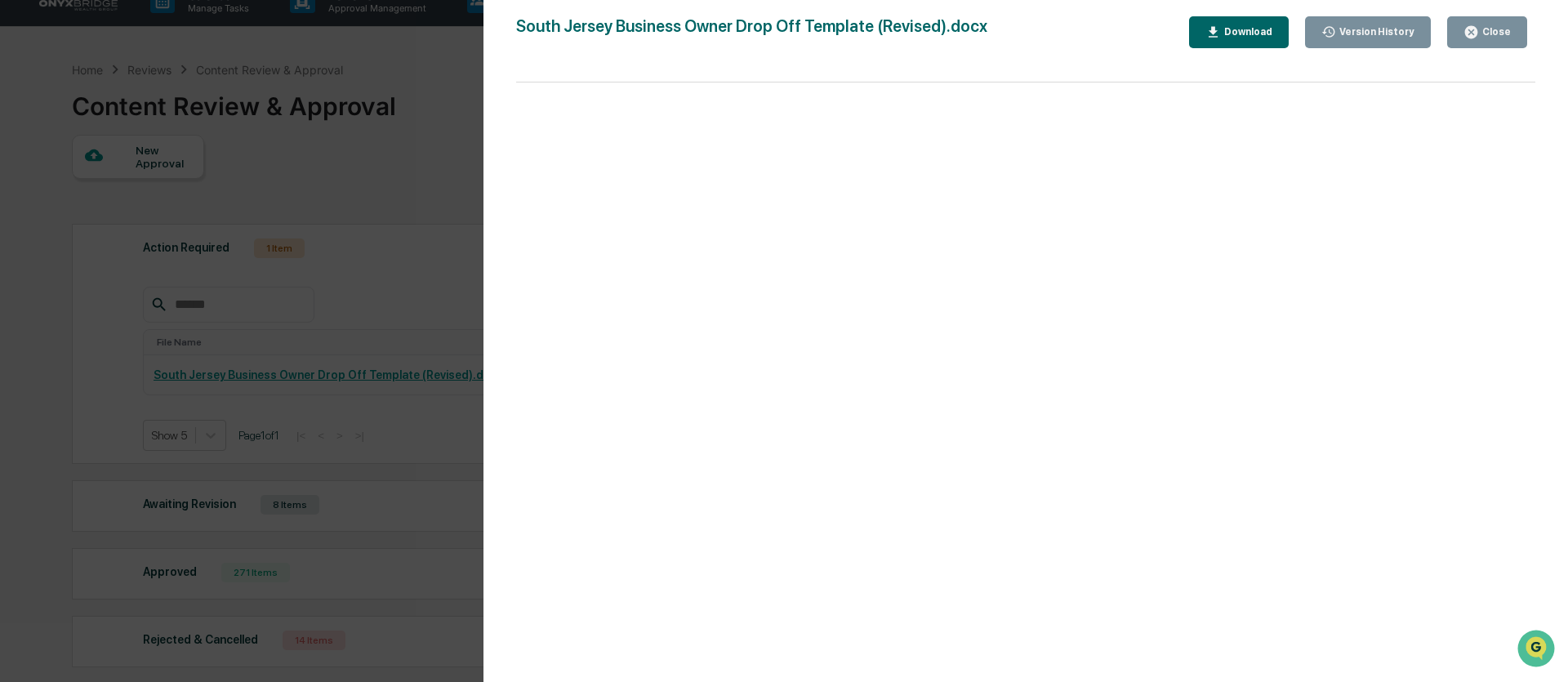
click at [1481, 34] on div "Close" at bounding box center [1494, 32] width 32 height 12
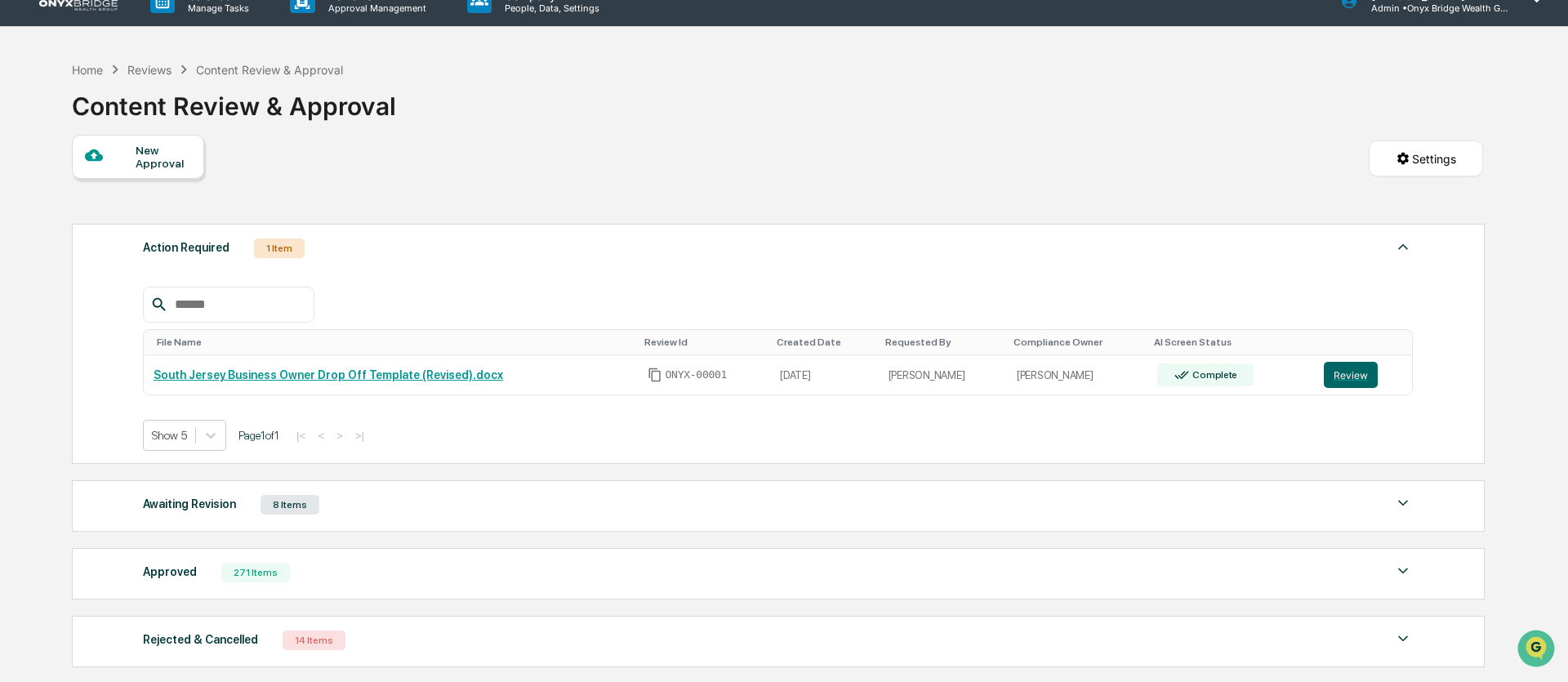
click at [433, 277] on div "File Name Review Id Created Date Requested By Compliance Owner AI Screen Status…" at bounding box center [778, 356] width 1270 height 189
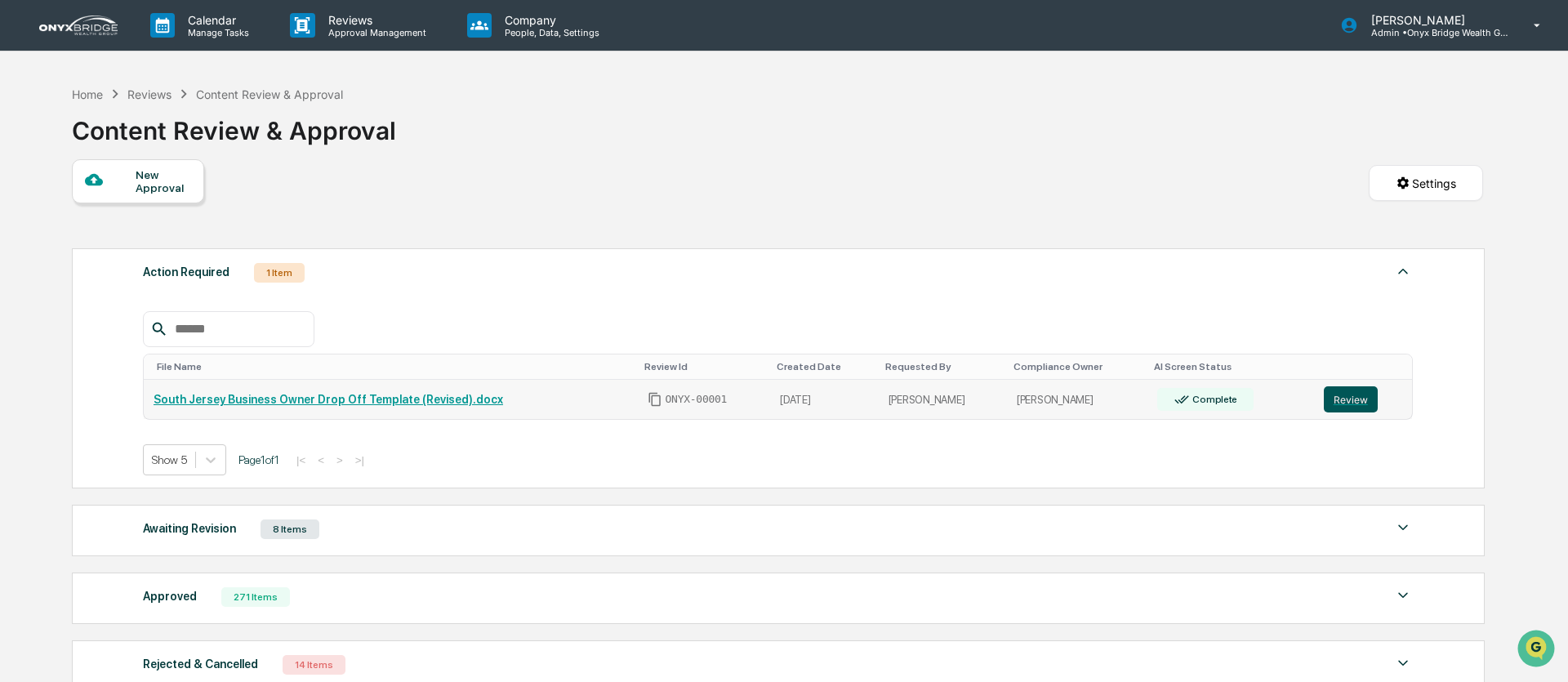
click at [1355, 408] on button "Review" at bounding box center [1351, 399] width 54 height 26
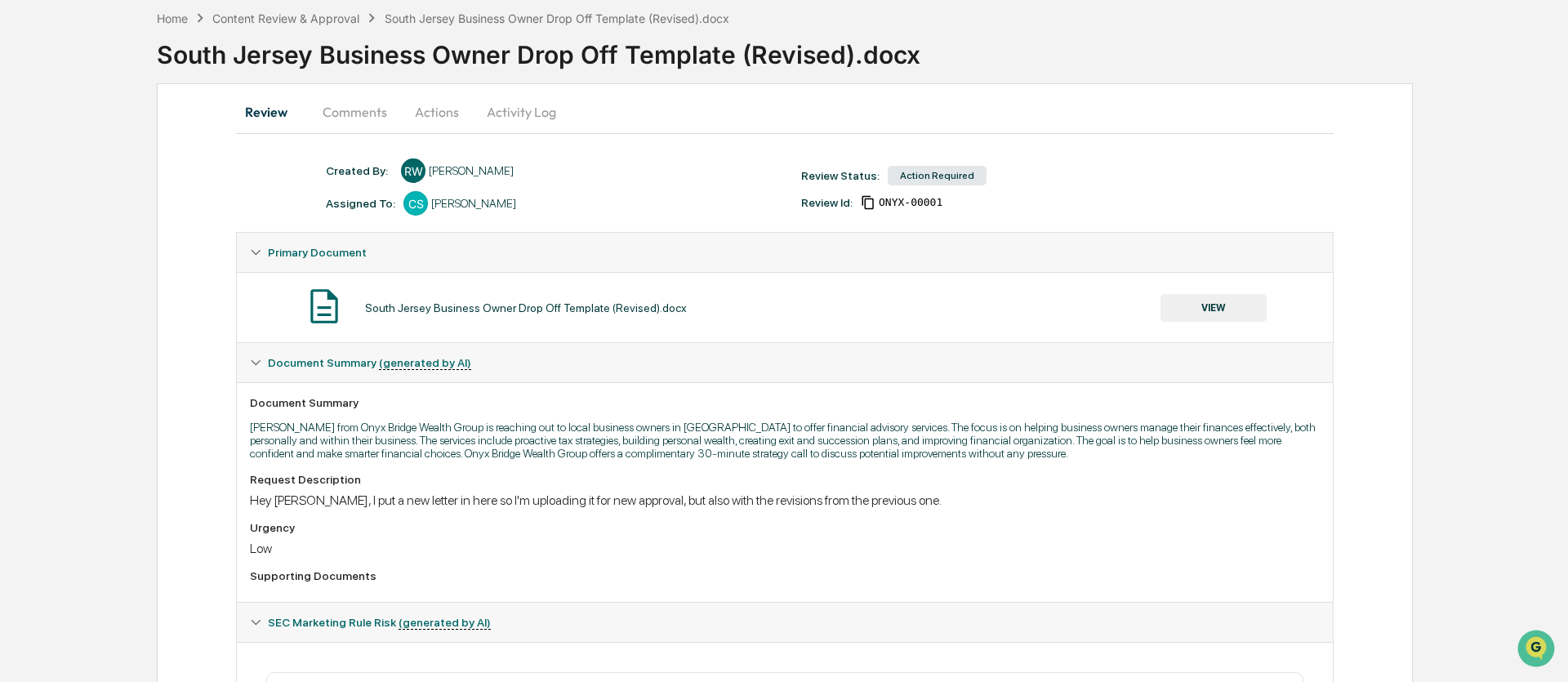
scroll to position [12, 0]
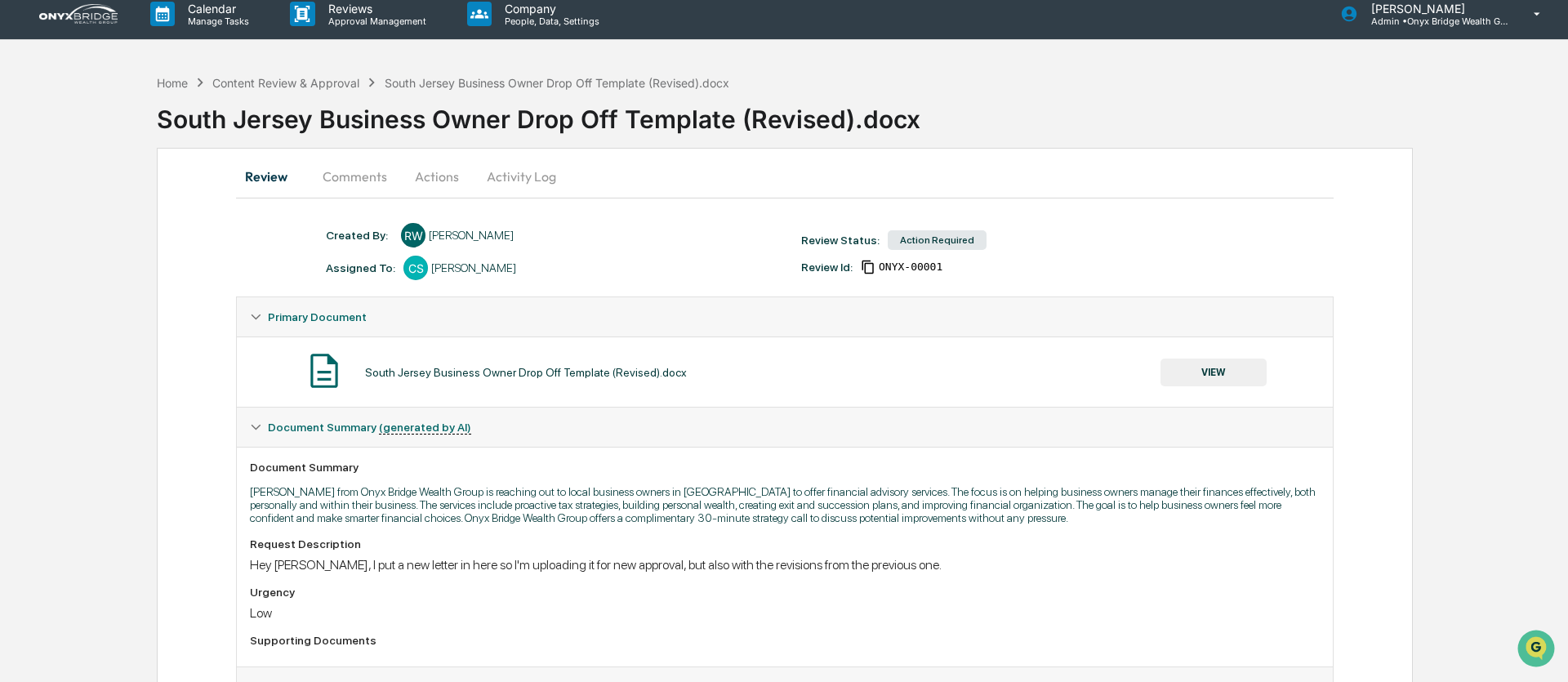
click at [1224, 376] on button "VIEW" at bounding box center [1213, 373] width 106 height 28
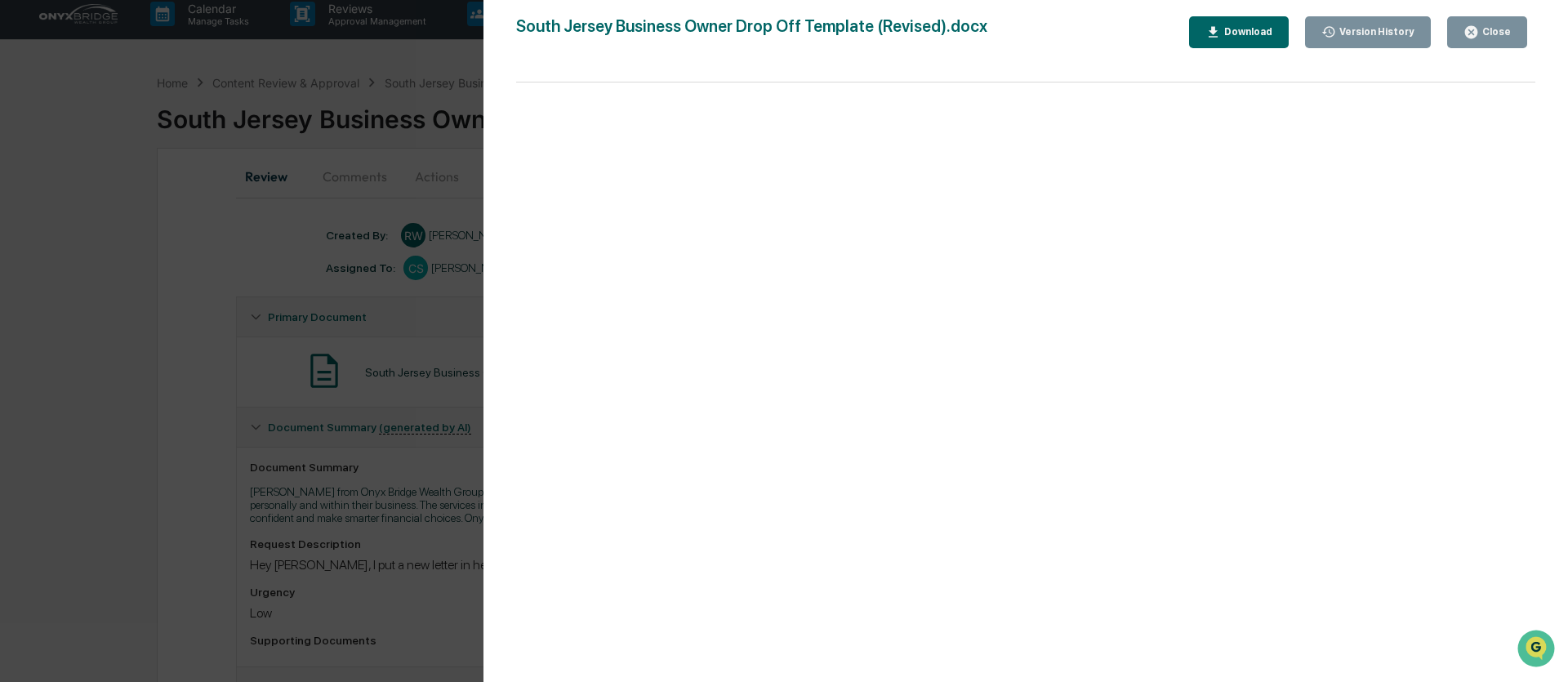
click at [1481, 28] on div "Close" at bounding box center [1494, 32] width 32 height 12
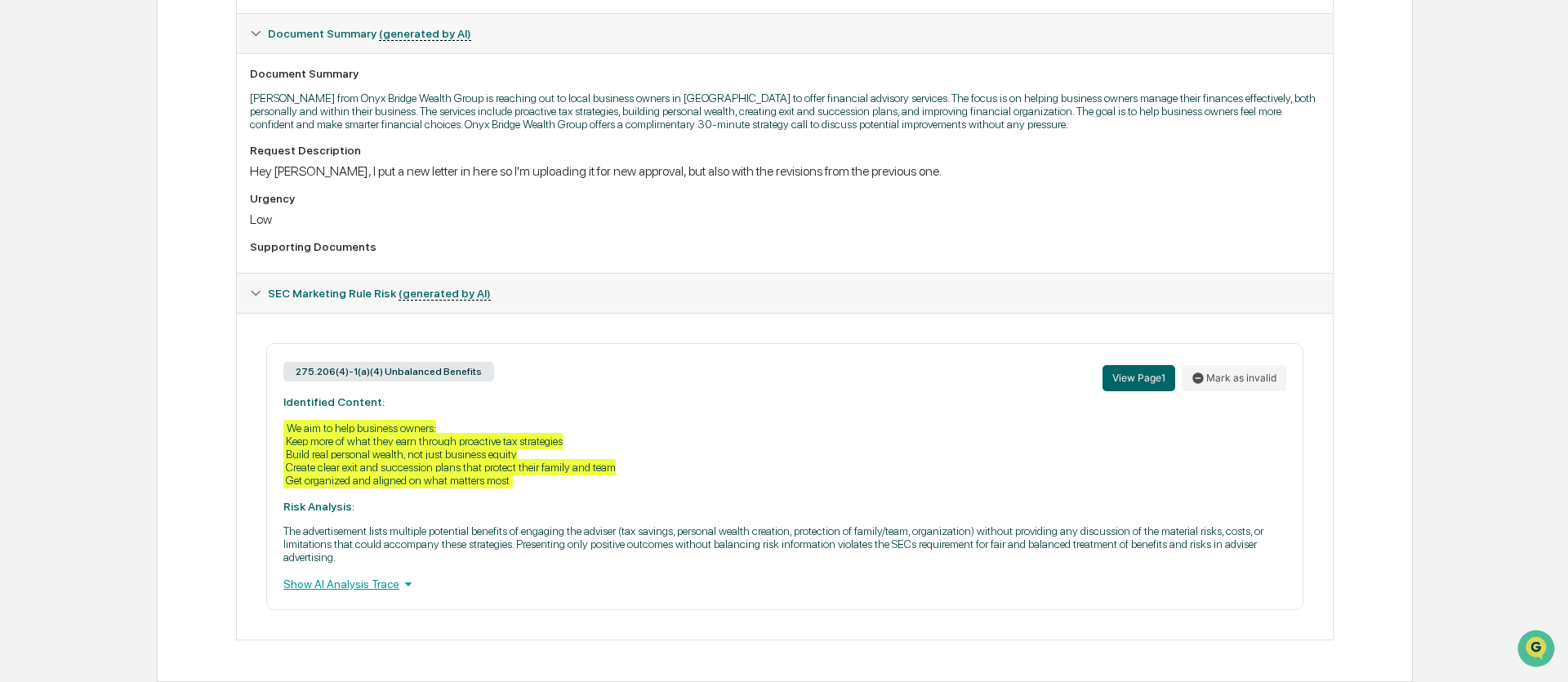
scroll to position [434, 0]
click at [1256, 366] on button "Mark as invalid" at bounding box center [1234, 378] width 105 height 26
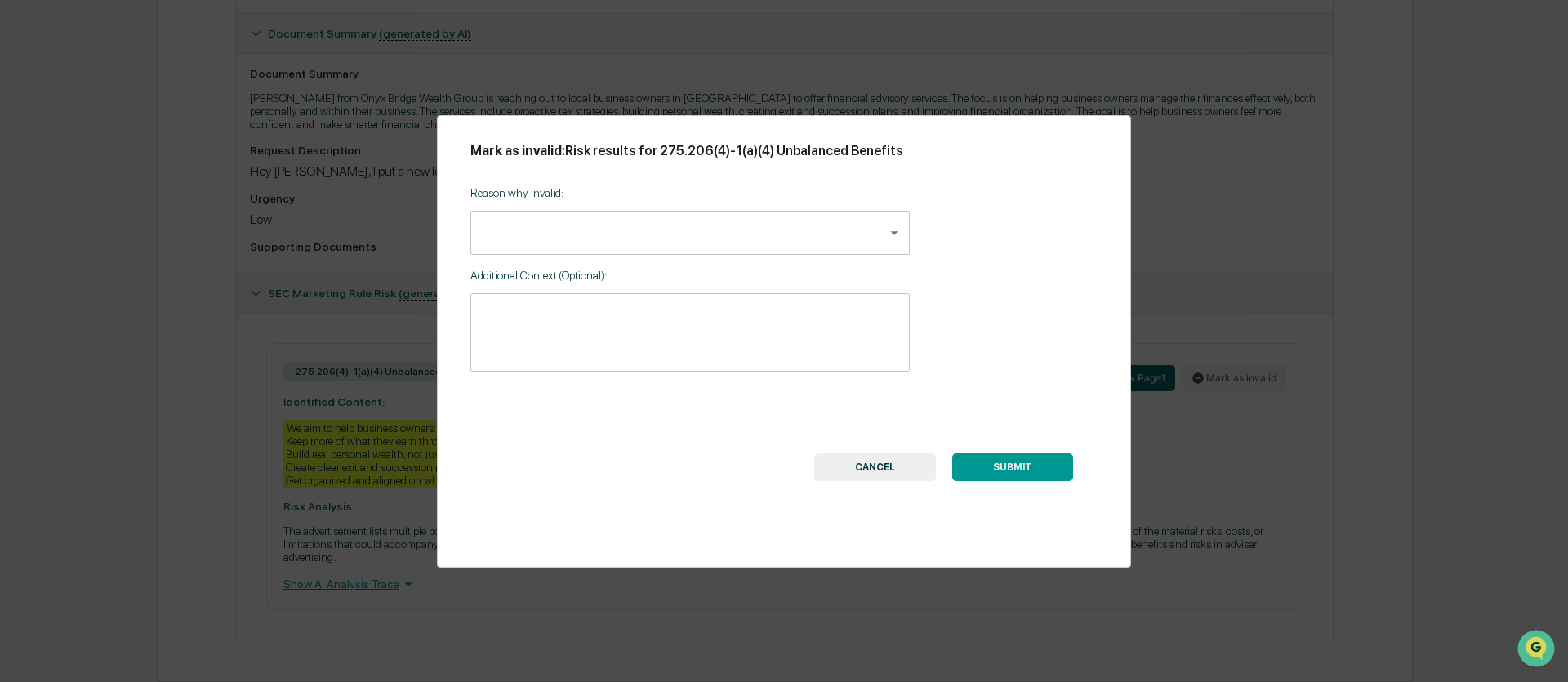
click at [534, 233] on body "Calendar Manage Tasks Reviews Approval Management Company People, Data, Setting…" at bounding box center [784, 138] width 1568 height 1088
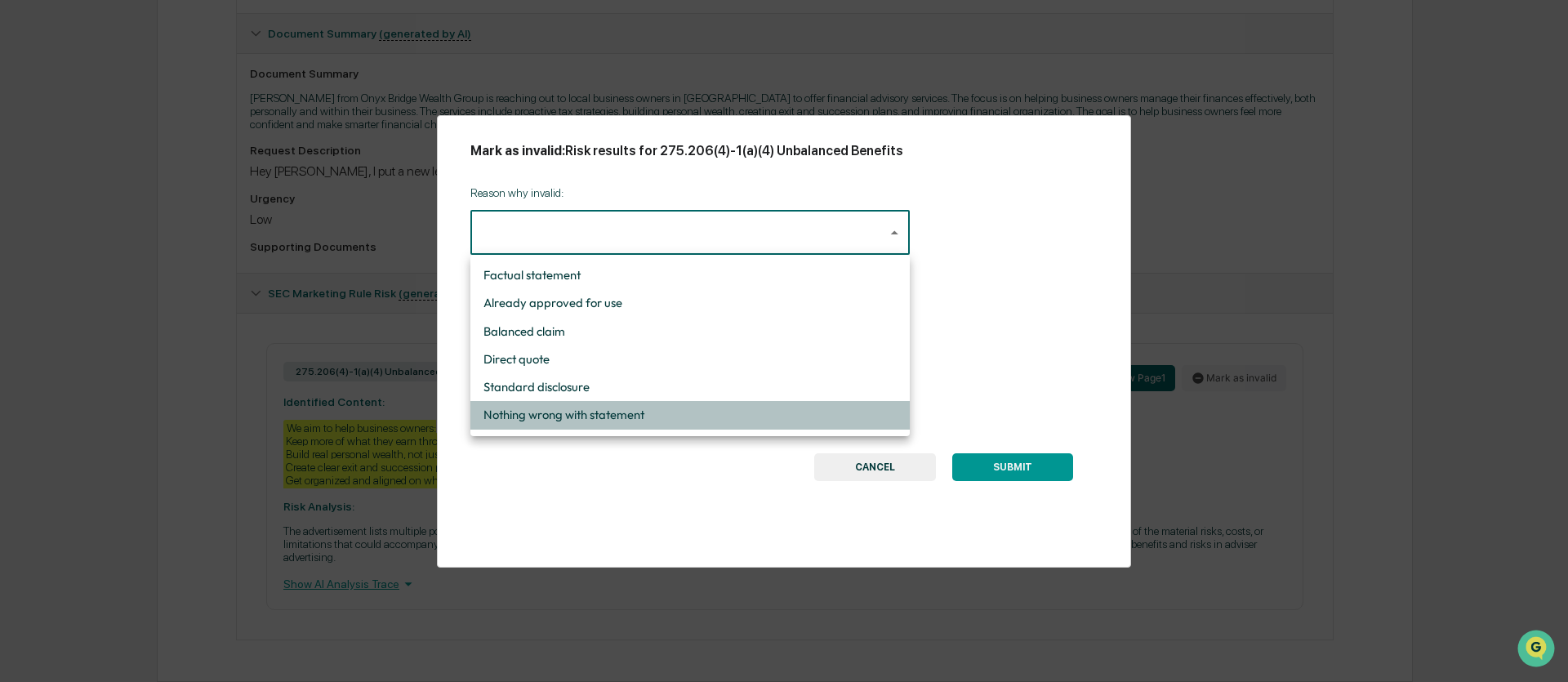
click at [539, 411] on li "Nothing wrong with statement" at bounding box center [689, 415] width 439 height 28
type input "**********"
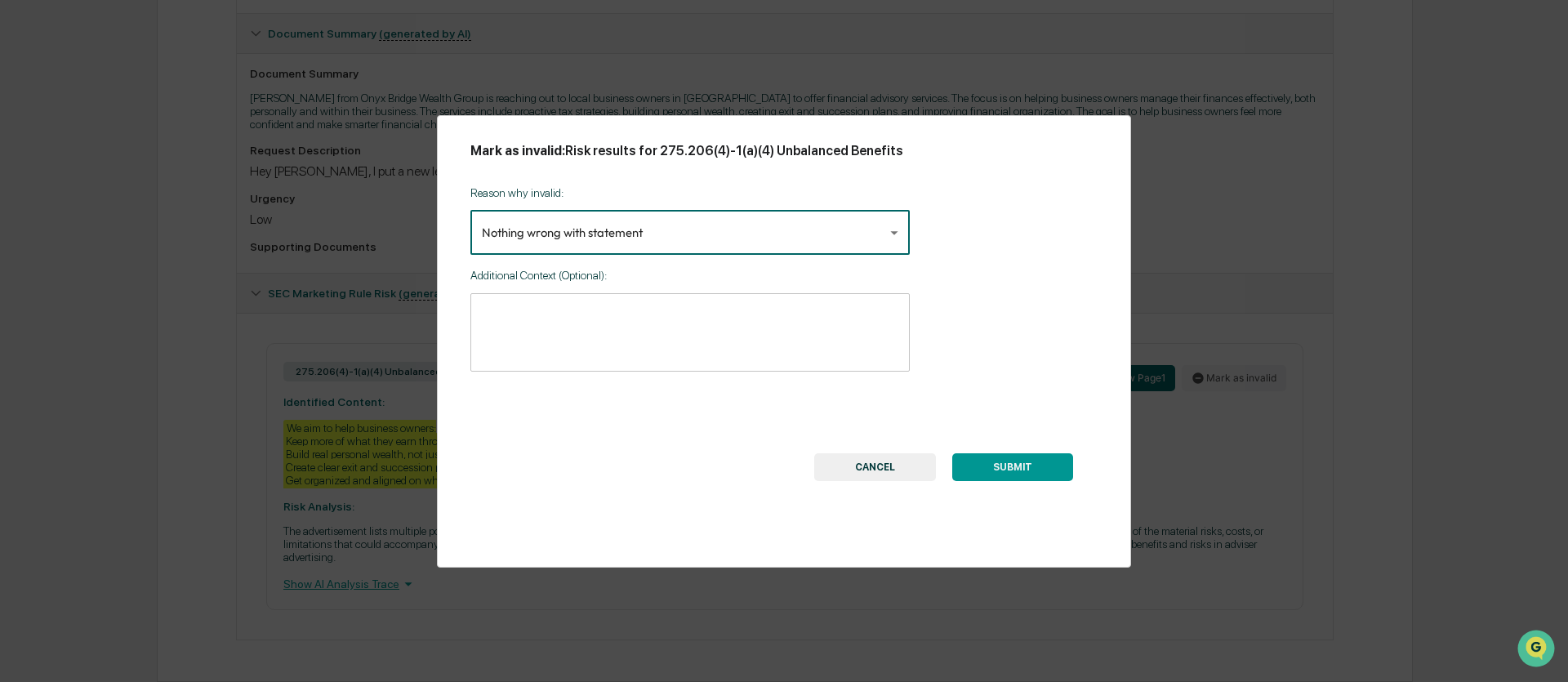
click at [541, 310] on textarea at bounding box center [690, 333] width 417 height 51
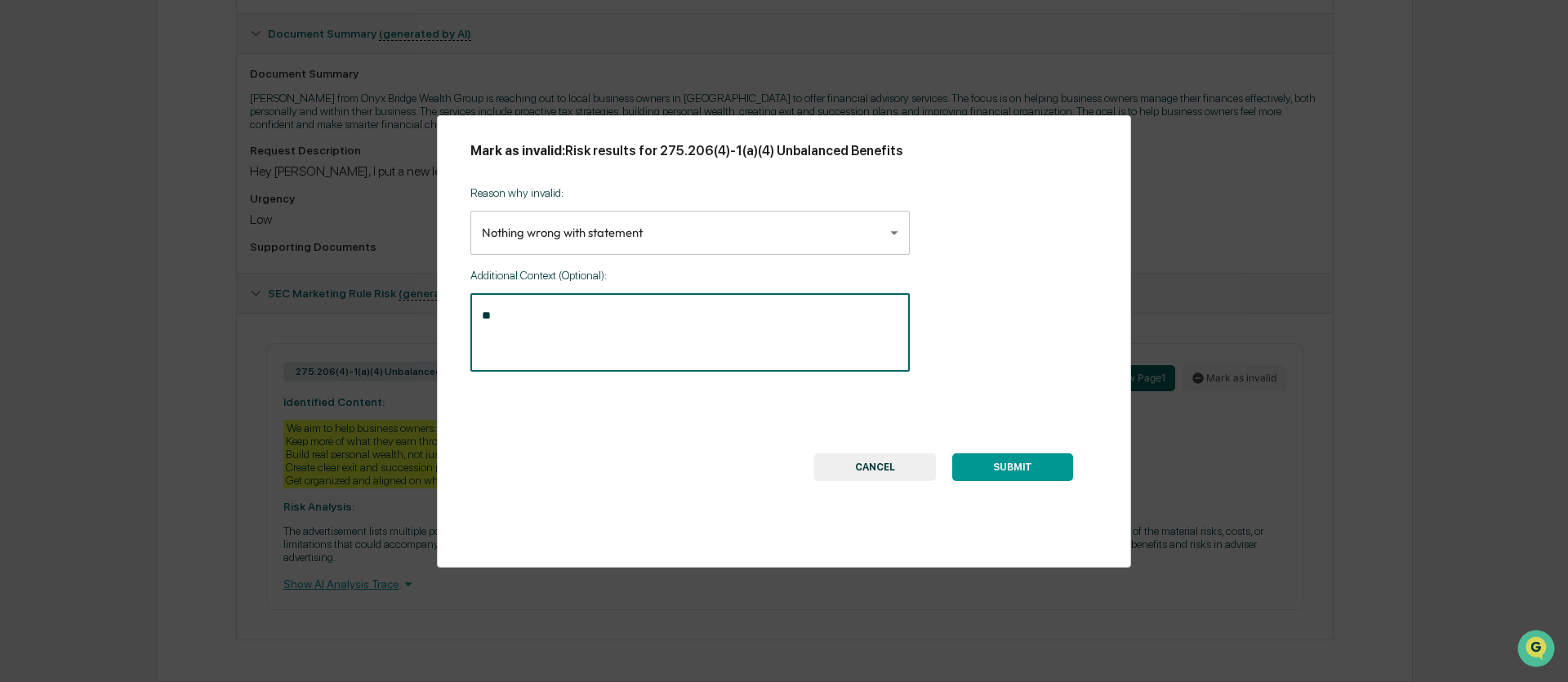
type textarea "*"
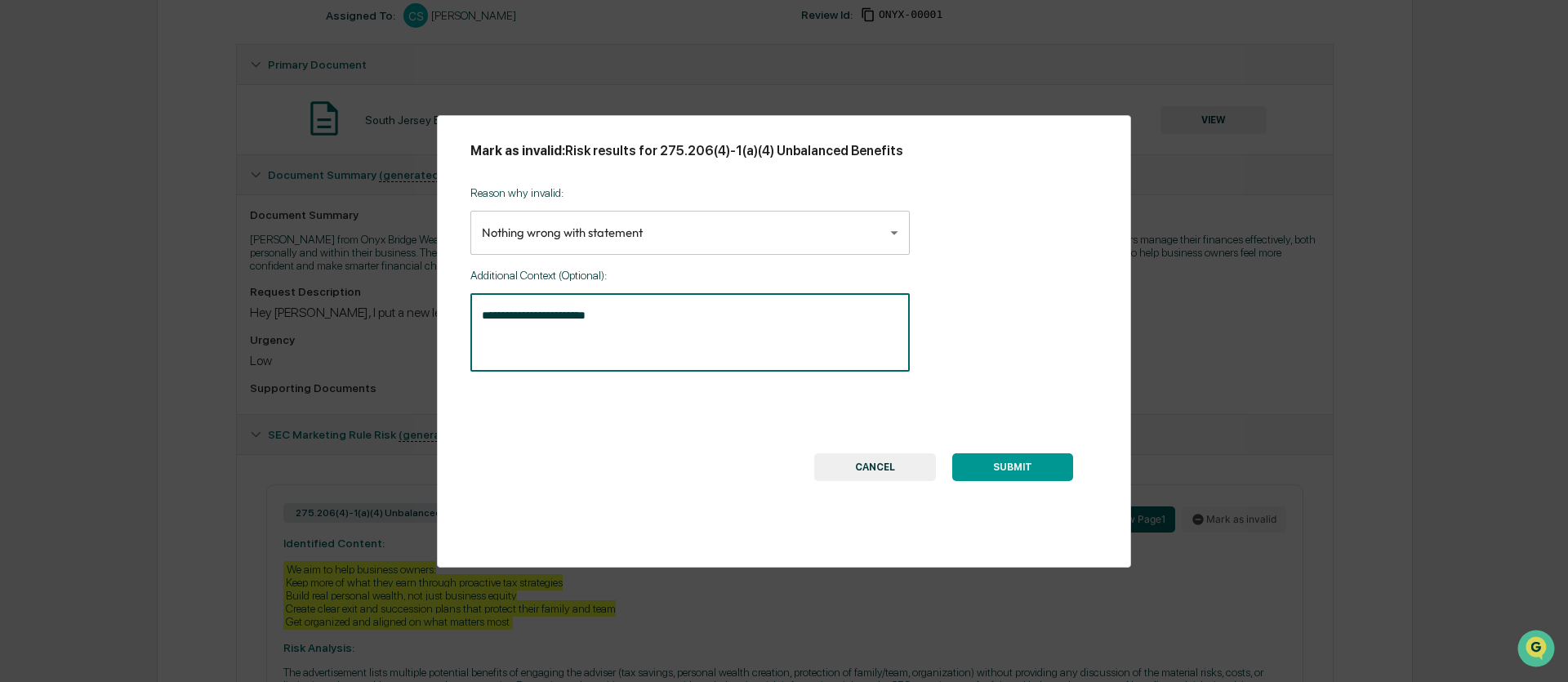
click at [520, 324] on textarea "**********" at bounding box center [690, 333] width 417 height 51
click at [632, 315] on textarea "**********" at bounding box center [690, 333] width 417 height 51
type textarea "**********"
click at [993, 469] on button "SUBMIT" at bounding box center [1012, 467] width 121 height 28
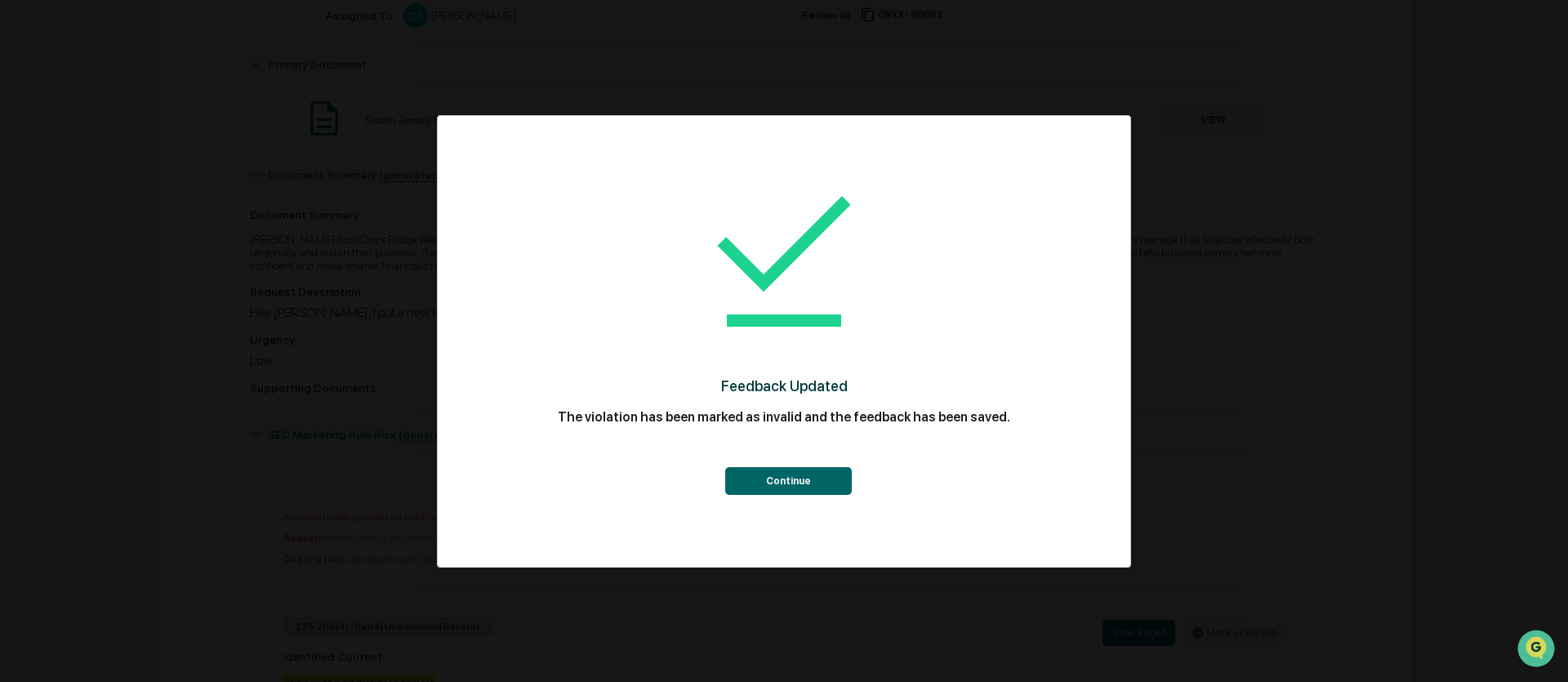
drag, startPoint x: 816, startPoint y: 486, endPoint x: 812, endPoint y: 474, distance: 12.6
click at [816, 486] on button "Continue" at bounding box center [788, 481] width 127 height 28
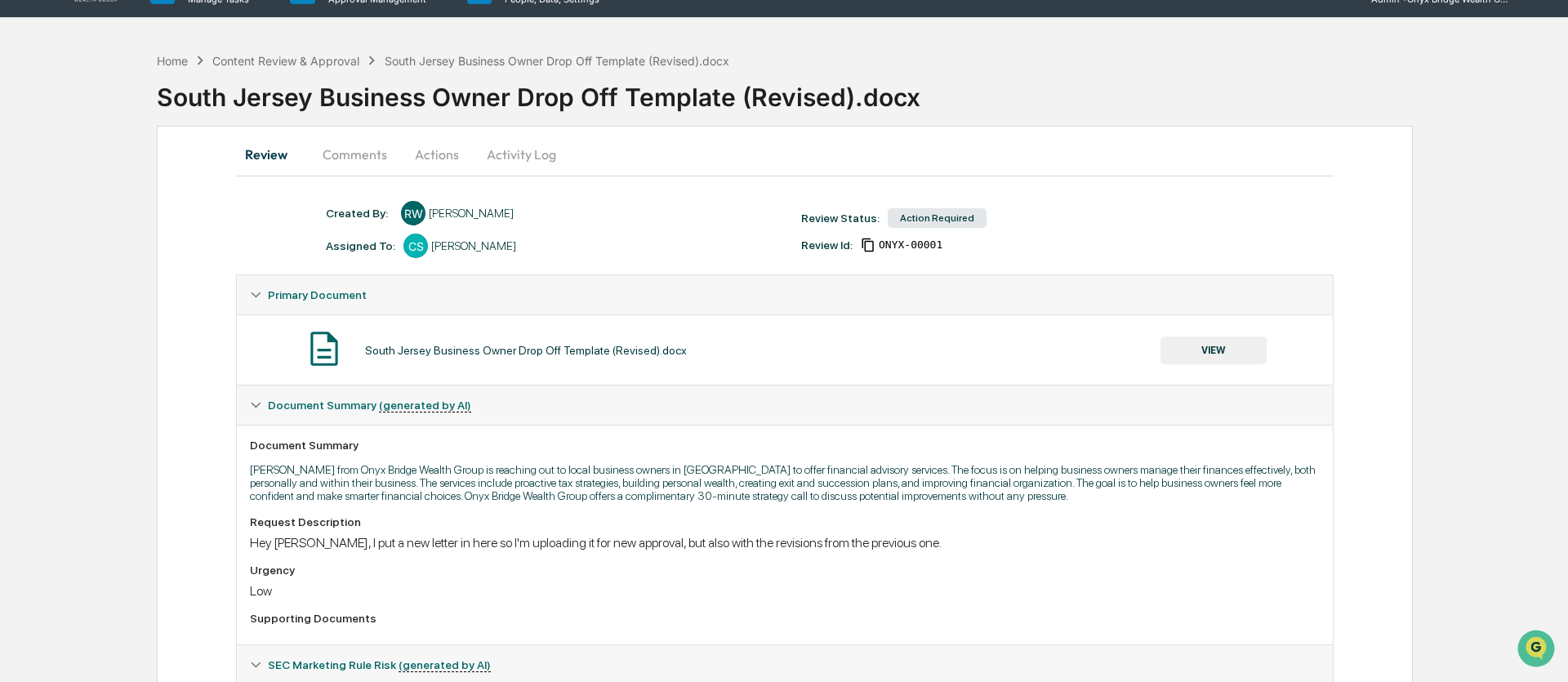
scroll to position [26, 0]
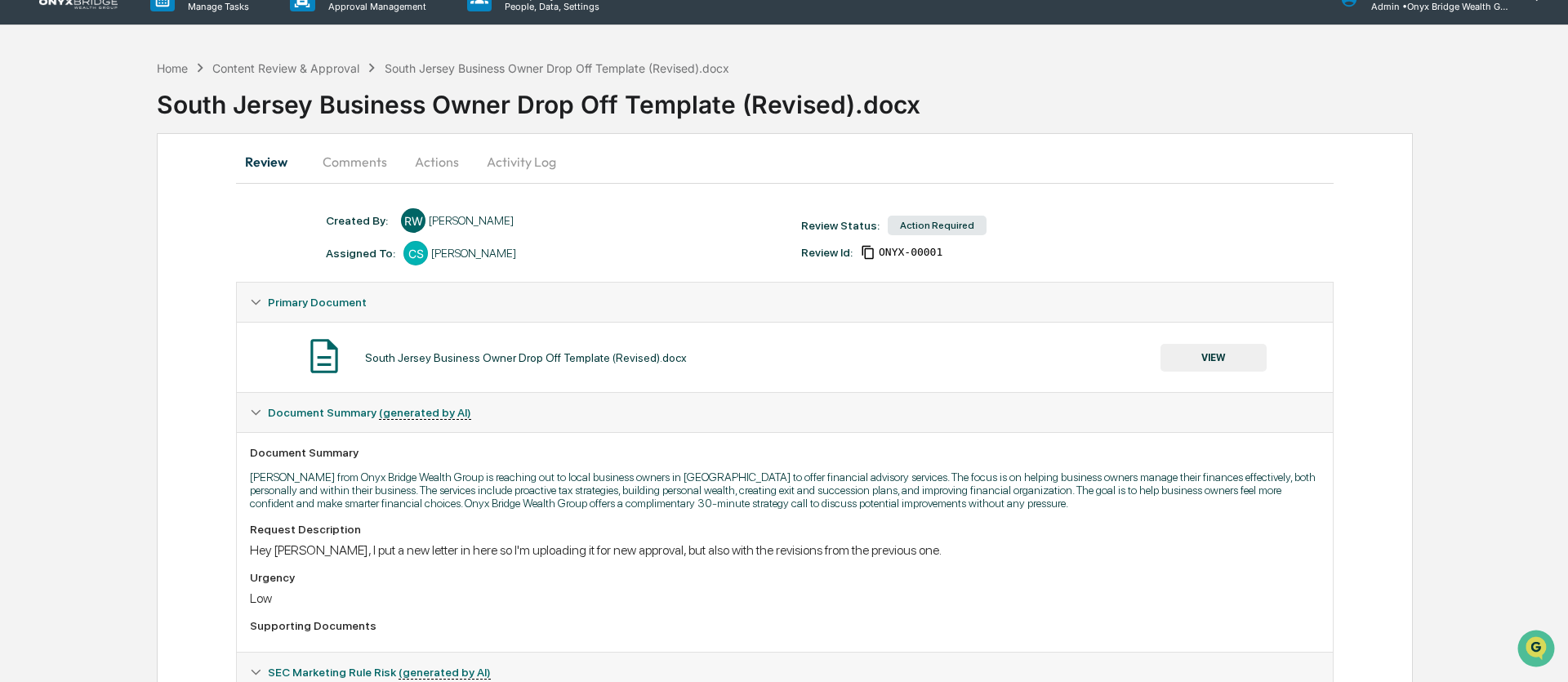
click at [425, 158] on button "Actions" at bounding box center [437, 162] width 74 height 39
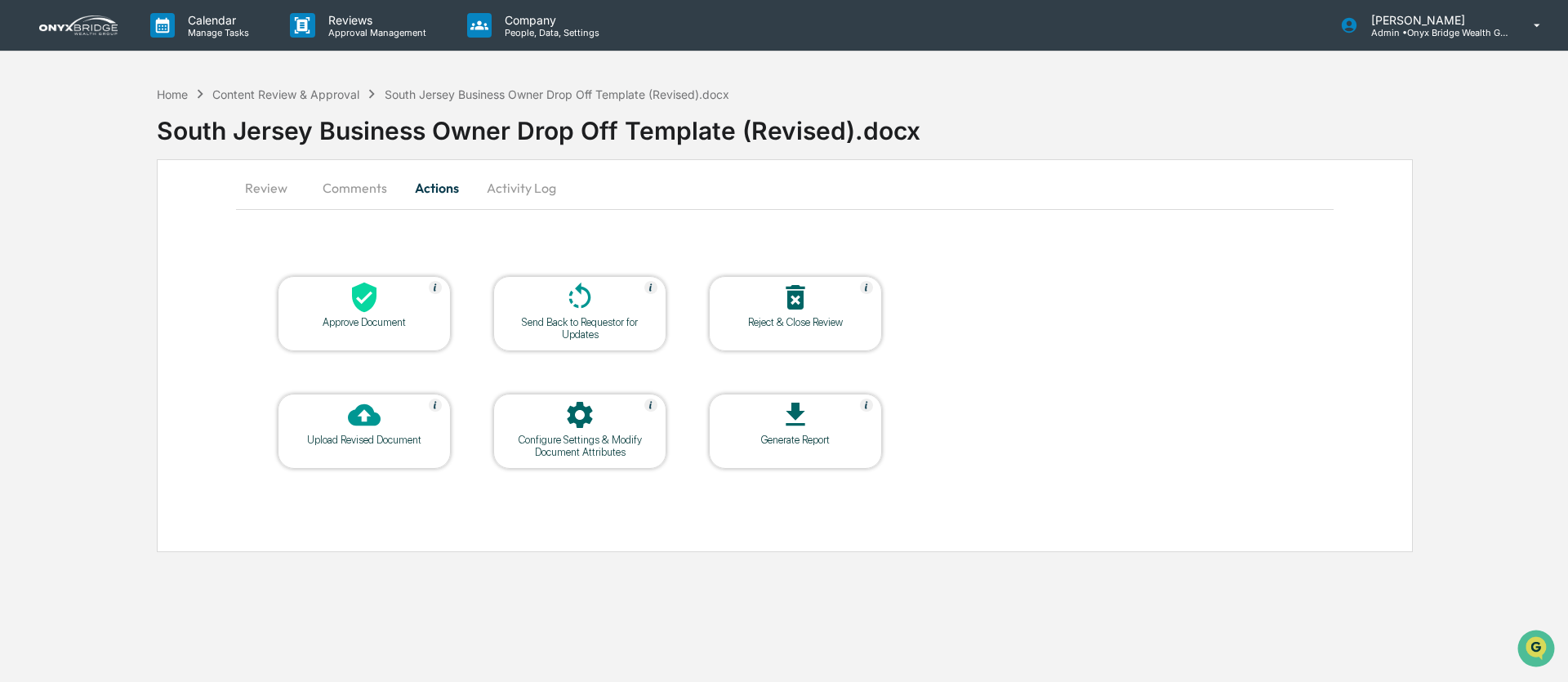
click at [362, 306] on icon at bounding box center [364, 297] width 24 height 30
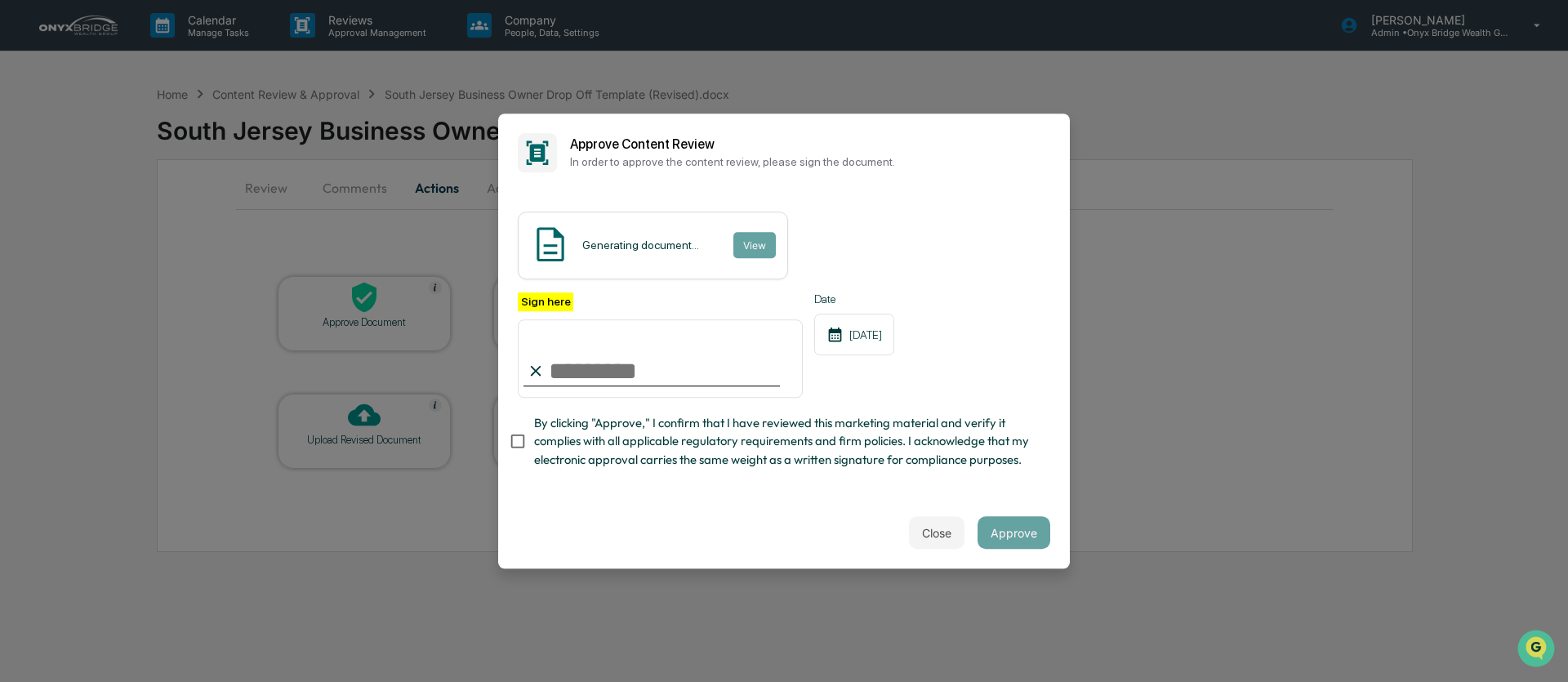
click at [648, 375] on input "Sign here" at bounding box center [660, 358] width 285 height 79
type input "**********"
click at [1020, 542] on button "Approve" at bounding box center [1013, 533] width 73 height 33
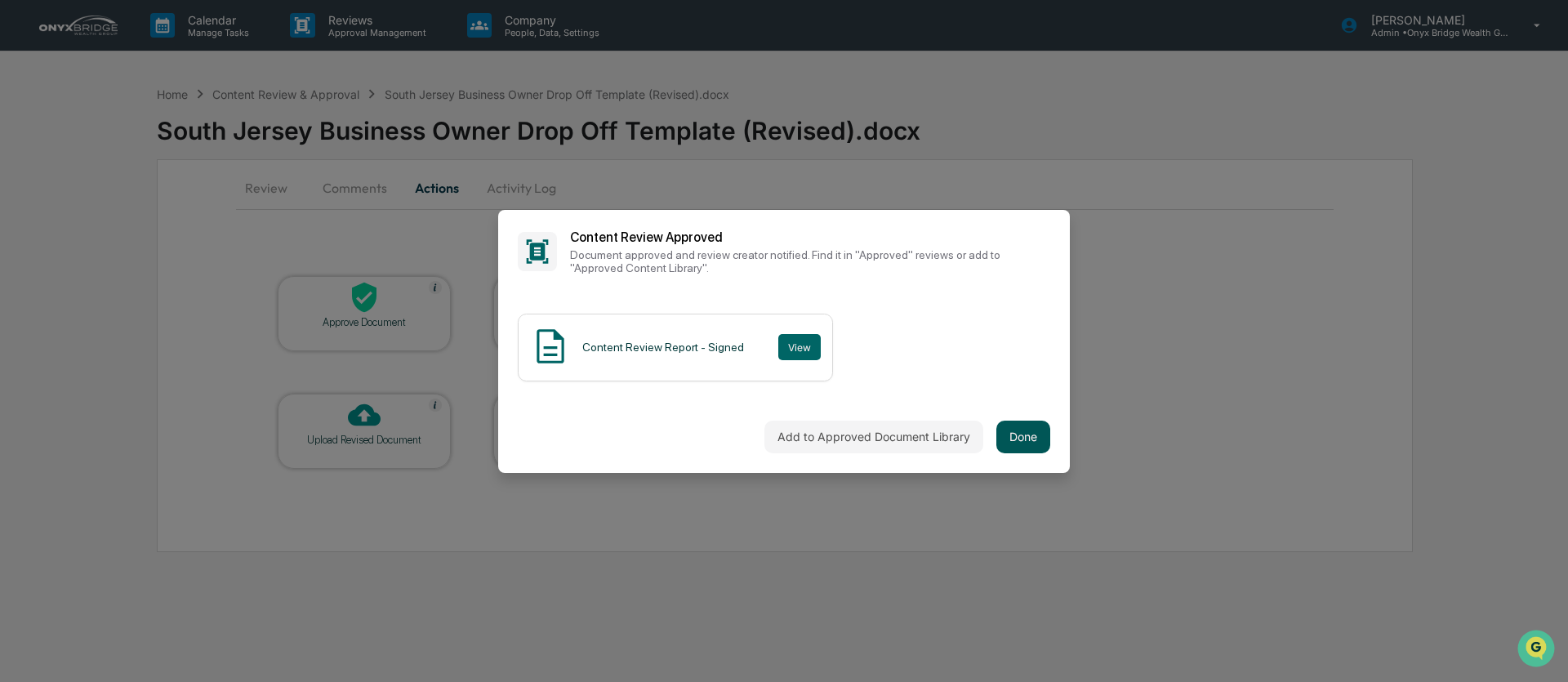
click at [1023, 438] on button "Done" at bounding box center [1024, 438] width 54 height 33
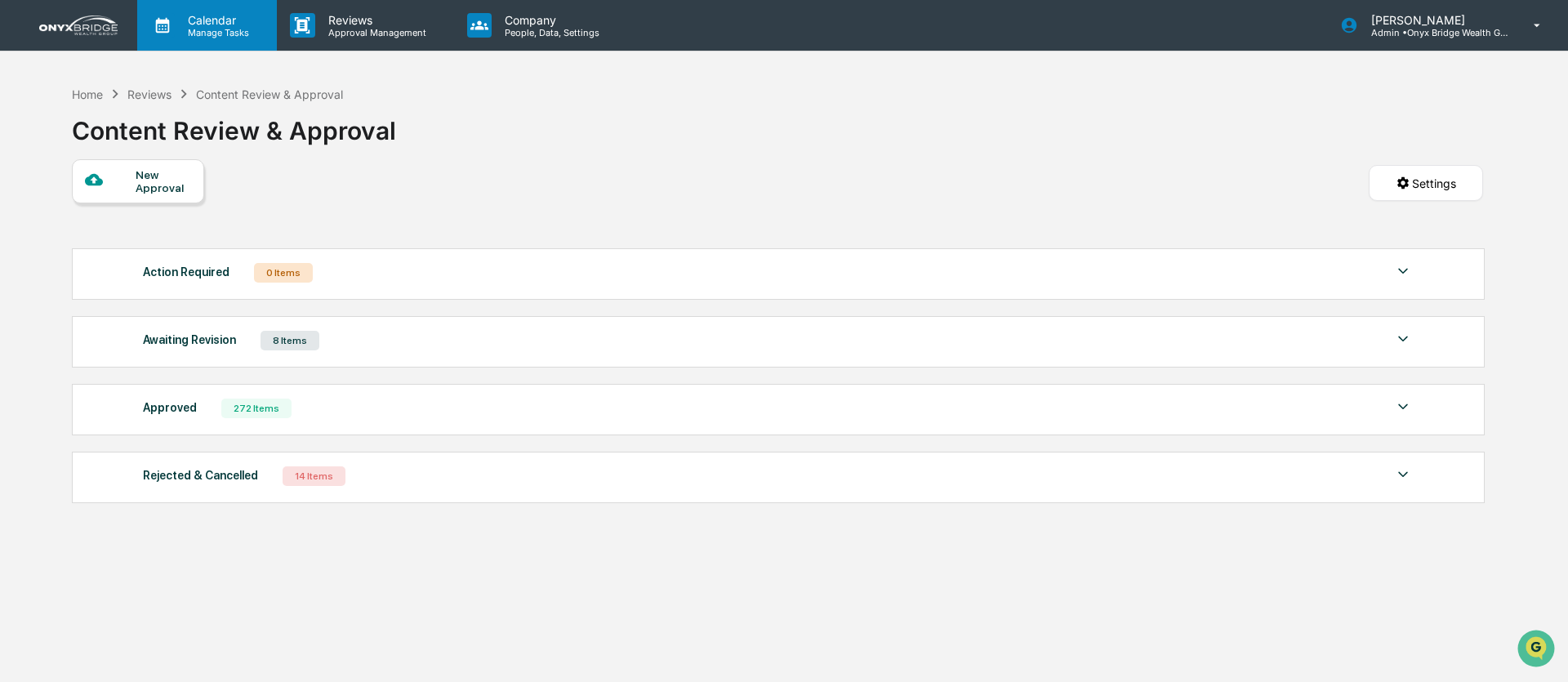
click at [209, 19] on p "Calendar" at bounding box center [215, 19] width 82 height 14
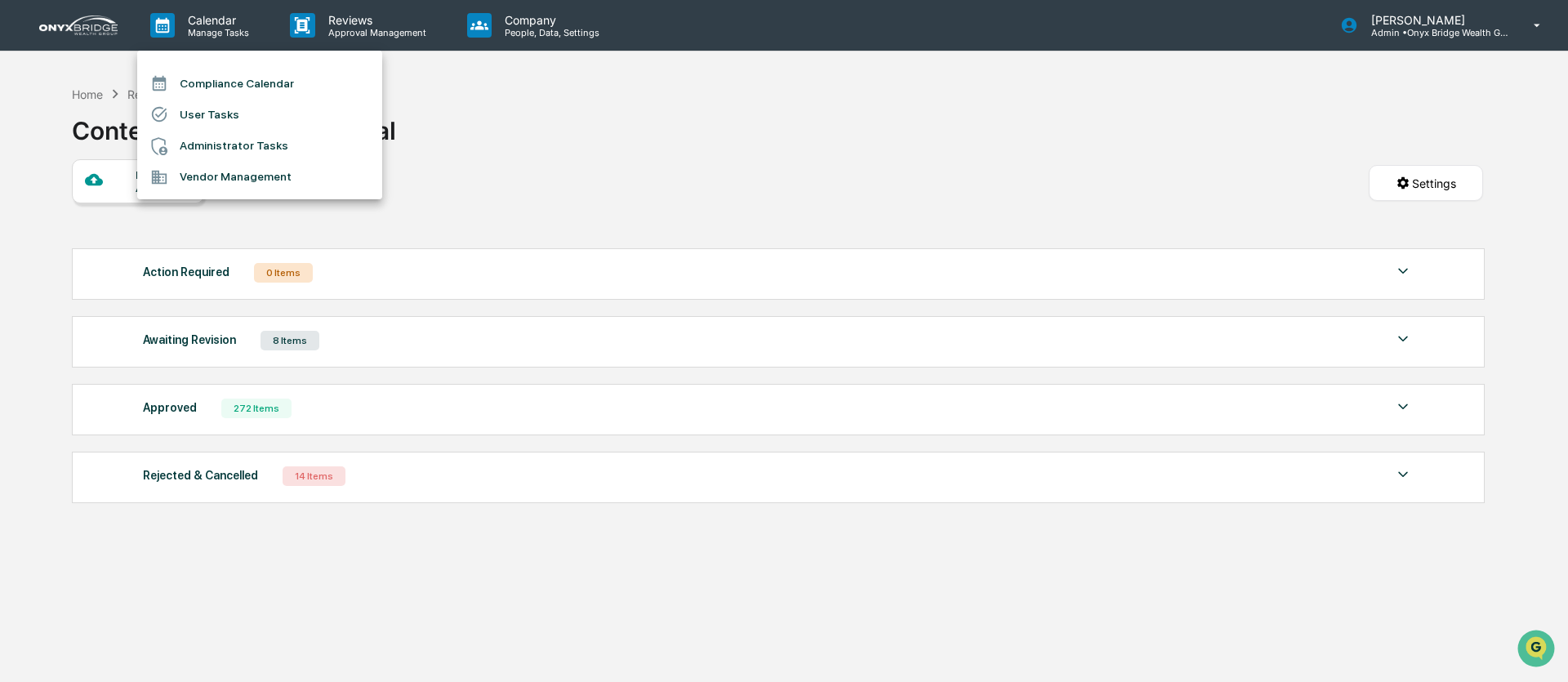
click at [499, 208] on div at bounding box center [784, 341] width 1568 height 682
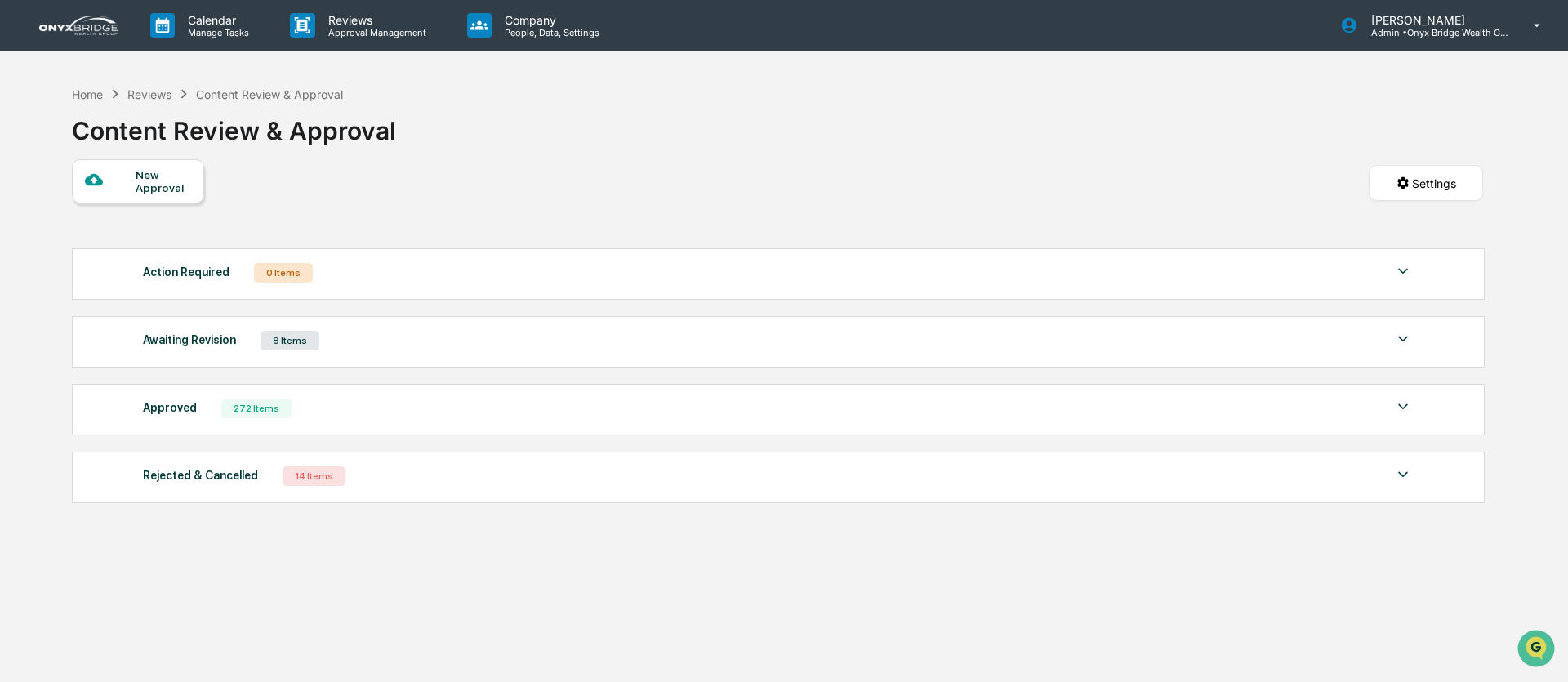
click at [85, 38] on link at bounding box center [87, 25] width 98 height 50
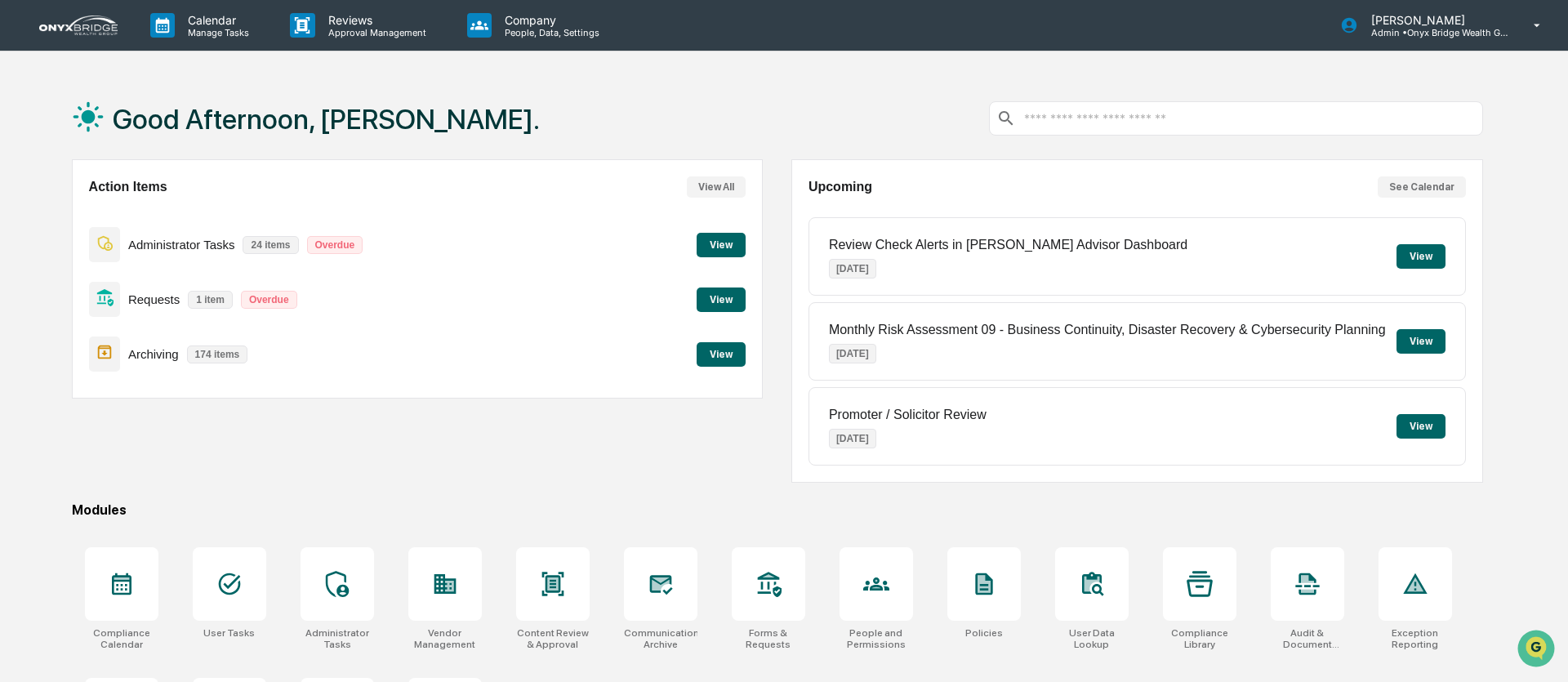
click at [732, 303] on button "View" at bounding box center [720, 299] width 49 height 24
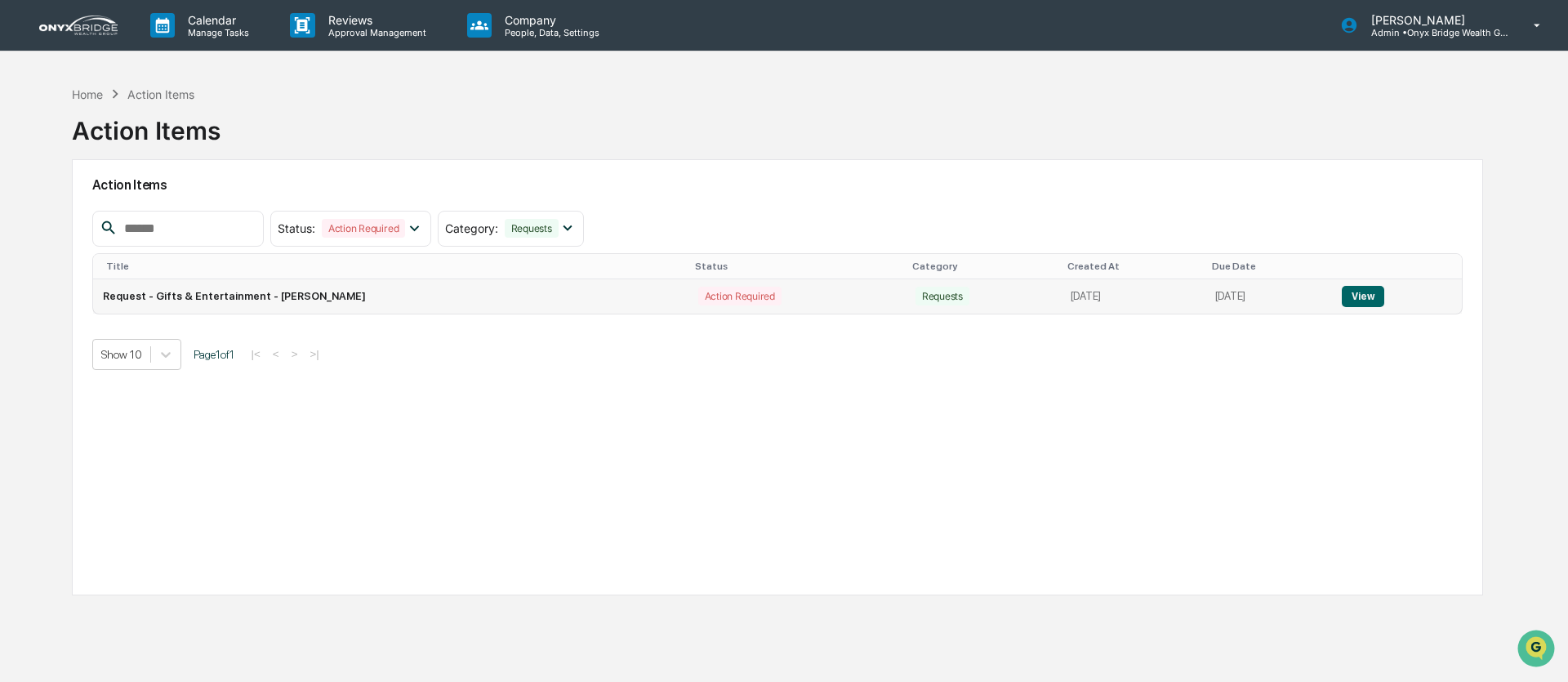
click at [1370, 295] on button "View" at bounding box center [1362, 297] width 42 height 21
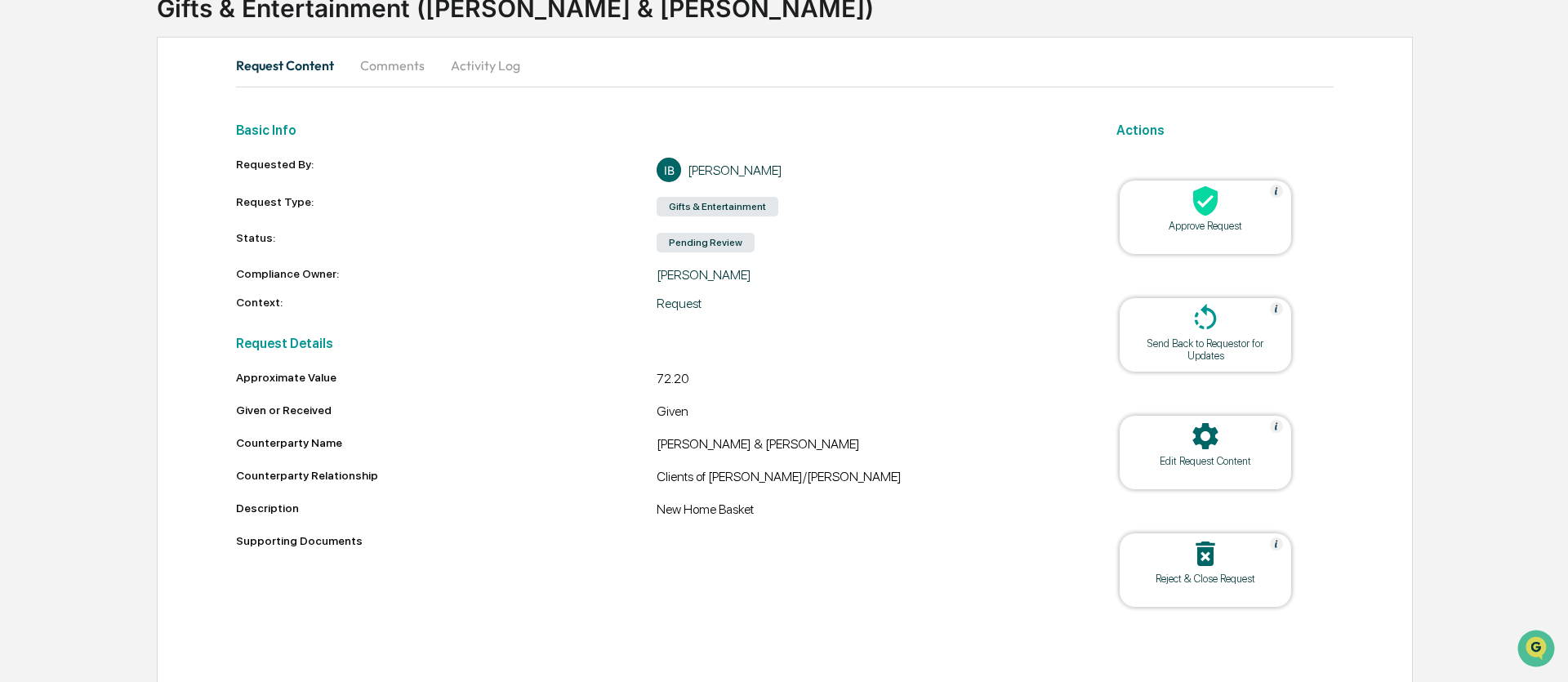
scroll to position [124, 0]
click at [1235, 233] on div "Approve Request" at bounding box center [1205, 215] width 174 height 75
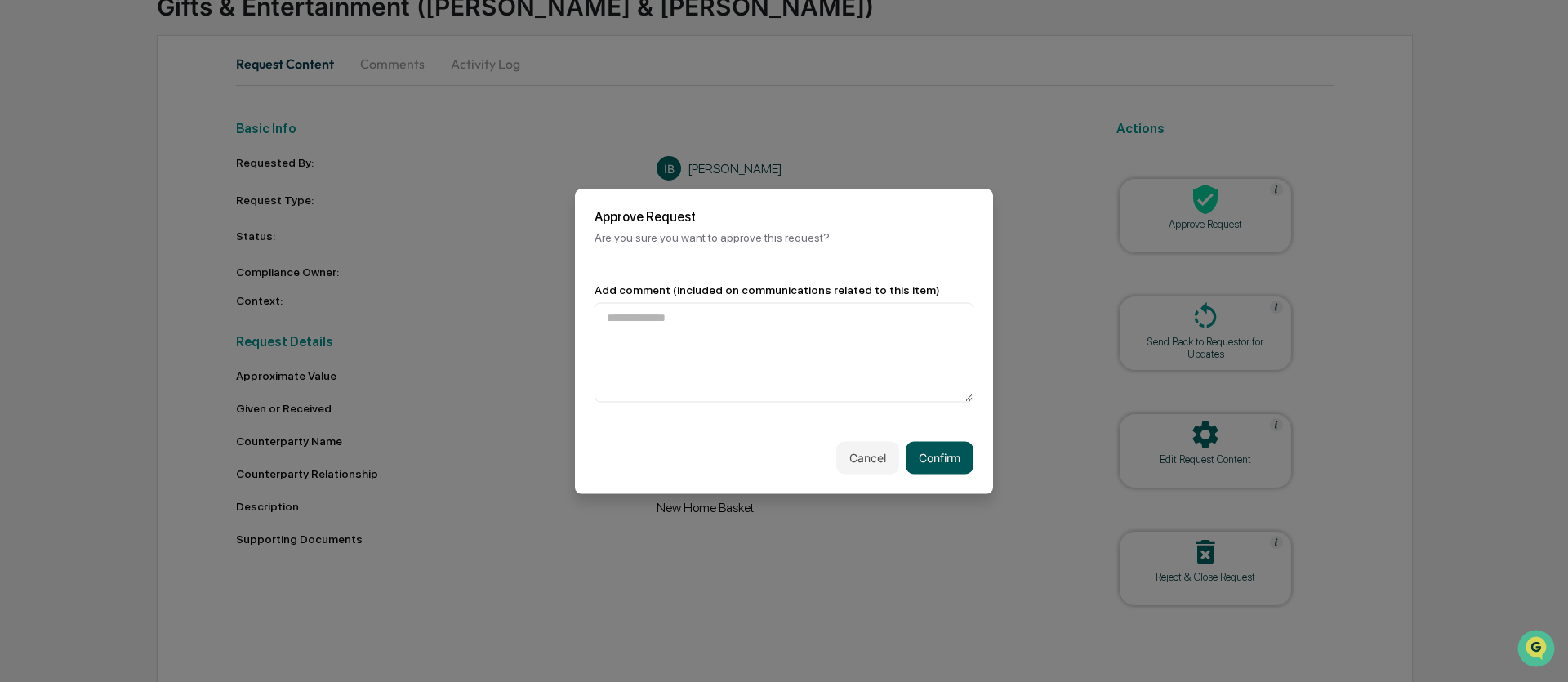
click at [930, 461] on button "Confirm" at bounding box center [940, 458] width 68 height 33
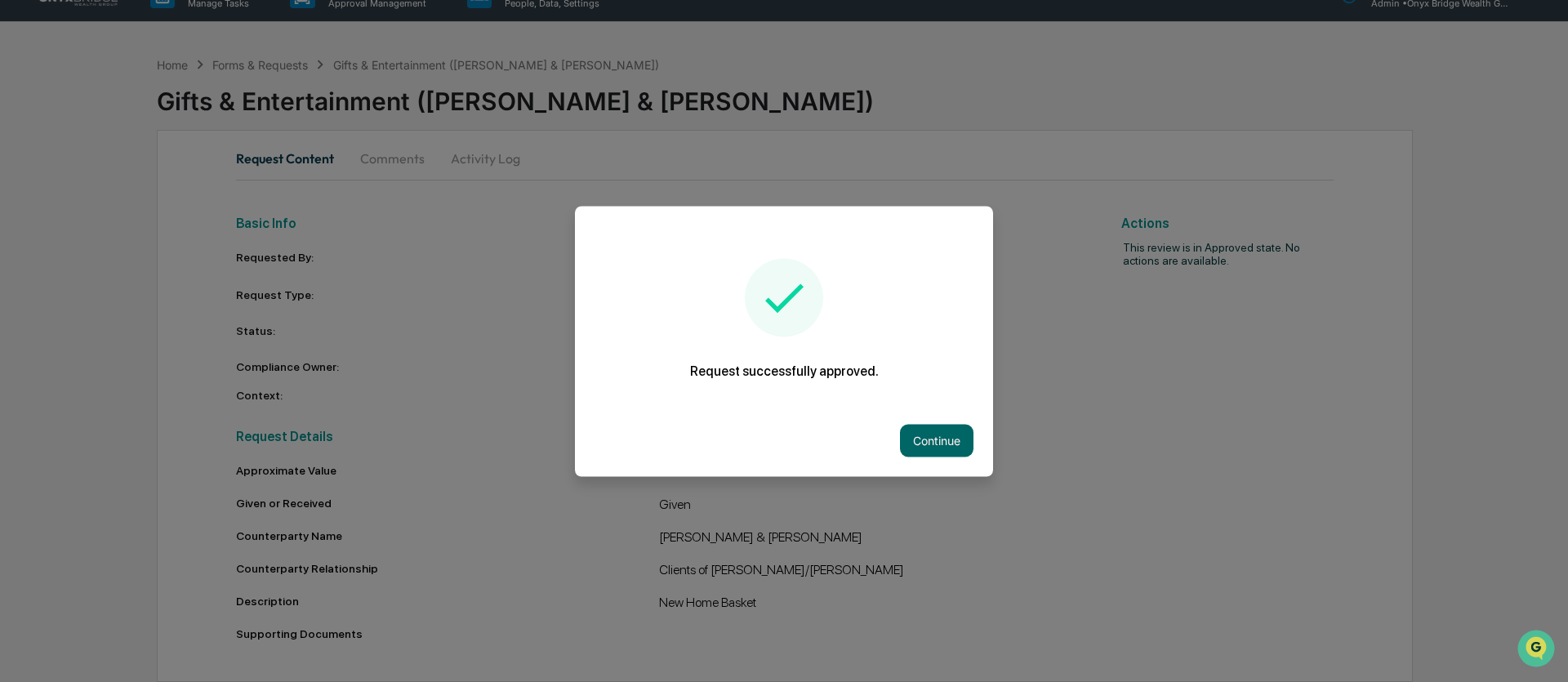
scroll to position [33, 0]
click at [912, 438] on button "Continue" at bounding box center [937, 440] width 74 height 33
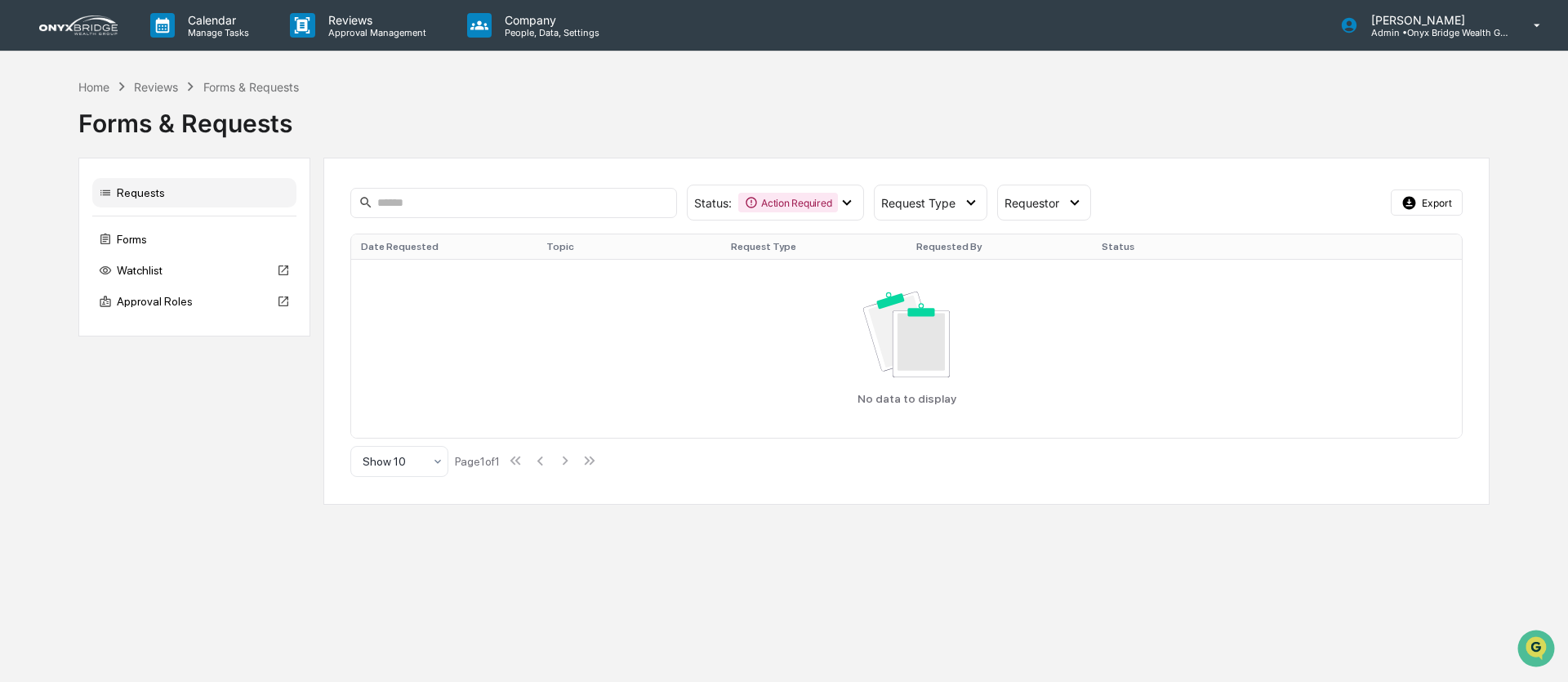
click at [75, 32] on img at bounding box center [78, 25] width 79 height 19
